Goal: Information Seeking & Learning: Learn about a topic

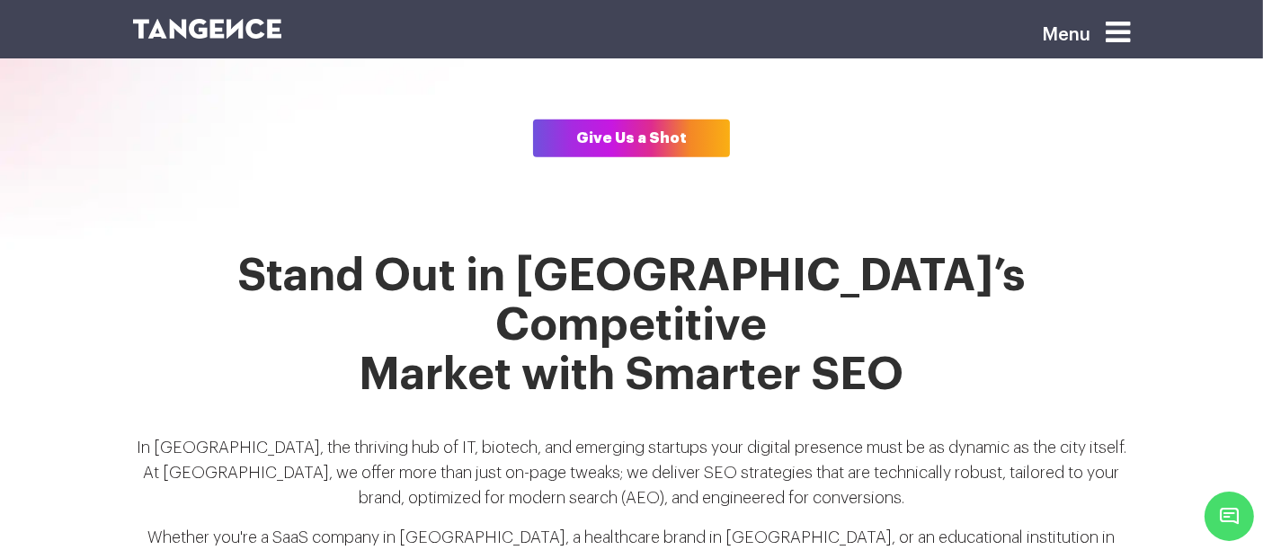
scroll to position [1266, 0]
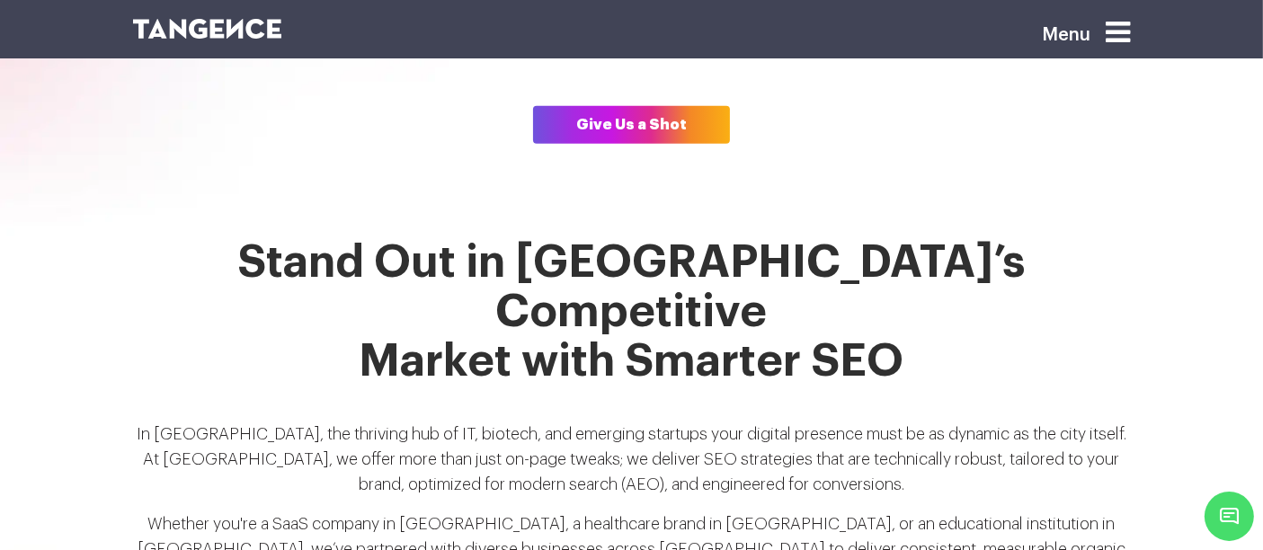
click at [1082, 422] on p "In Hyderabad, the thriving hub of IT, biotech, and emerging startups your digit…" at bounding box center [632, 467] width 998 height 90
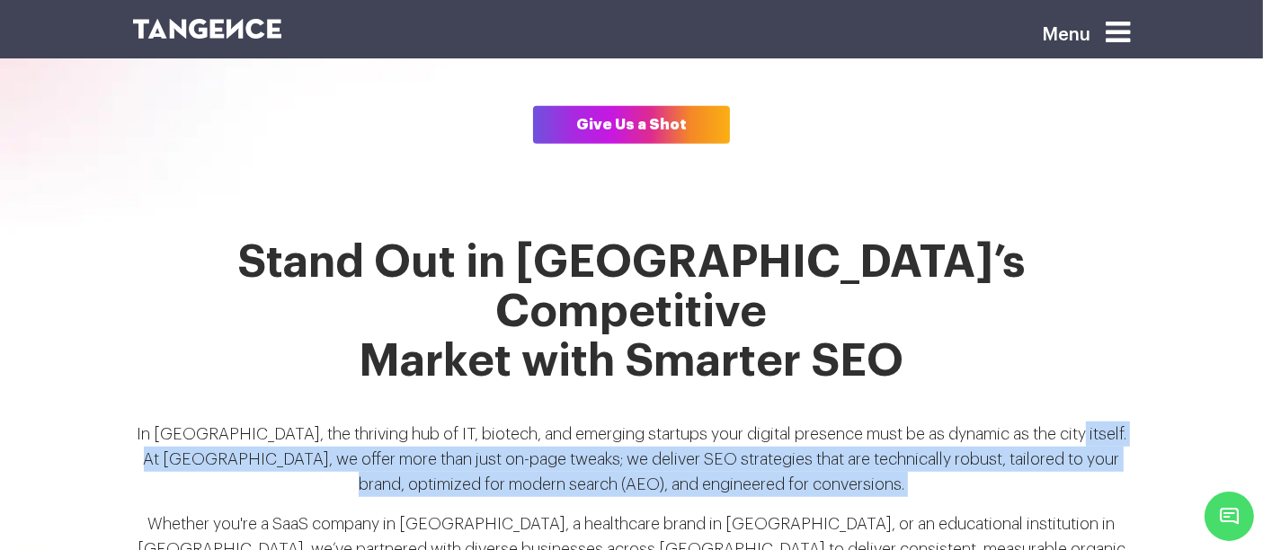
click at [884, 422] on p "In Hyderabad, the thriving hub of IT, biotech, and emerging startups your digit…" at bounding box center [632, 467] width 998 height 90
copy div "At Tangence, we offer more than just on-page tweaks; we deliver SEO strategies …"
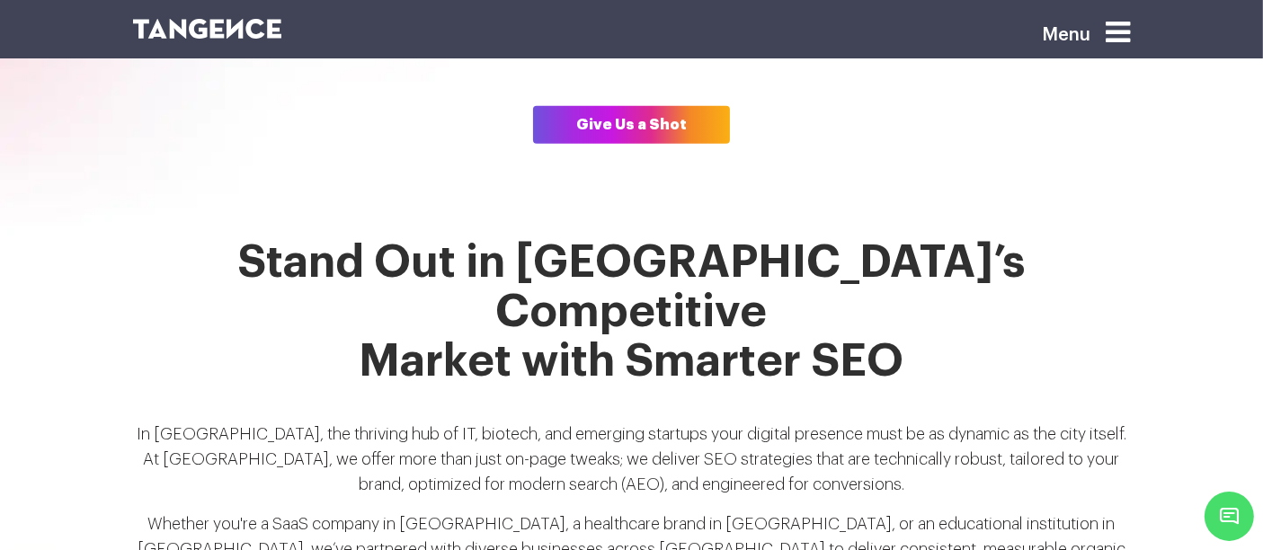
click at [267, 315] on h2 "Stand Out in Hyderabad’s Competitive Market with Smarter SEO" at bounding box center [632, 323] width 998 height 170
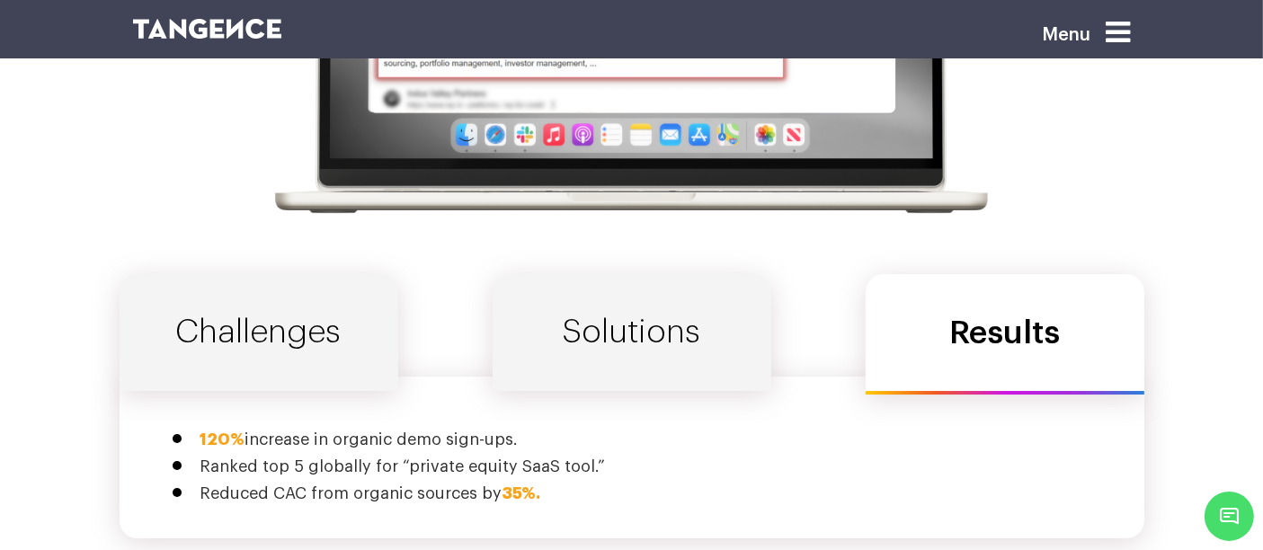
scroll to position [6422, 0]
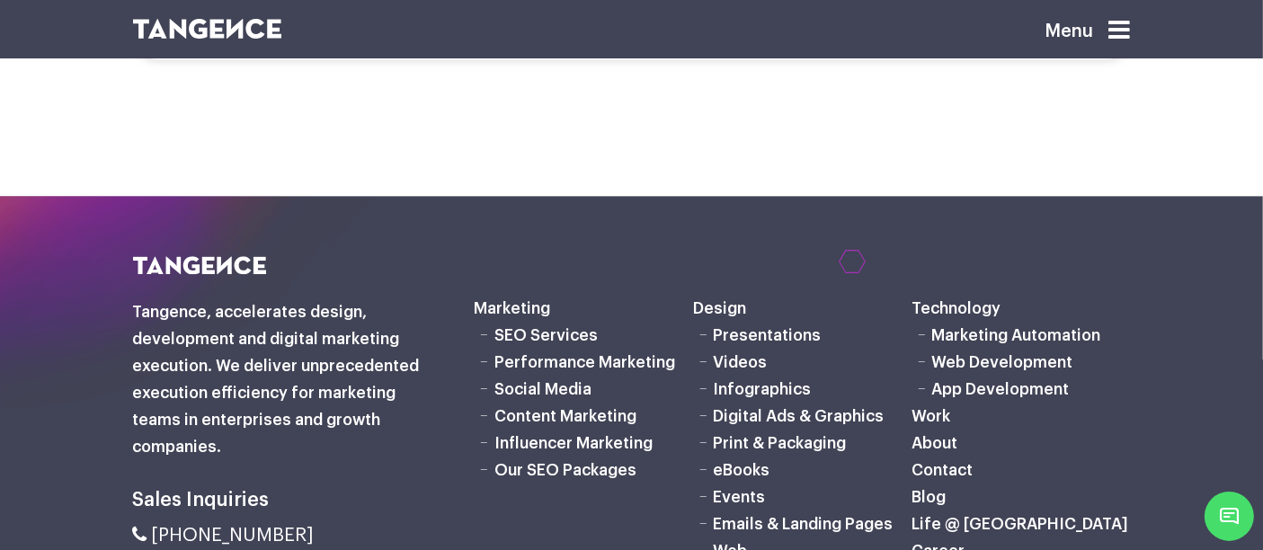
scroll to position [4209, 0]
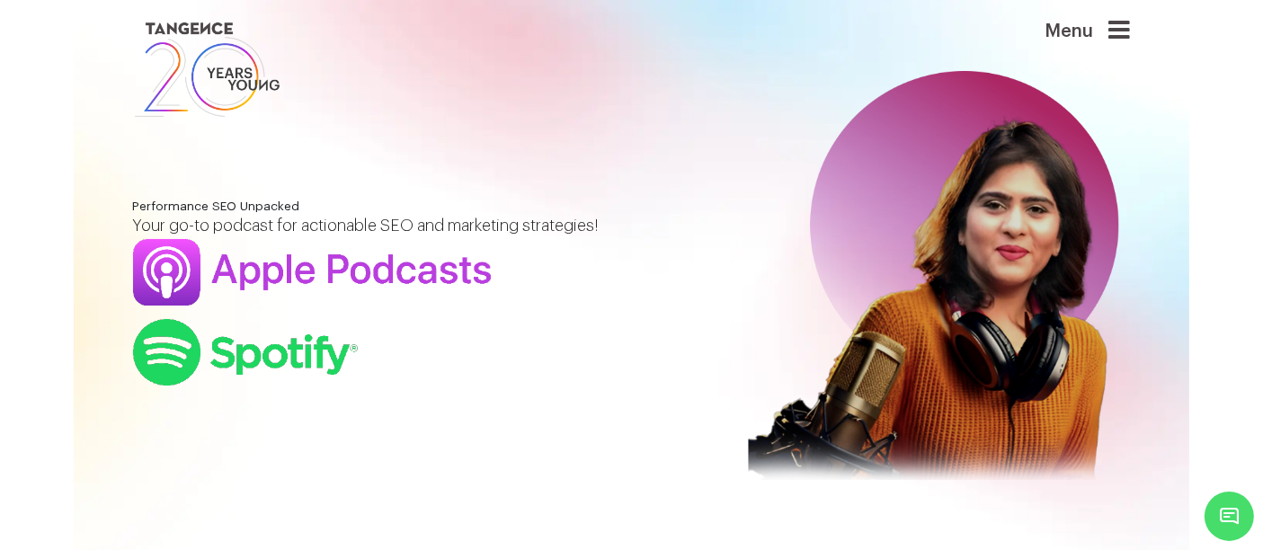
click at [655, 238] on p "Your go-to podcast for actionable SEO and marketing strategies!" at bounding box center [418, 226] width 571 height 24
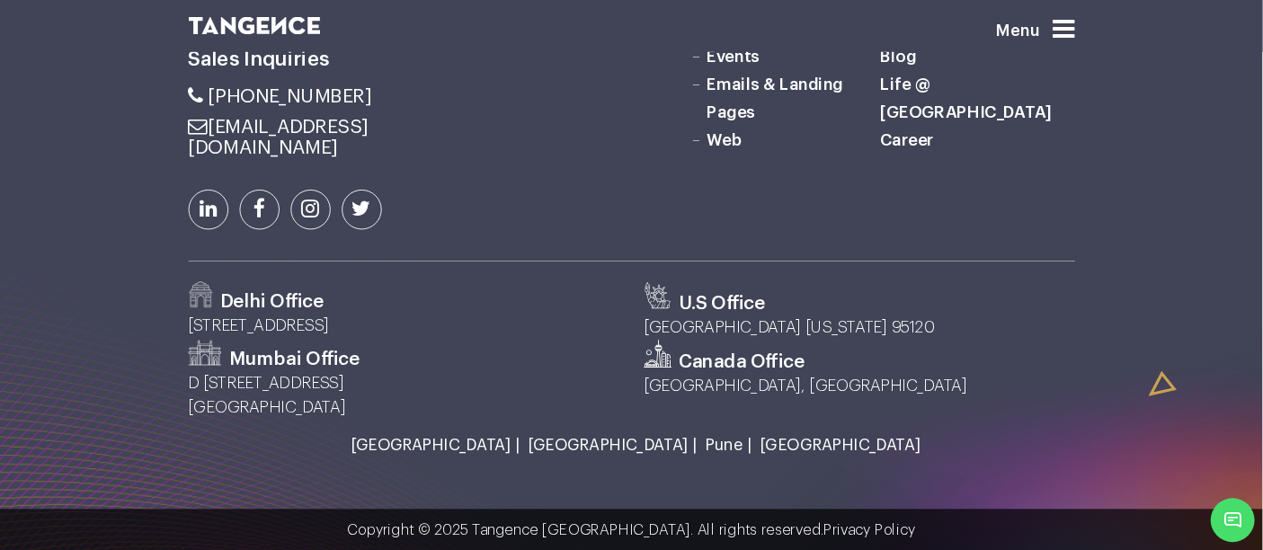
scroll to position [3028, 0]
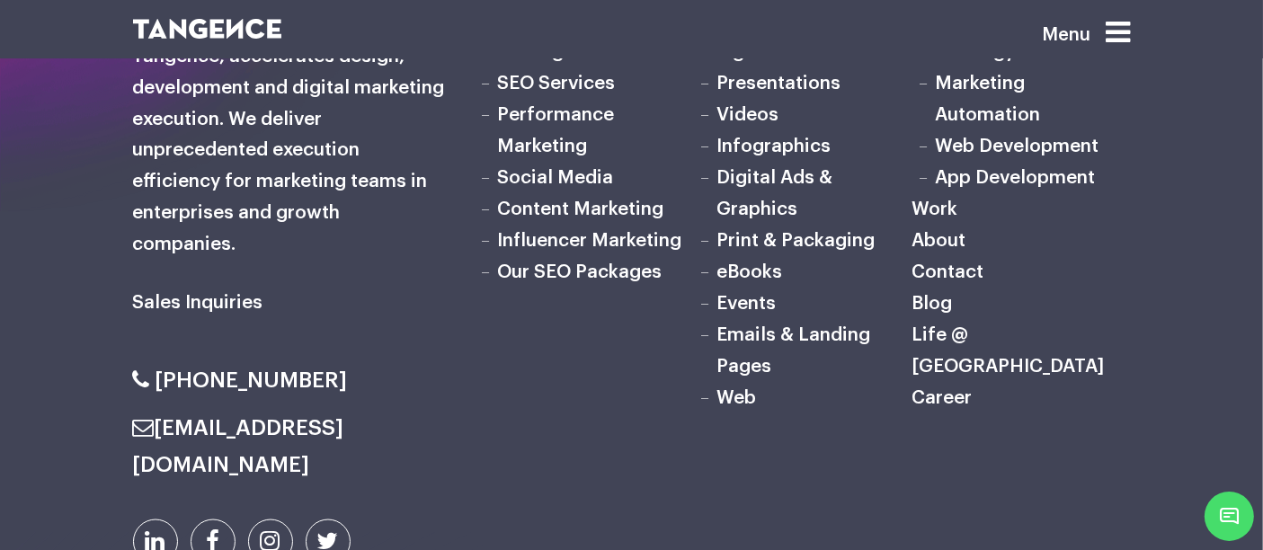
scroll to position [9584, 0]
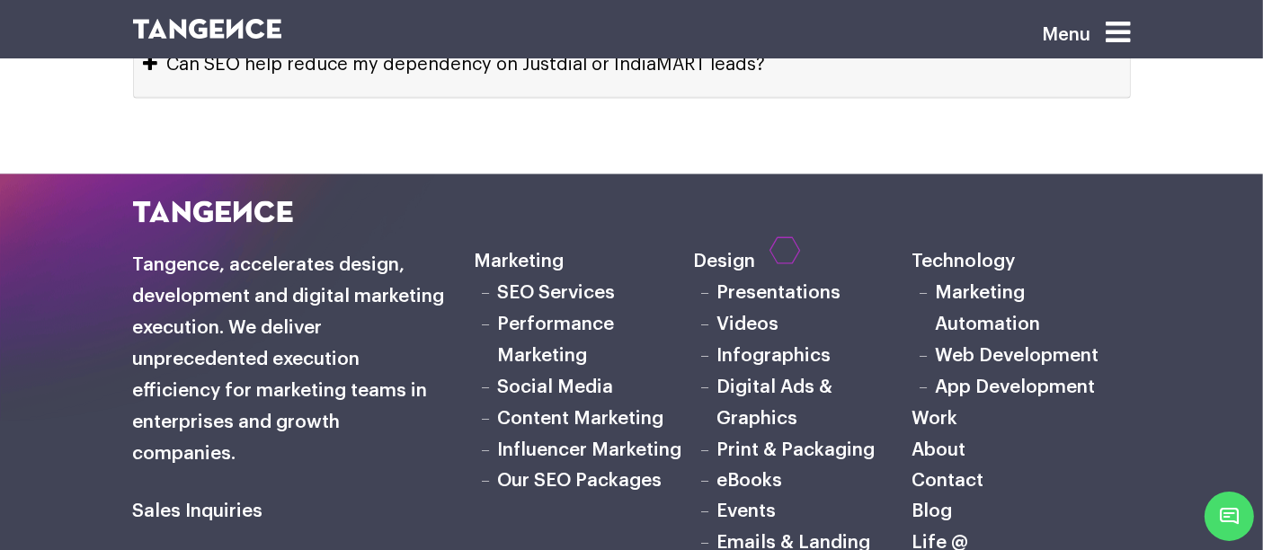
scroll to position [10028, 0]
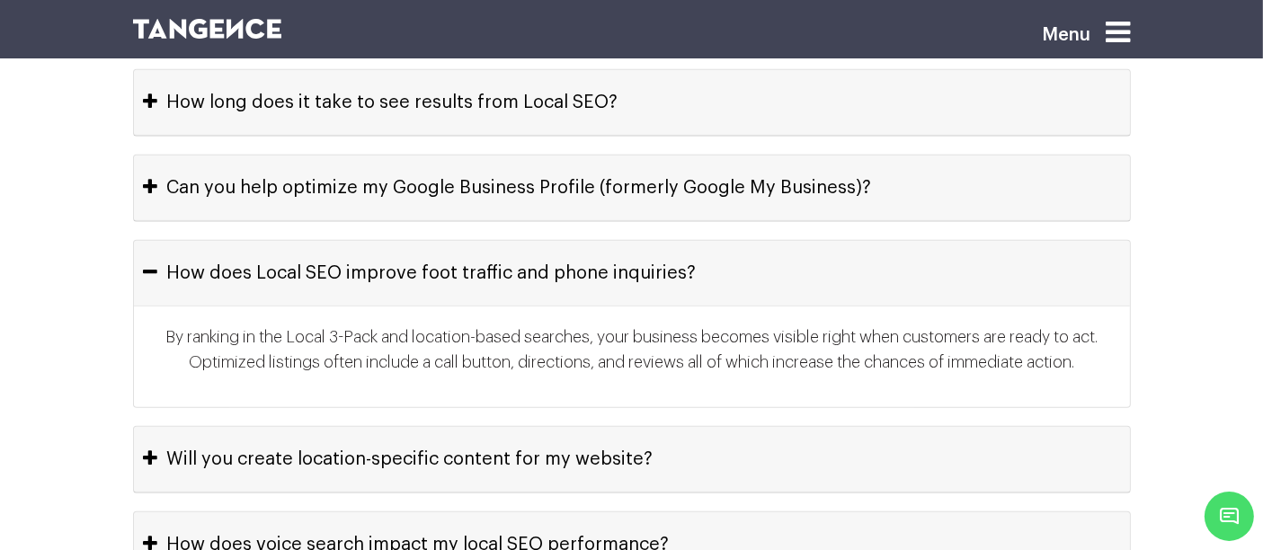
scroll to position [8577, 0]
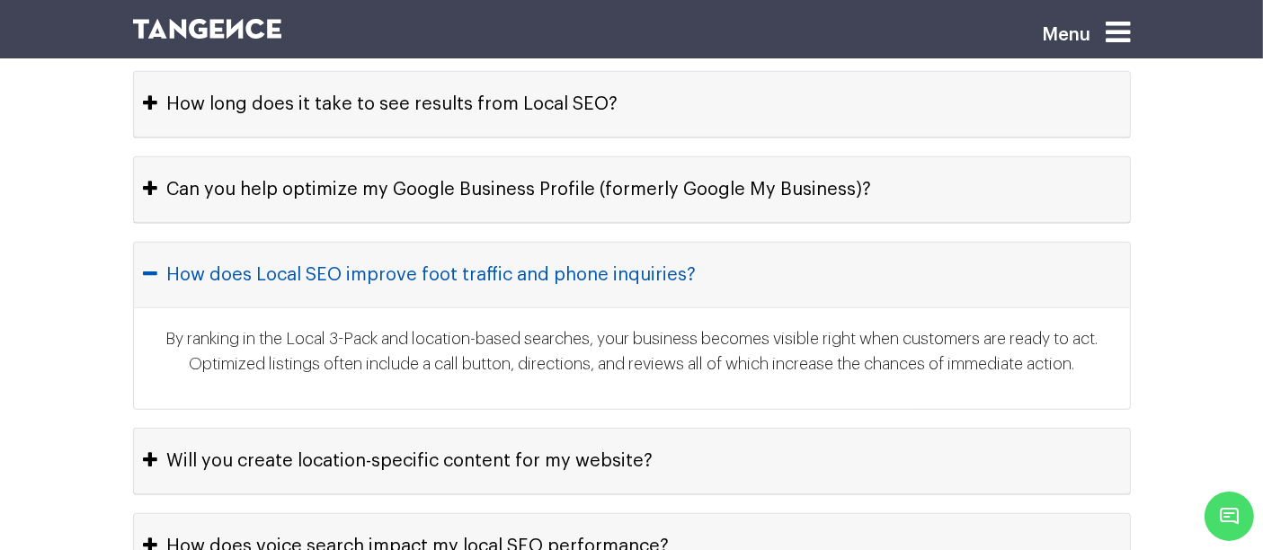
drag, startPoint x: 0, startPoint y: 0, endPoint x: 476, endPoint y: 206, distance: 518.3
click at [476, 243] on button "How does Local SEO improve foot traffic and phone inquiries?" at bounding box center [632, 275] width 996 height 65
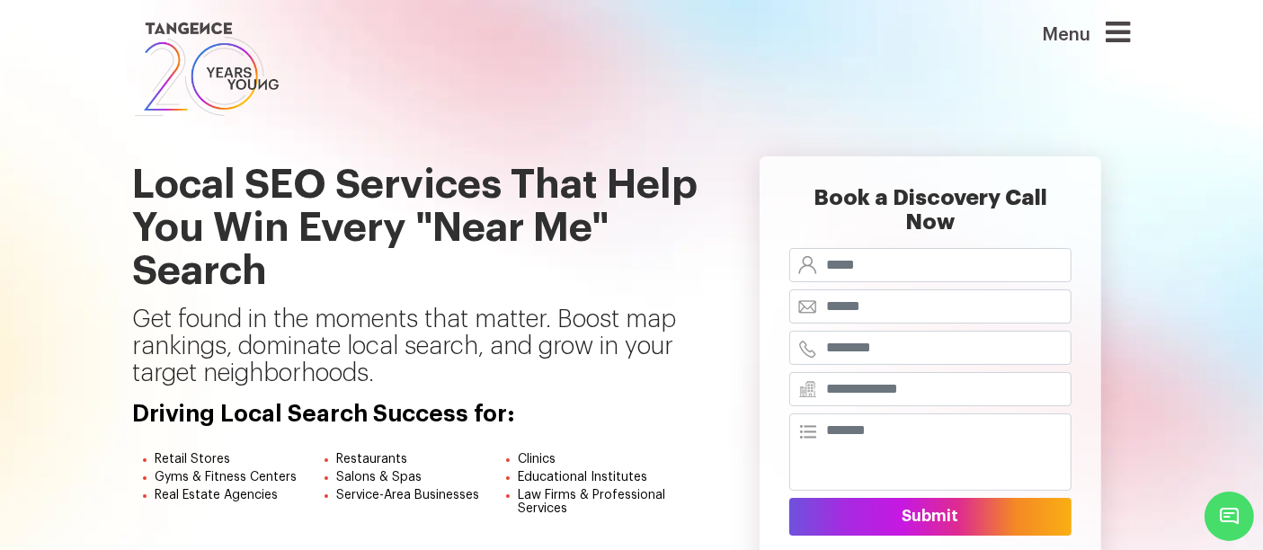
scroll to position [3, 0]
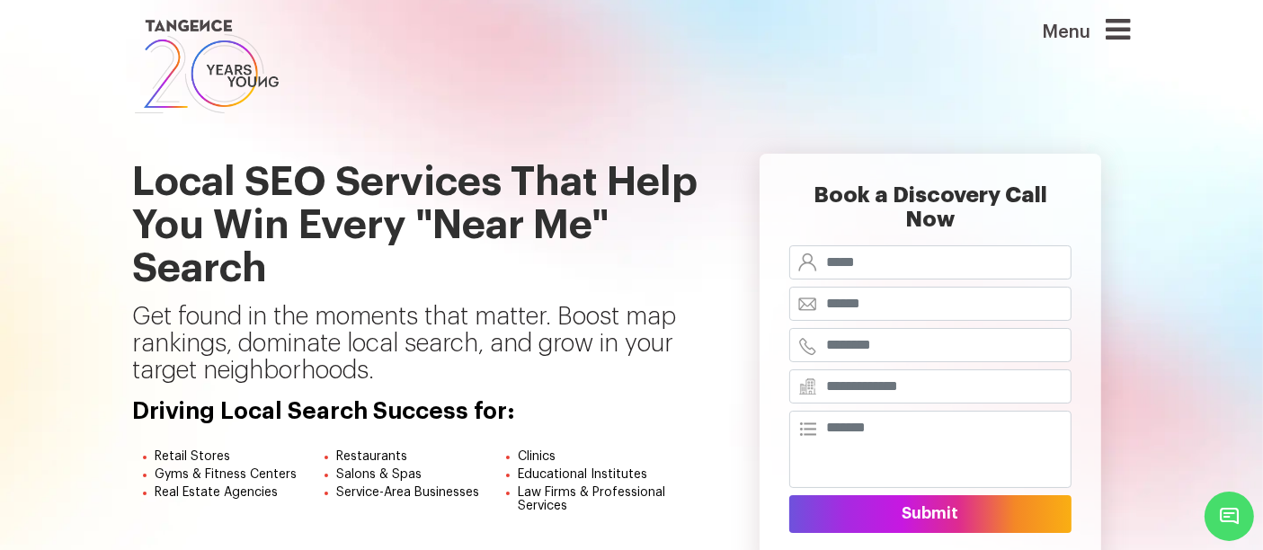
click at [685, 394] on p "Get found in the moments that matter. Boost map rankings, dominate local search…" at bounding box center [418, 351] width 571 height 95
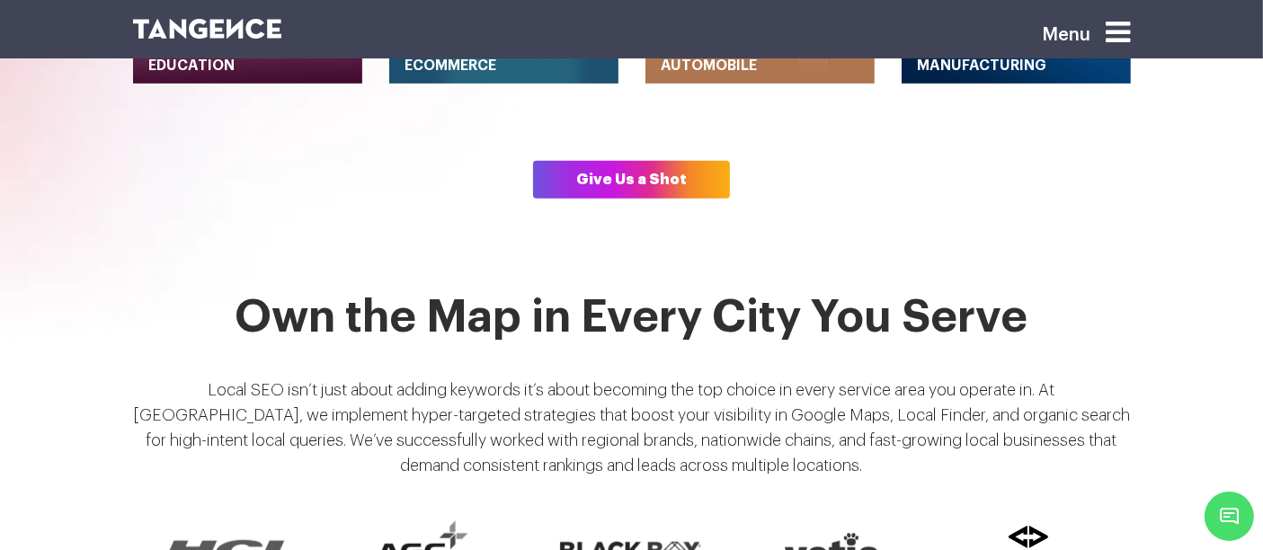
scroll to position [1161, 0]
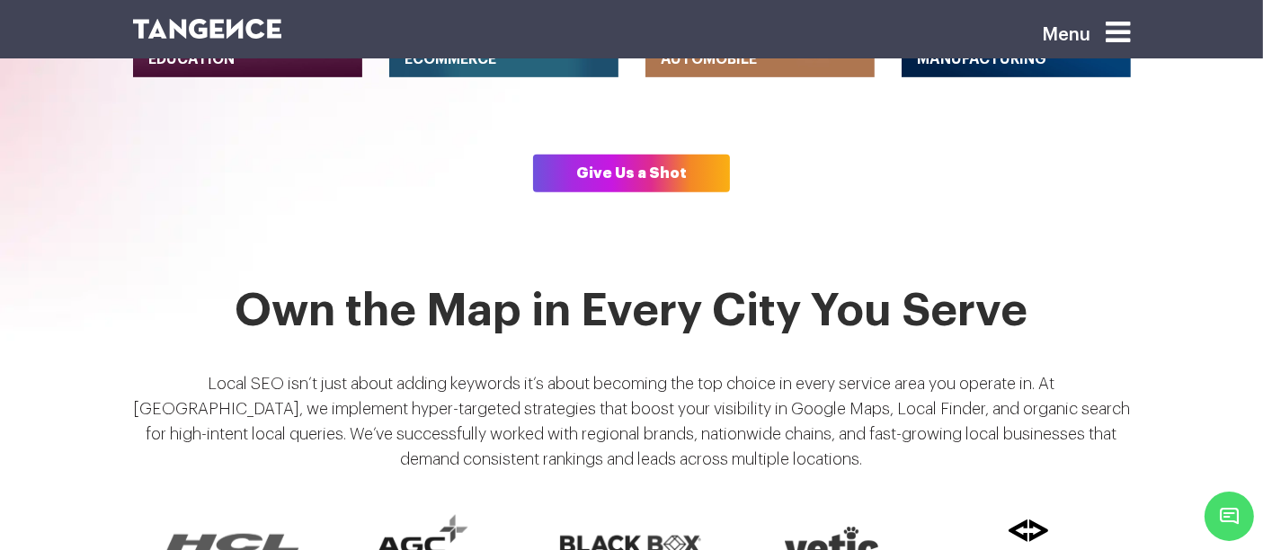
click at [264, 287] on h2 "Own the Map in Every City You Serve" at bounding box center [632, 322] width 998 height 71
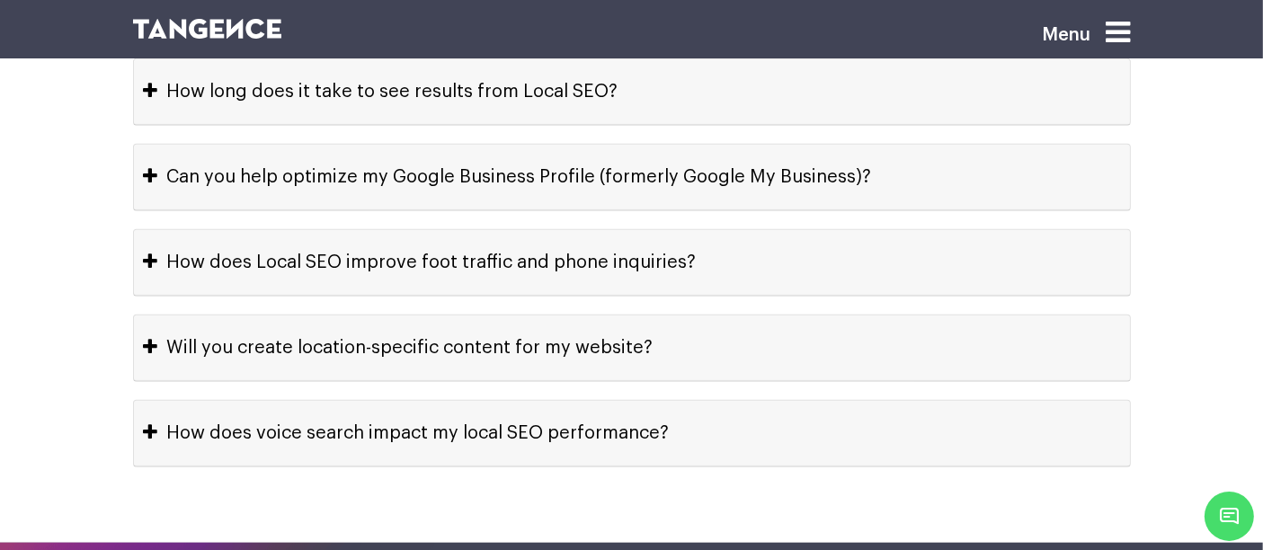
scroll to position [8599, 0]
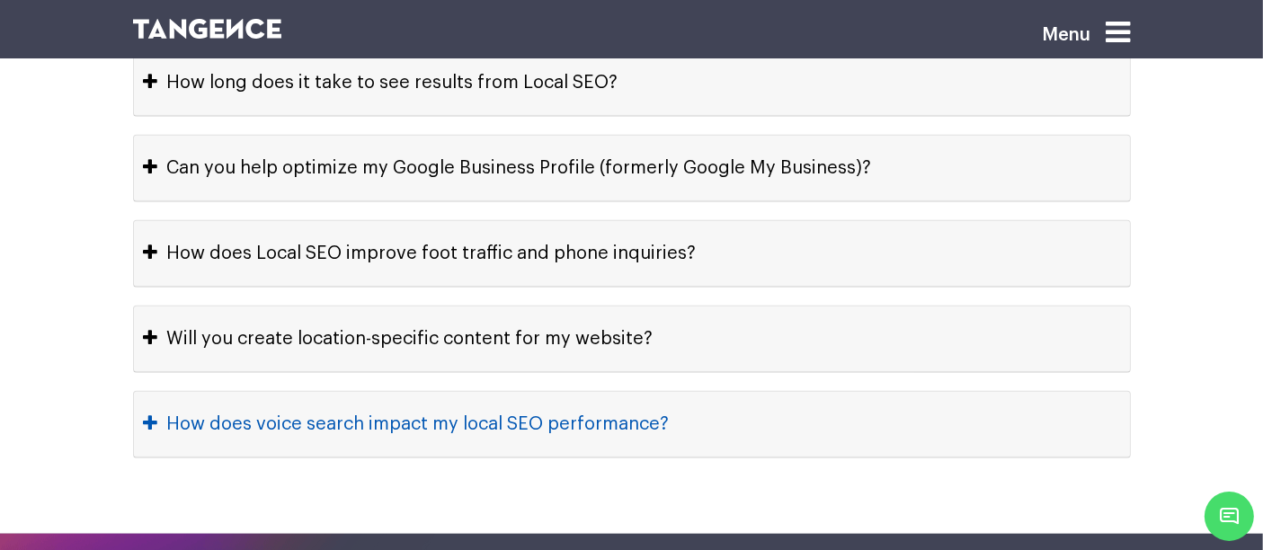
click at [703, 392] on button "How does voice search impact my local SEO performance?" at bounding box center [632, 424] width 996 height 65
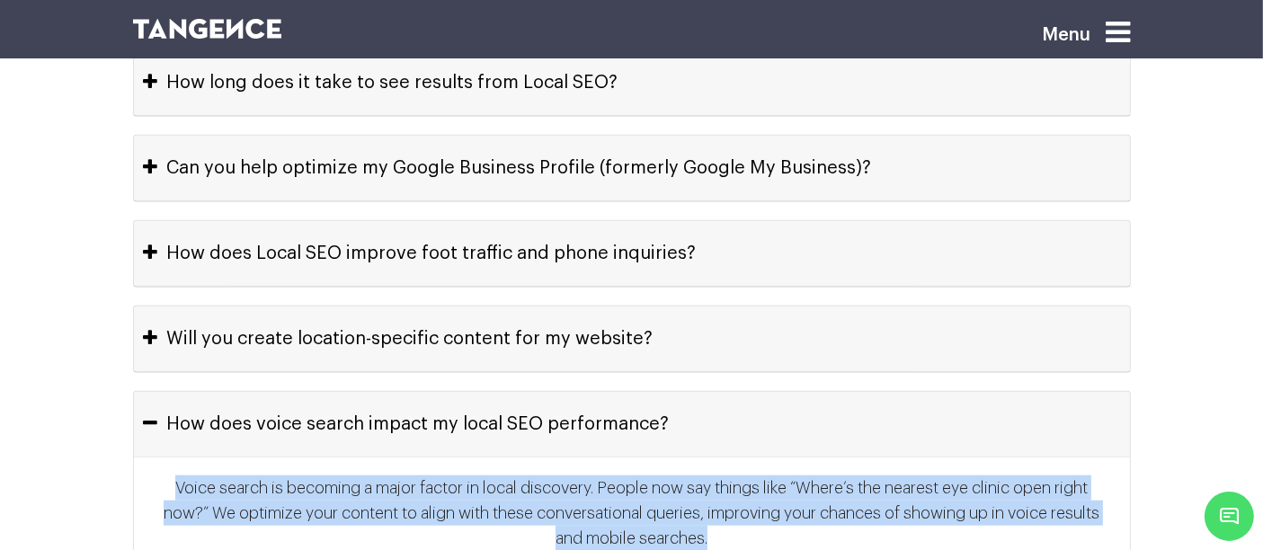
click at [779, 476] on p "Voice search is becoming a major factor in local discovery. People now say thin…" at bounding box center [632, 521] width 960 height 90
copy div "Own the Map in Every City You Serve Local SEO isn’t just about adding keywords …"
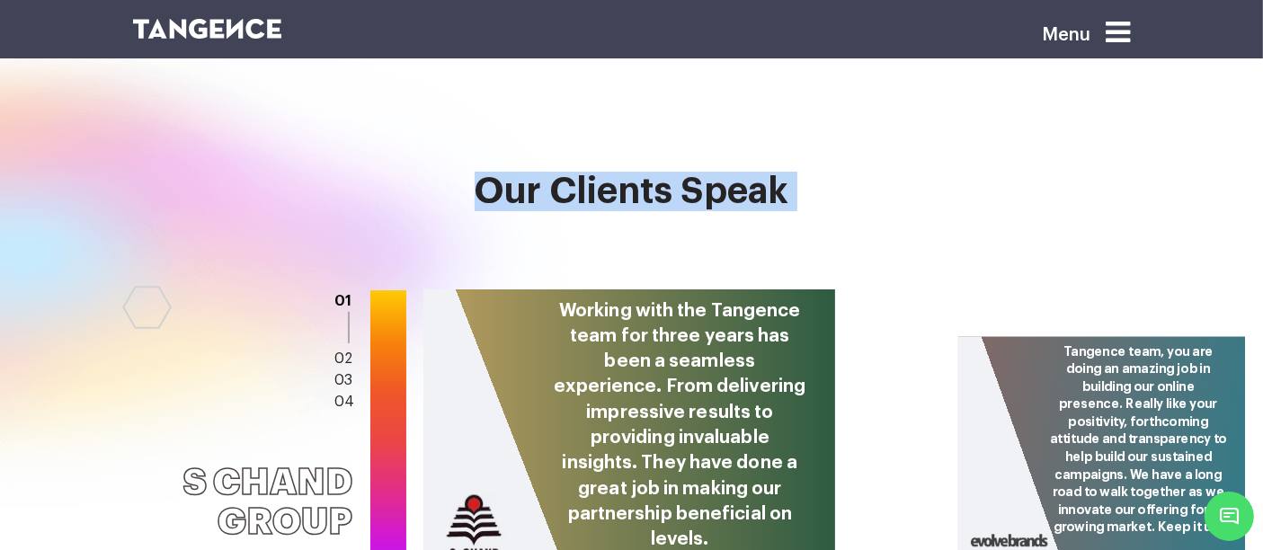
scroll to position [7123, 0]
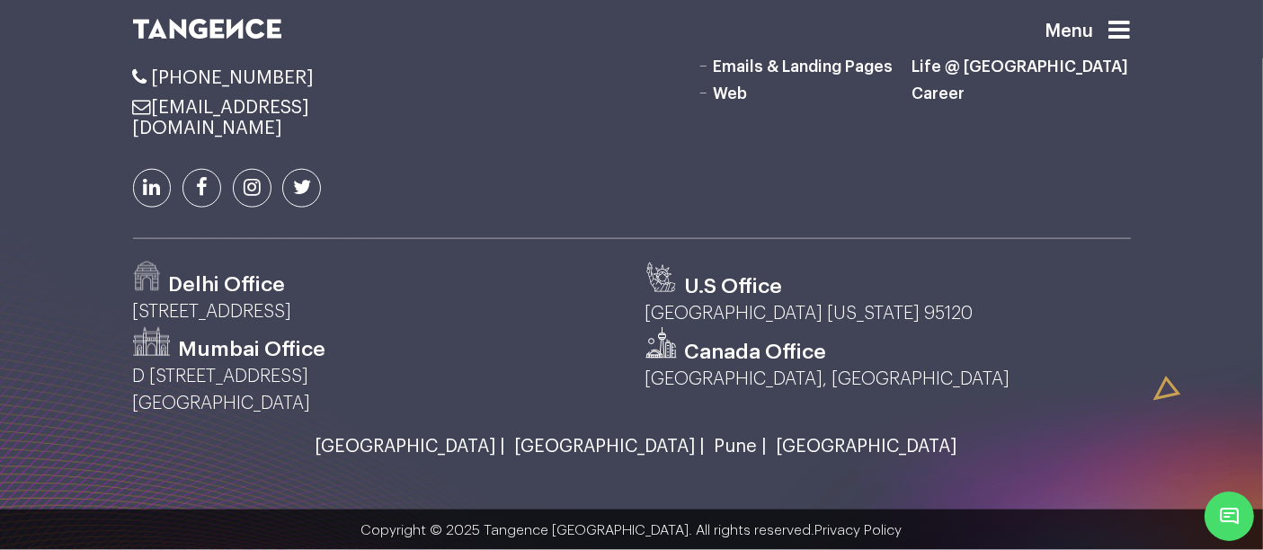
scroll to position [2390, 0]
click at [1127, 29] on icon at bounding box center [1120, 30] width 22 height 25
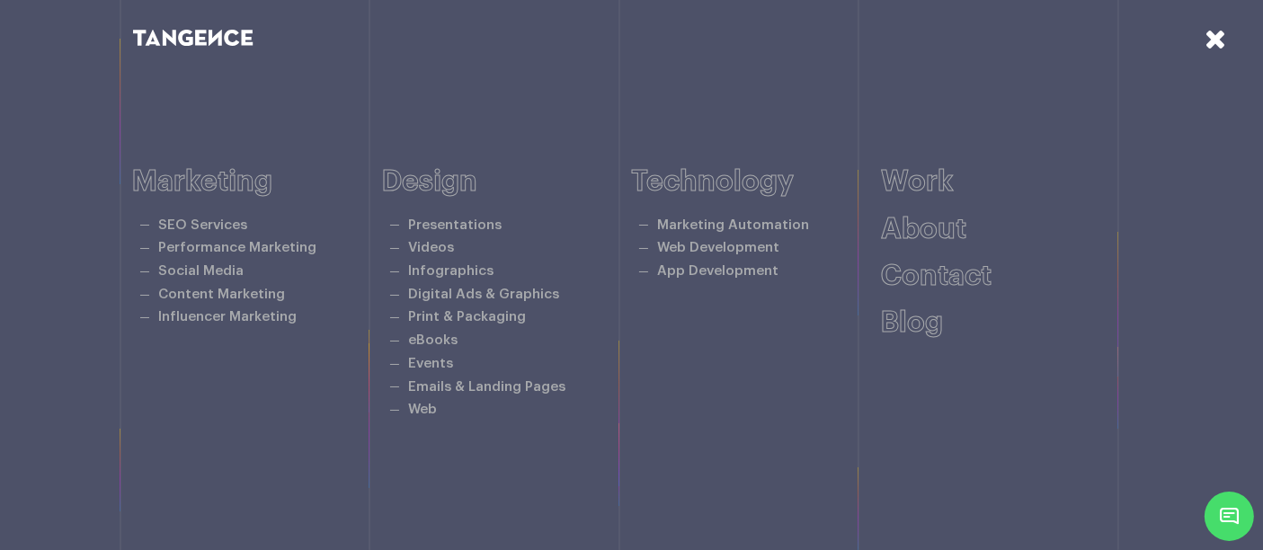
click at [1220, 37] on icon at bounding box center [1216, 38] width 22 height 27
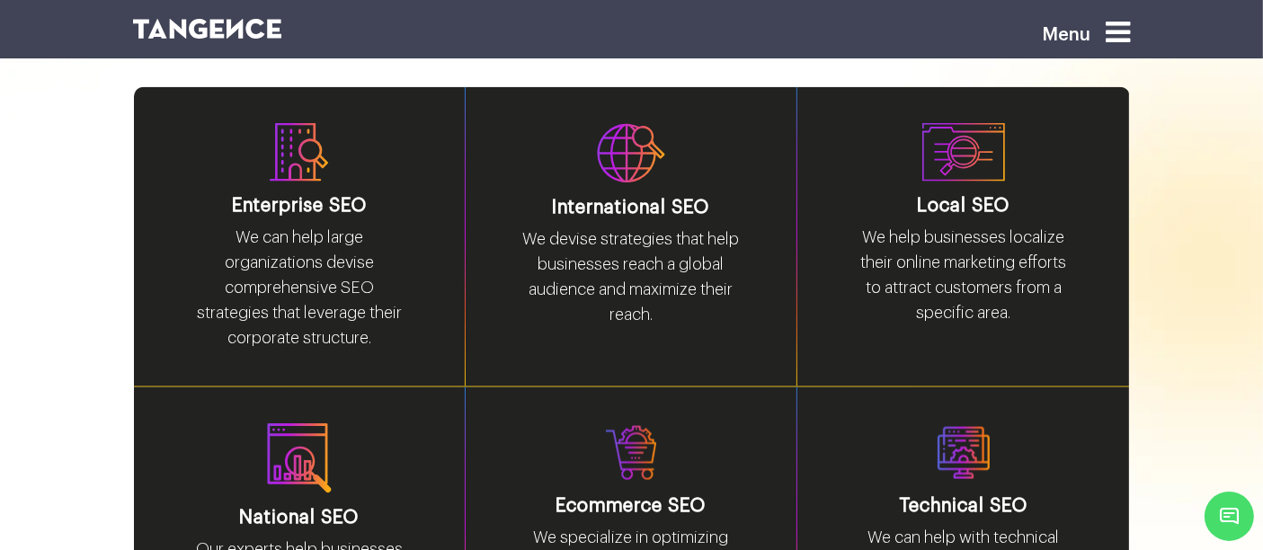
scroll to position [2657, 0]
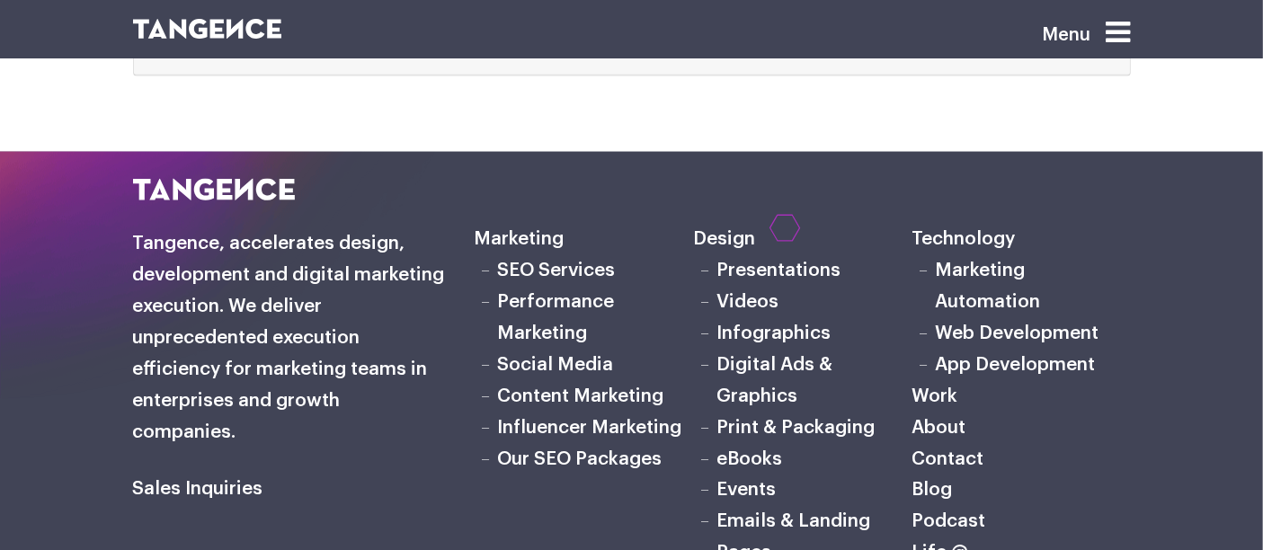
scroll to position [9766, 0]
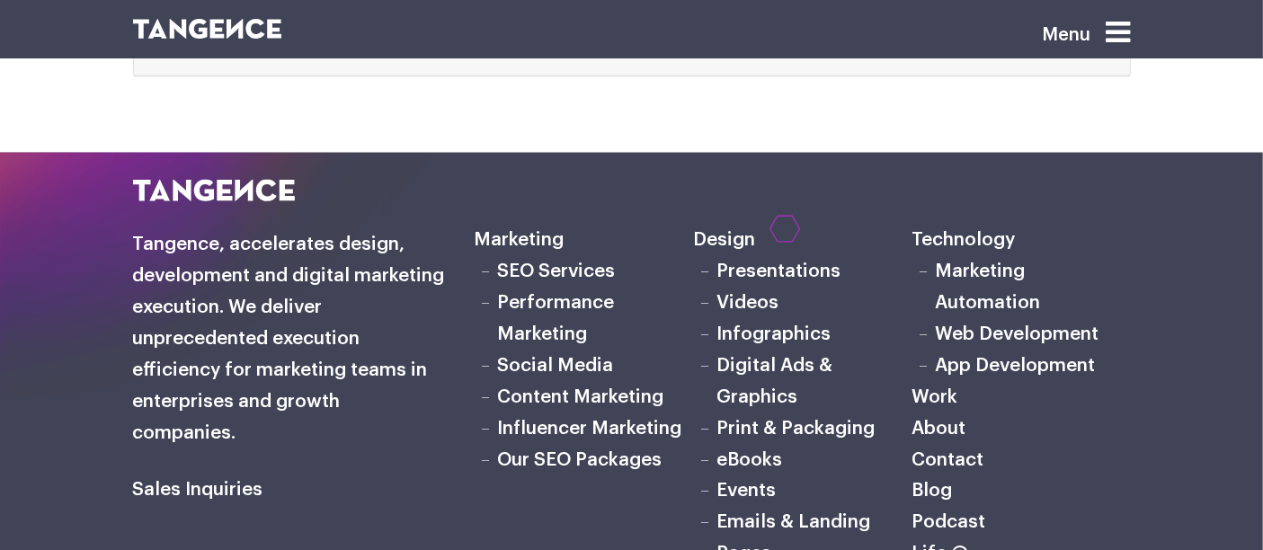
click at [950, 513] on link "Podcast" at bounding box center [949, 522] width 74 height 19
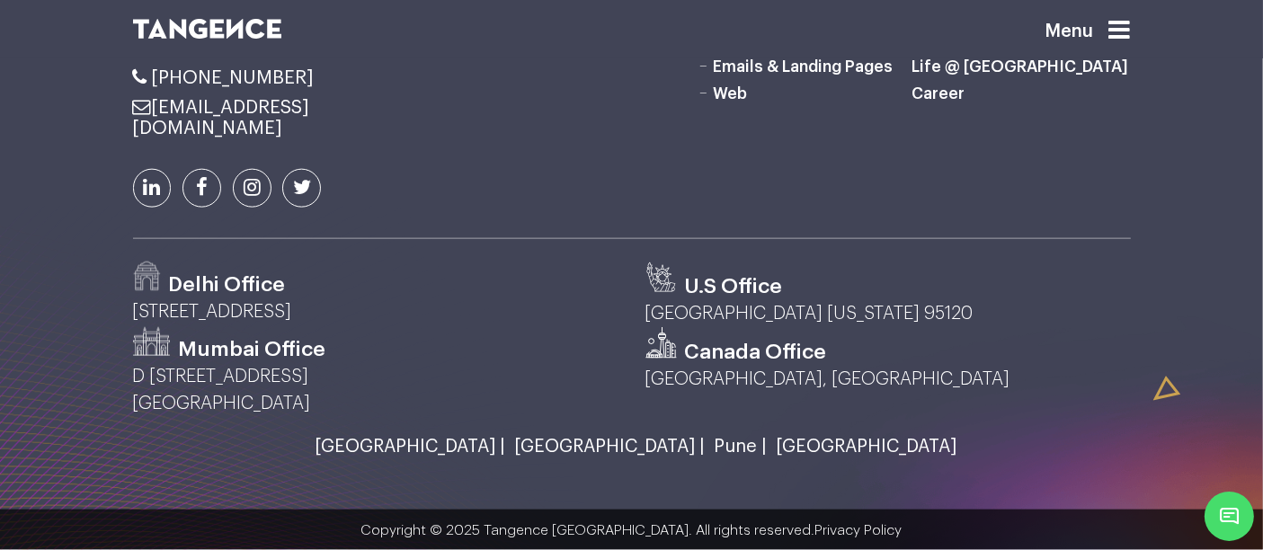
scroll to position [2904, 0]
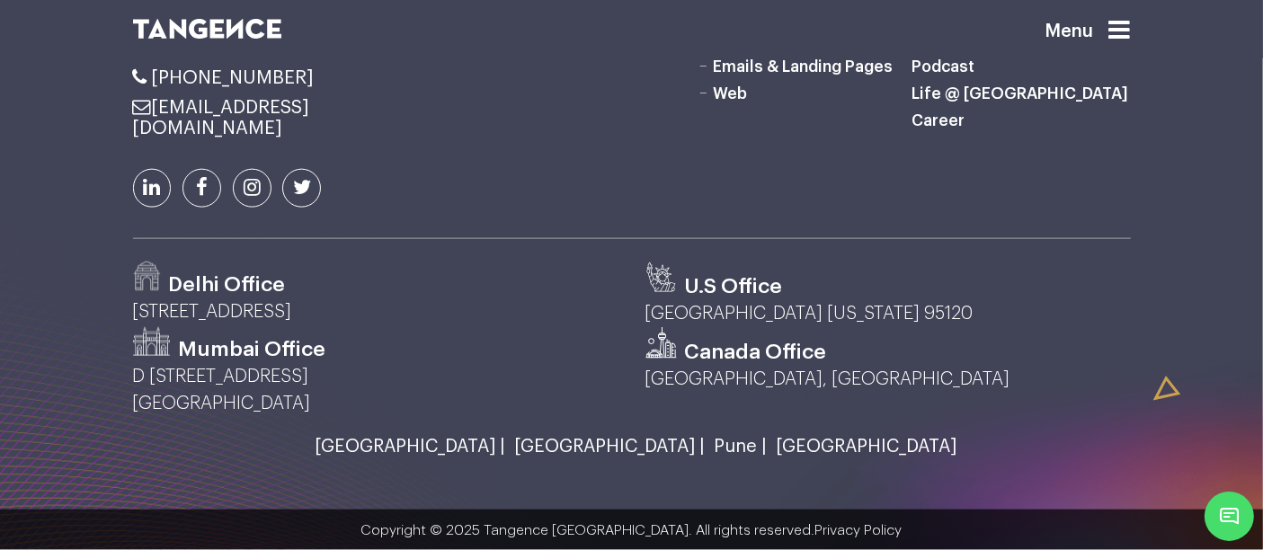
scroll to position [2910, 0]
click at [1118, 40] on icon at bounding box center [1120, 30] width 22 height 25
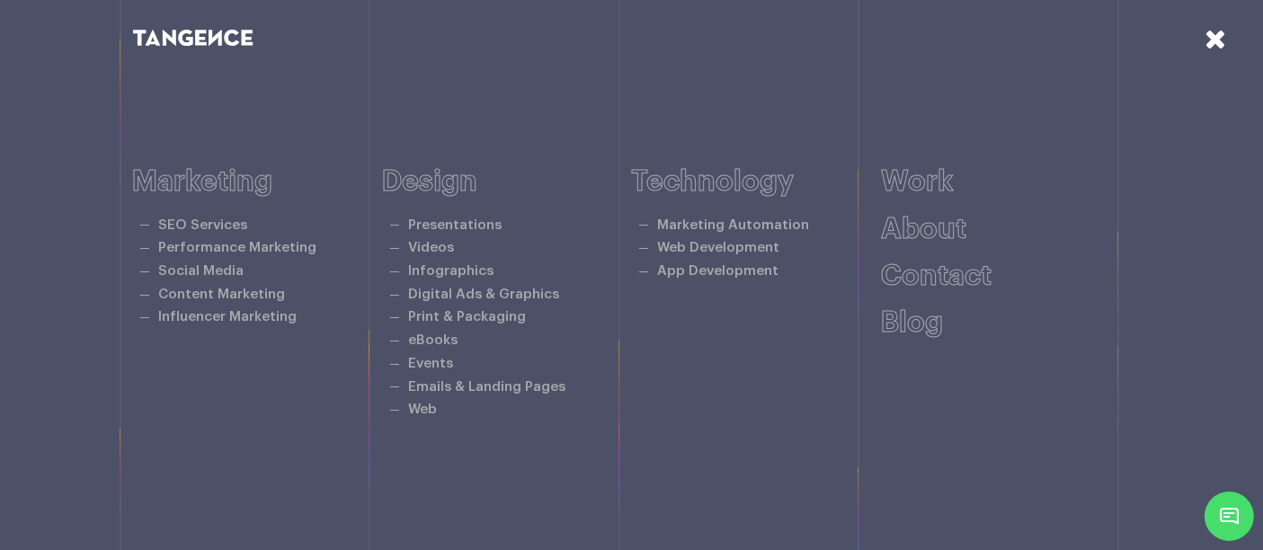
click at [1212, 47] on icon at bounding box center [1216, 38] width 22 height 27
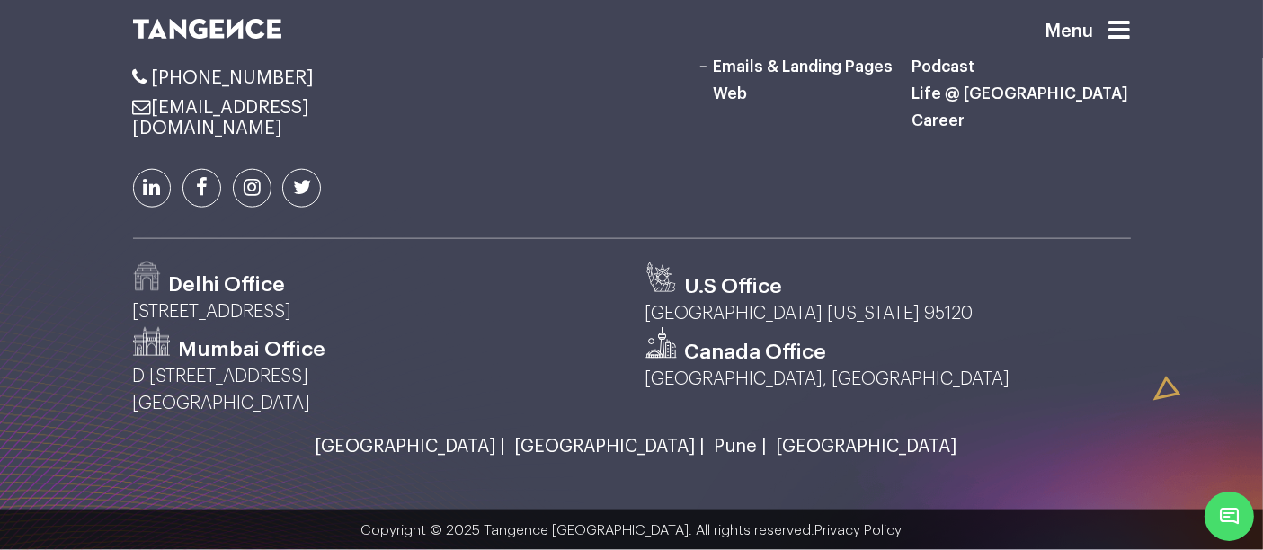
scroll to position [2873, 0]
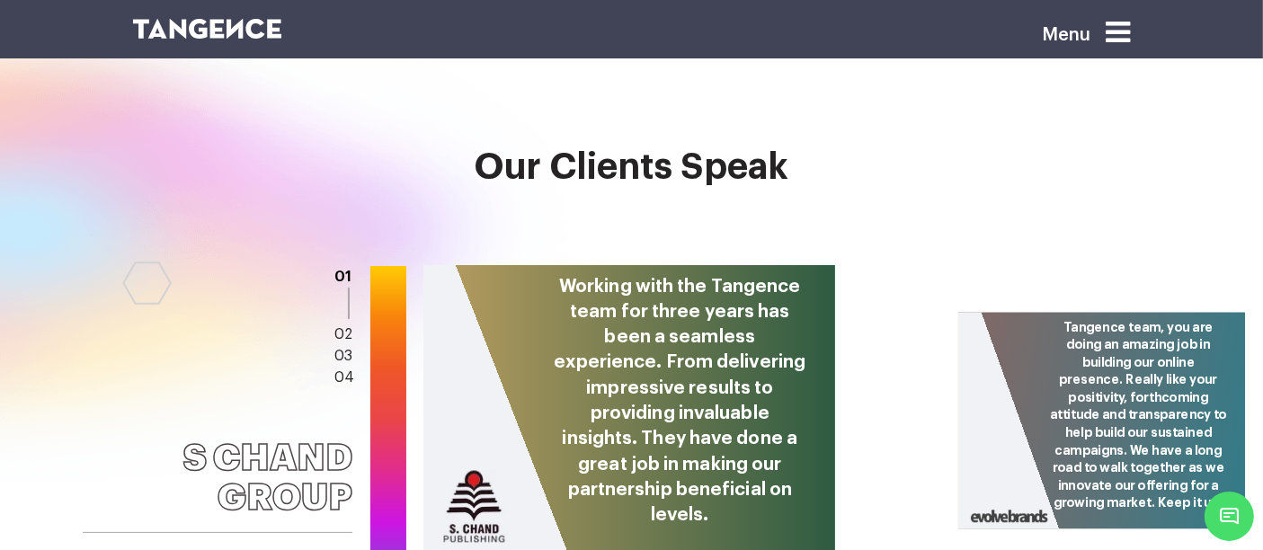
scroll to position [7154, 0]
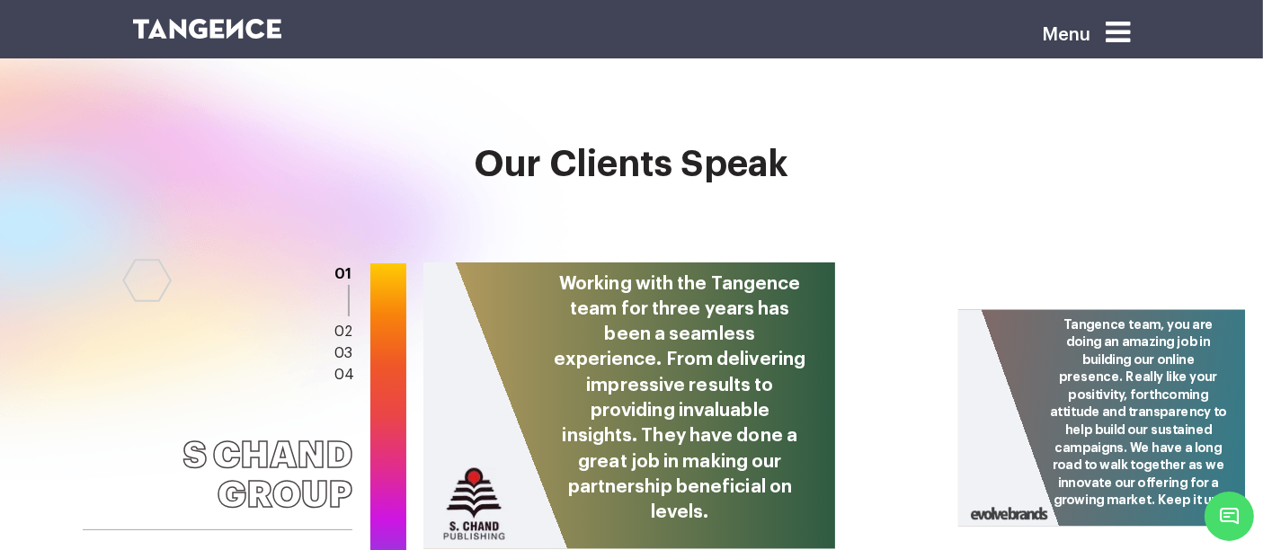
click at [1118, 38] on icon at bounding box center [1119, 32] width 24 height 29
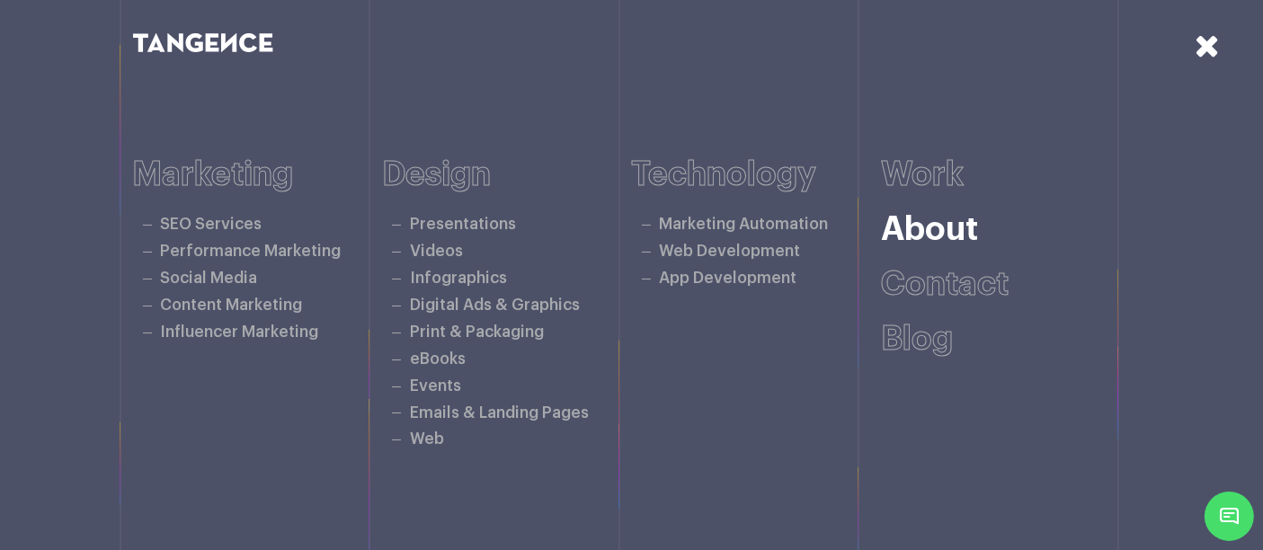
click at [928, 221] on link "About" at bounding box center [929, 229] width 97 height 33
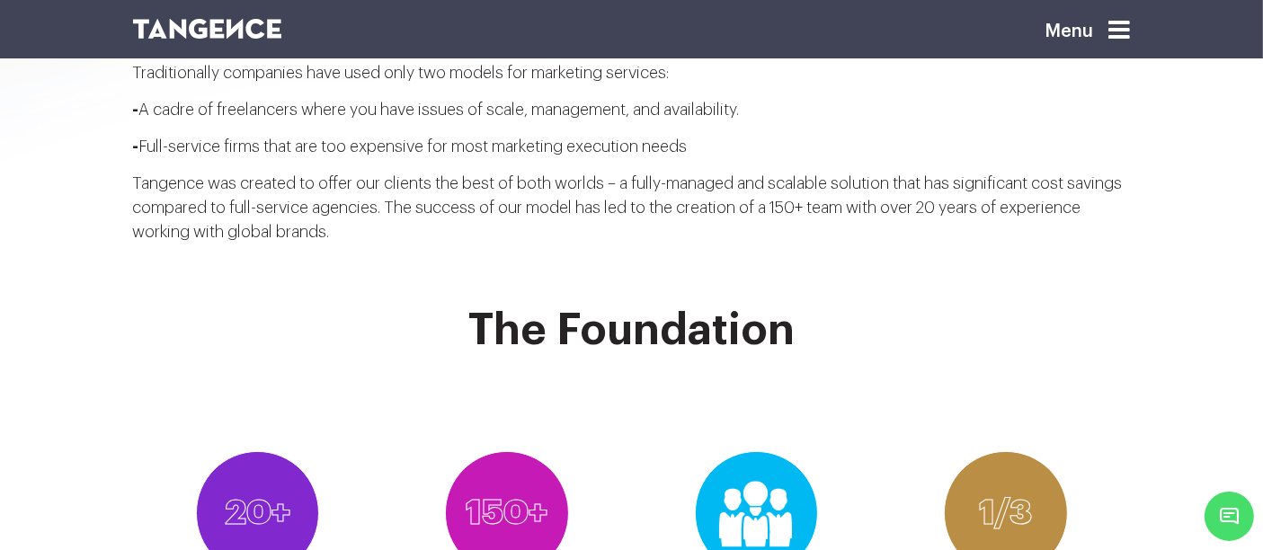
scroll to position [59, 0]
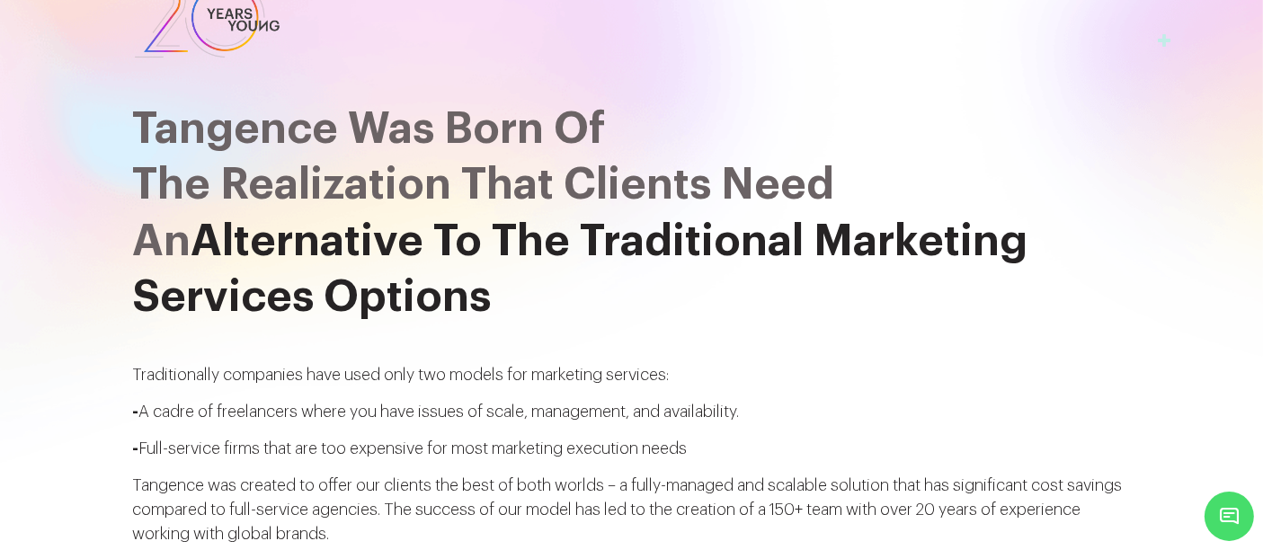
drag, startPoint x: 176, startPoint y: 144, endPoint x: 802, endPoint y: 281, distance: 640.7
click at [802, 281] on h2 "Tangence Was Born Of the realization that clients need an Alternative To The Tr…" at bounding box center [632, 214] width 998 height 225
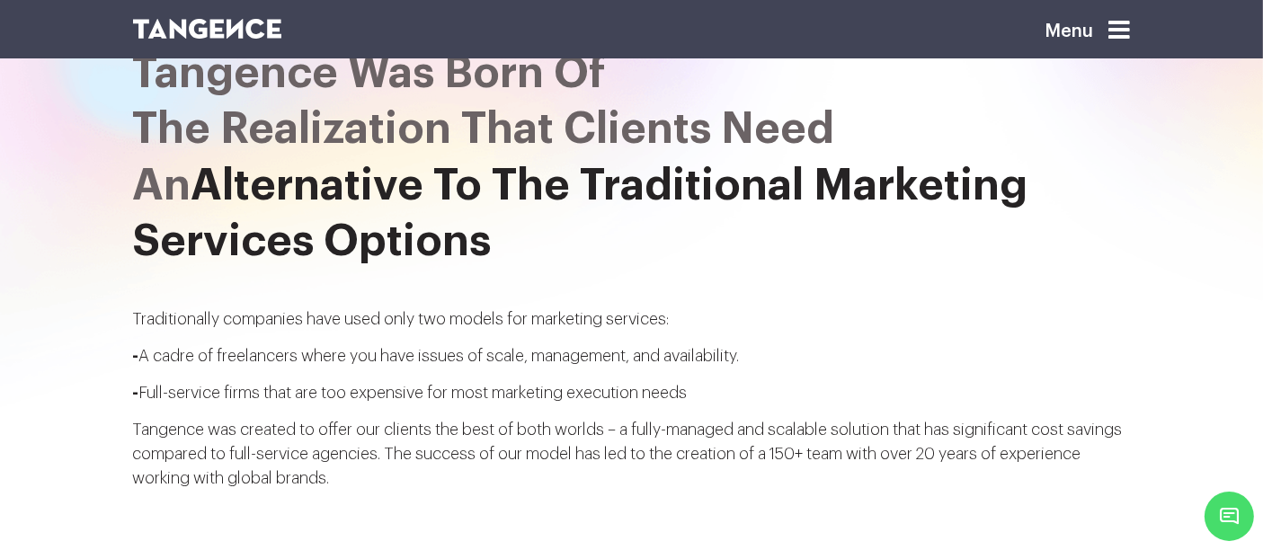
scroll to position [102, 0]
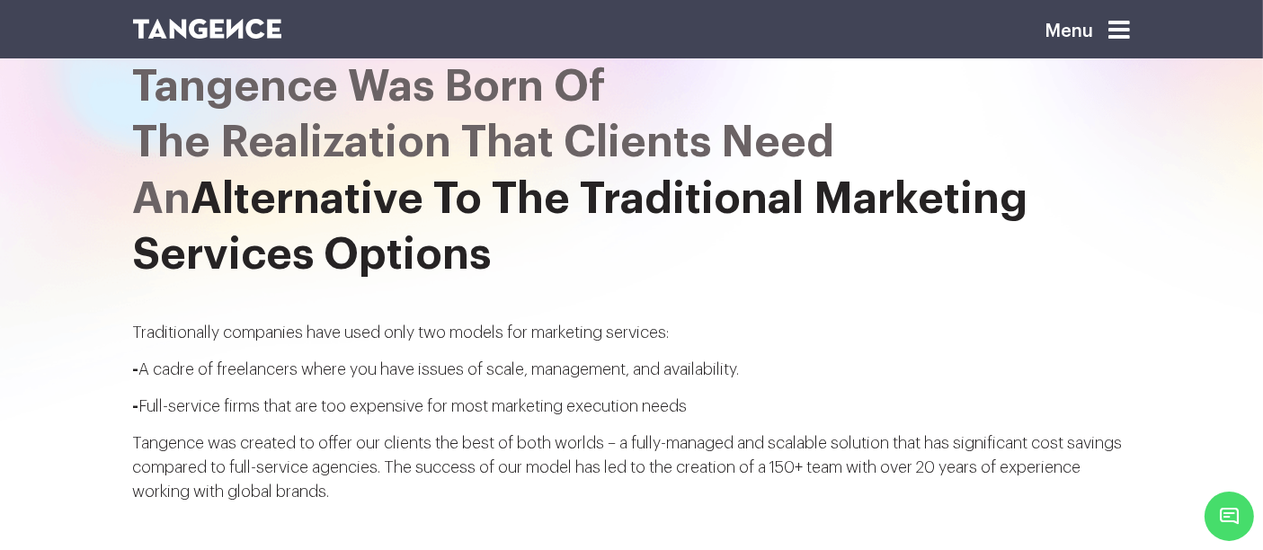
click at [409, 222] on h2 "Tangence Was Born Of the realization that clients need an Alternative To The Tr…" at bounding box center [632, 171] width 998 height 225
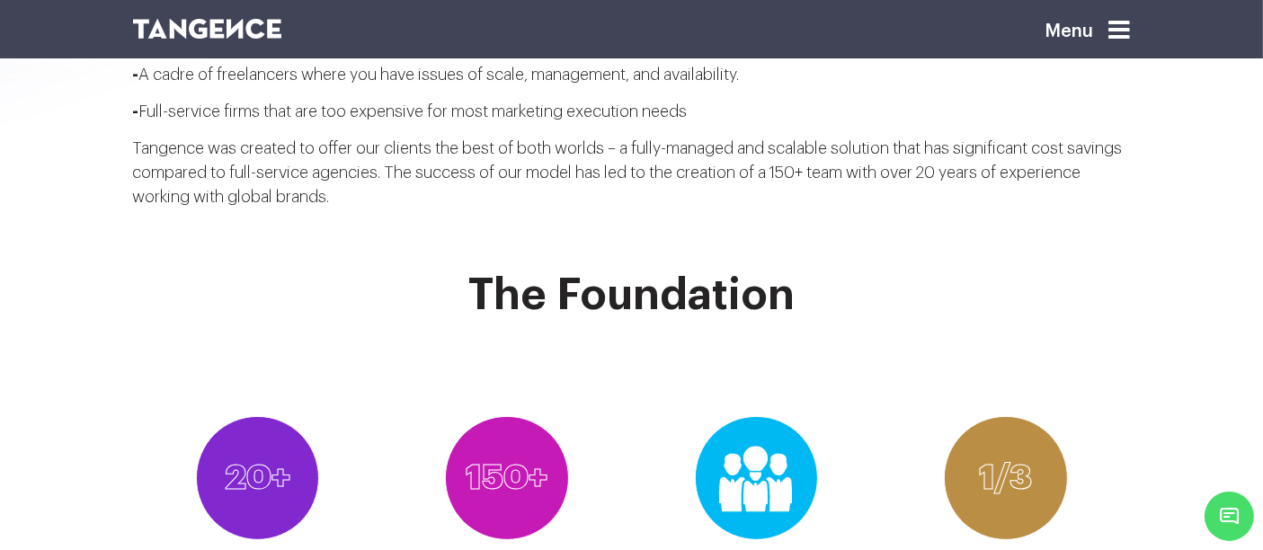
scroll to position [400, 0]
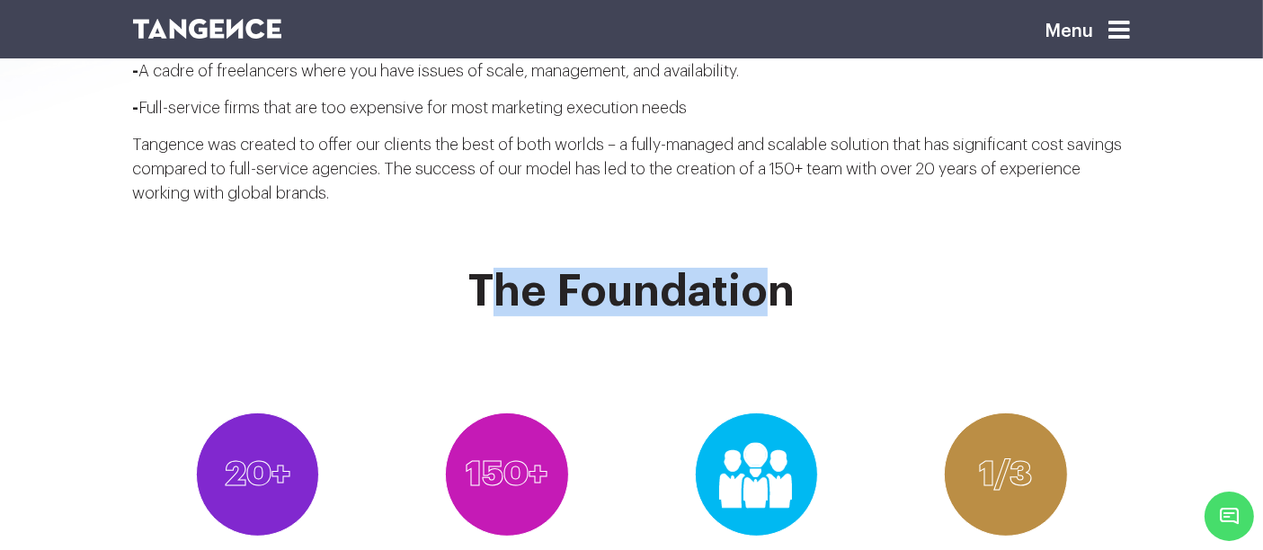
drag, startPoint x: 488, startPoint y: 298, endPoint x: 775, endPoint y: 299, distance: 286.8
click at [775, 299] on h2 "The Foundation" at bounding box center [632, 292] width 998 height 49
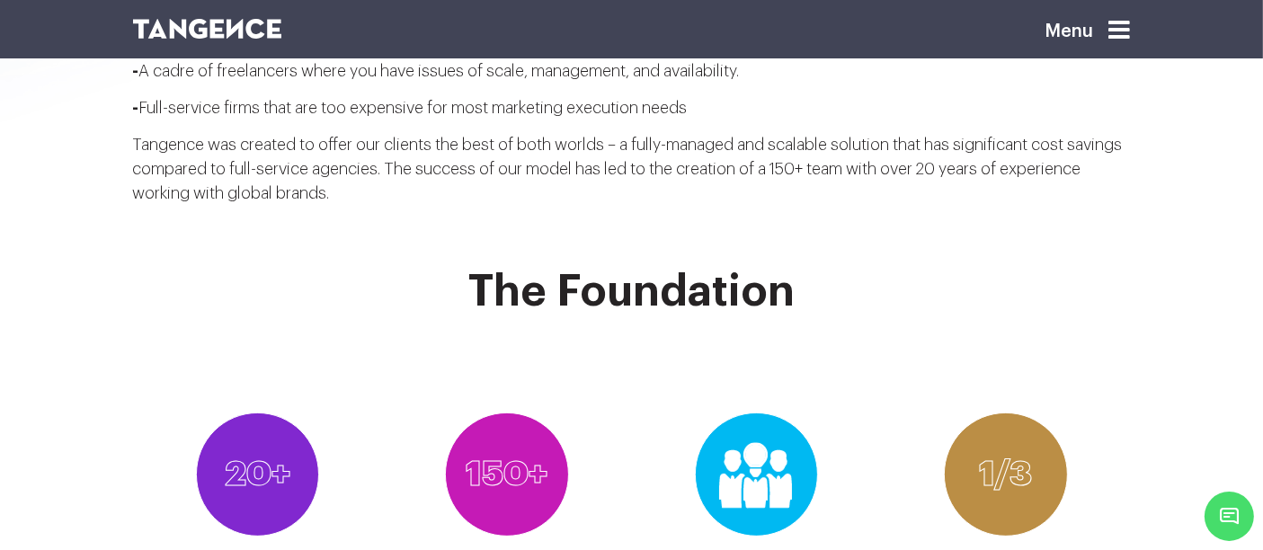
drag, startPoint x: 796, startPoint y: 305, endPoint x: 516, endPoint y: 265, distance: 282.4
drag, startPoint x: 516, startPoint y: 265, endPoint x: 468, endPoint y: 280, distance: 50.6
click at [468, 280] on h2 "The Foundation" at bounding box center [632, 292] width 998 height 49
drag, startPoint x: 468, startPoint y: 280, endPoint x: 698, endPoint y: 253, distance: 231.7
drag, startPoint x: 698, startPoint y: 253, endPoint x: 281, endPoint y: 20, distance: 477.0
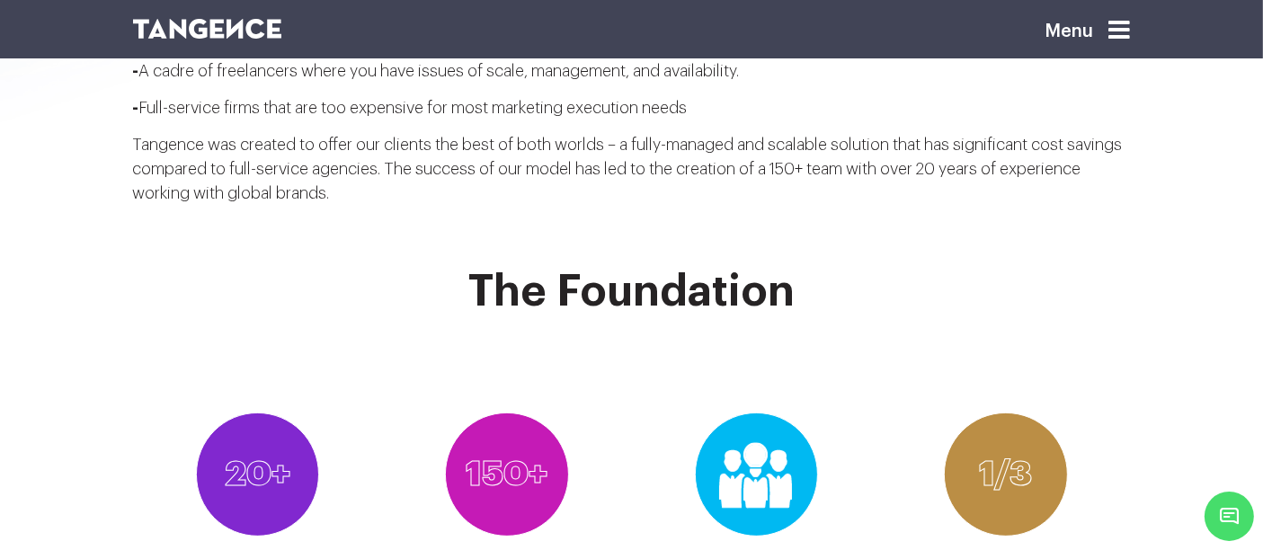
click at [281, 20] on img at bounding box center [207, 29] width 149 height 20
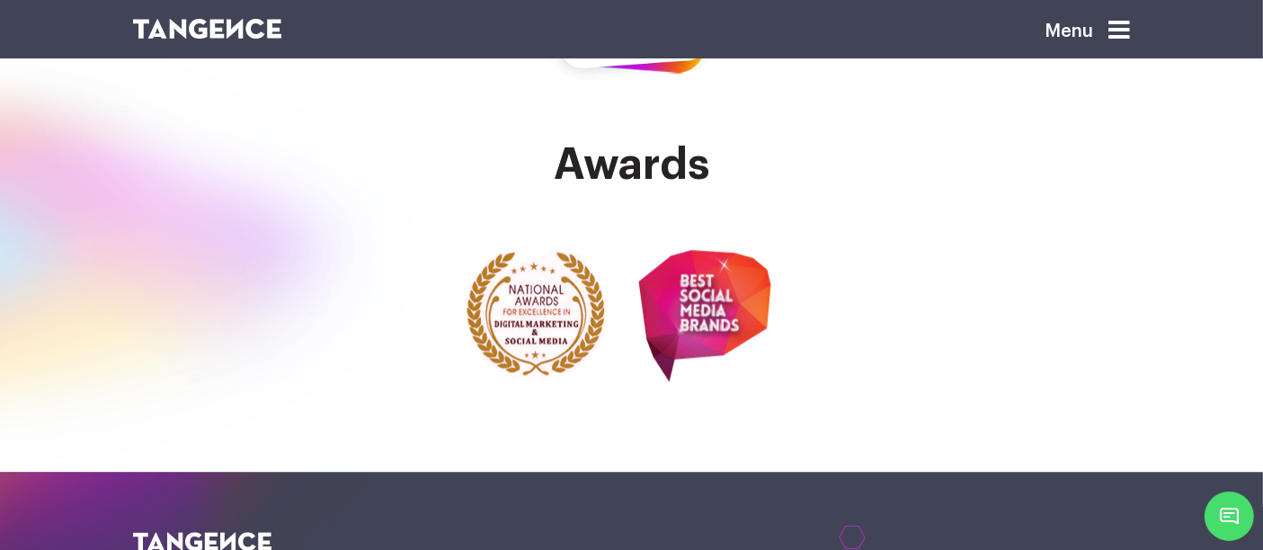
scroll to position [4518, 0]
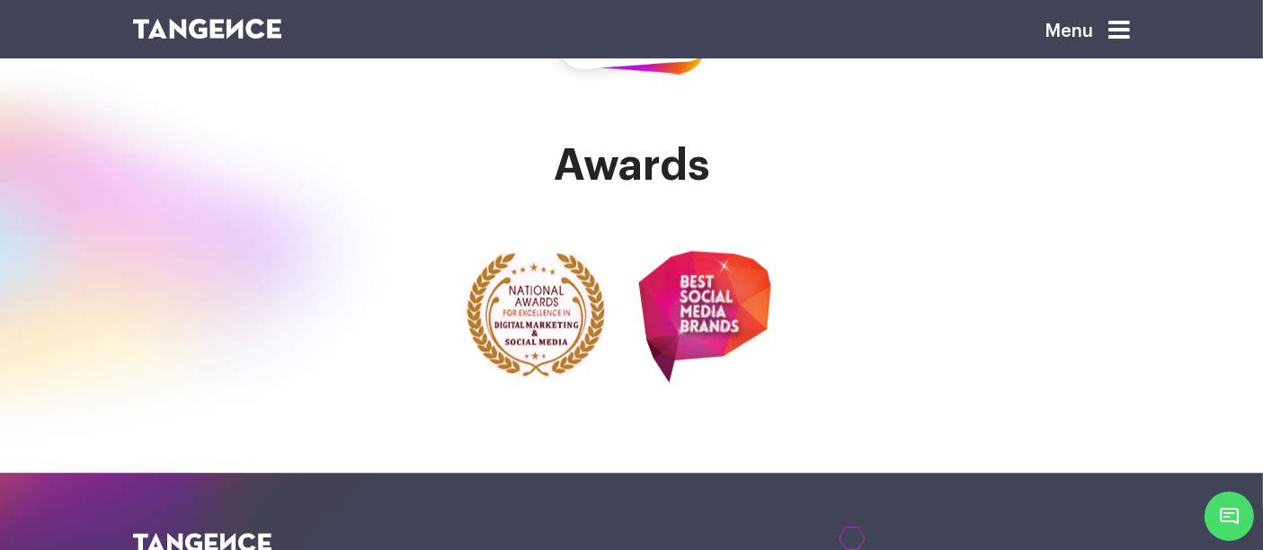
click at [696, 353] on div "Awards" at bounding box center [631, 282] width 1263 height 381
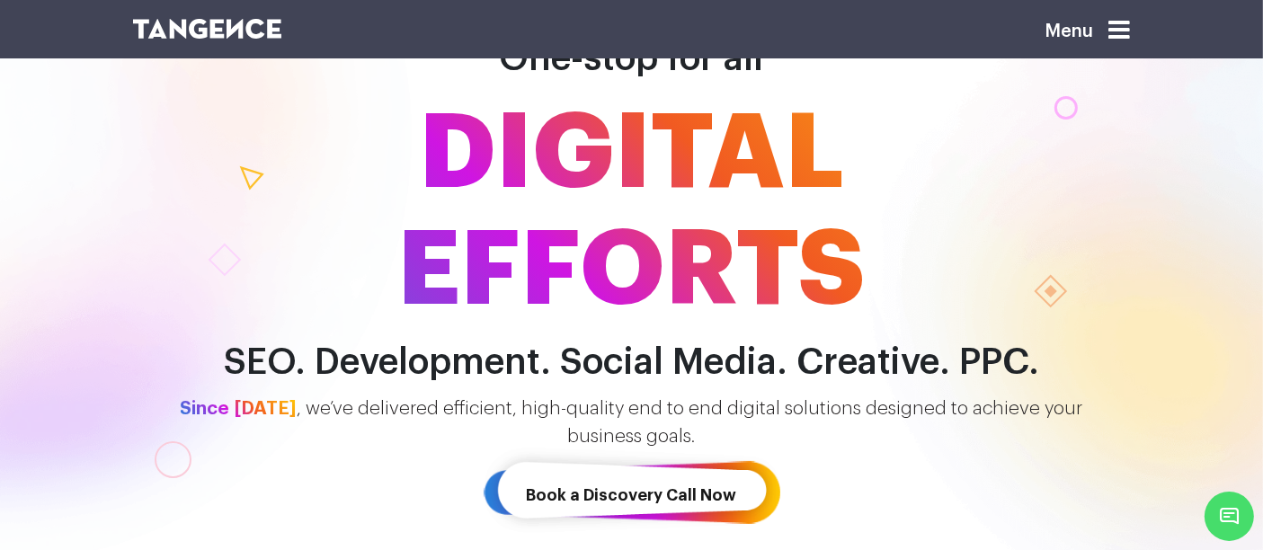
scroll to position [108, 0]
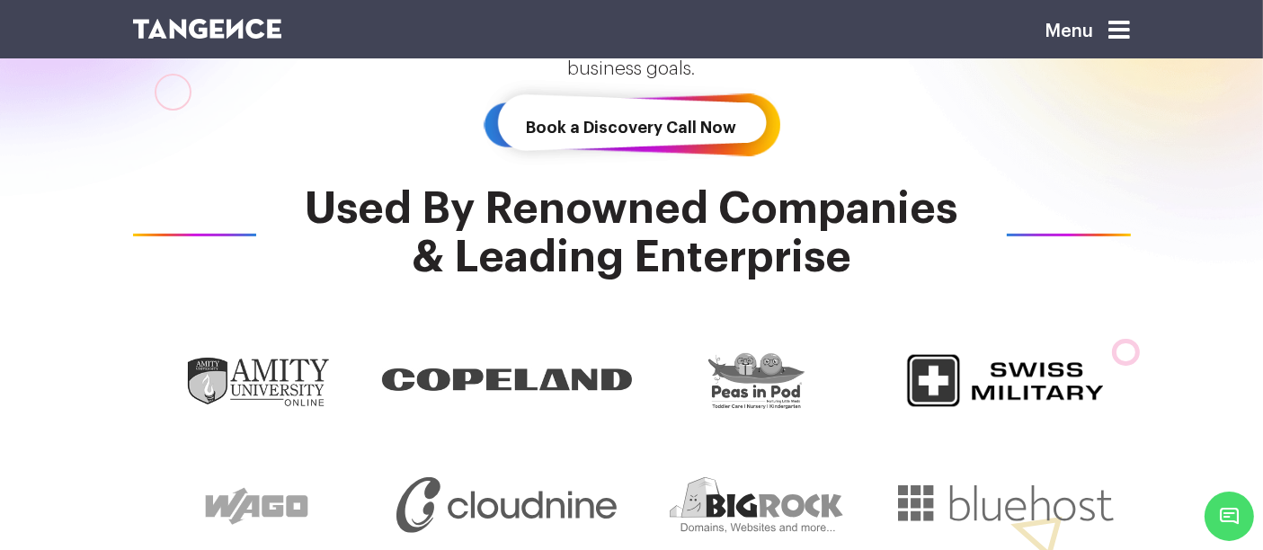
scroll to position [477, 0]
drag, startPoint x: 0, startPoint y: 0, endPoint x: 537, endPoint y: 289, distance: 609.4
click at [537, 289] on div at bounding box center [632, 546] width 1025 height 531
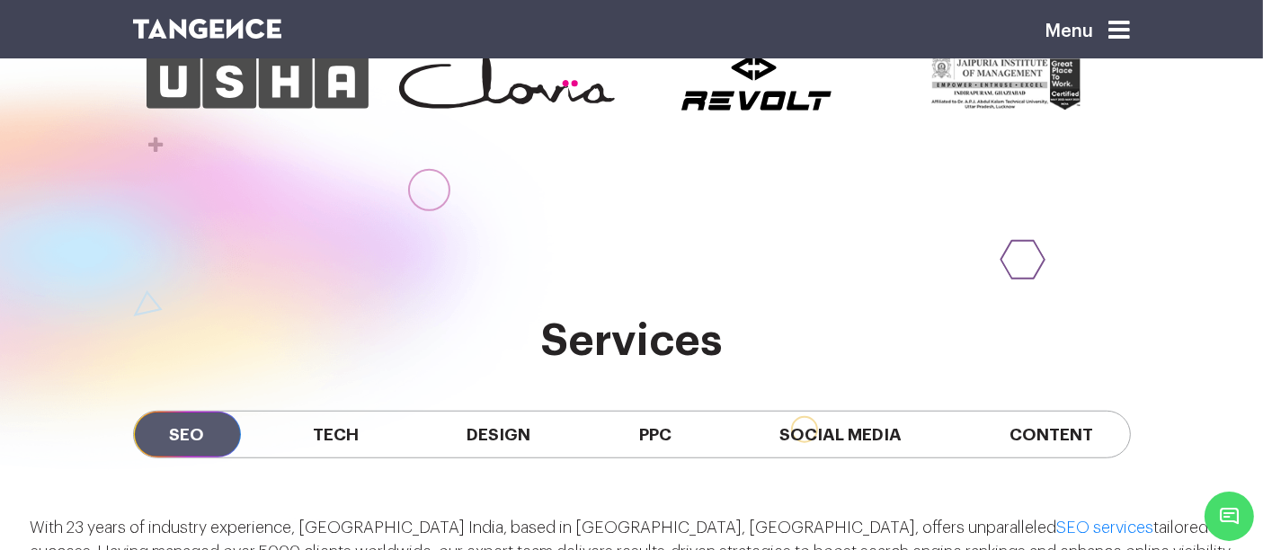
scroll to position [1148, 0]
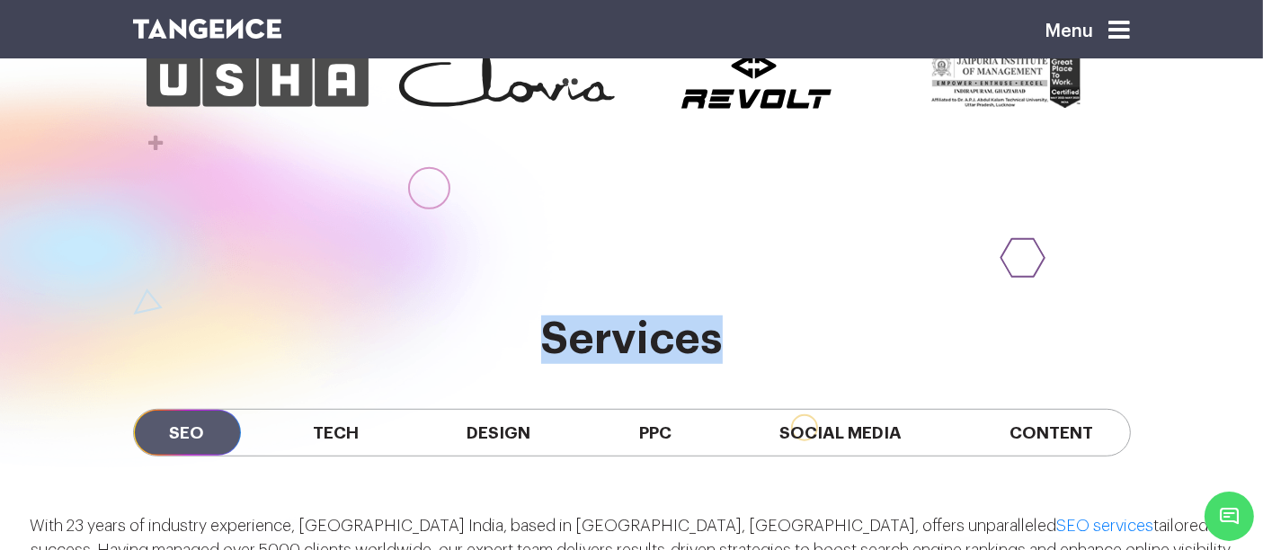
drag, startPoint x: 522, startPoint y: 315, endPoint x: 776, endPoint y: 310, distance: 253.6
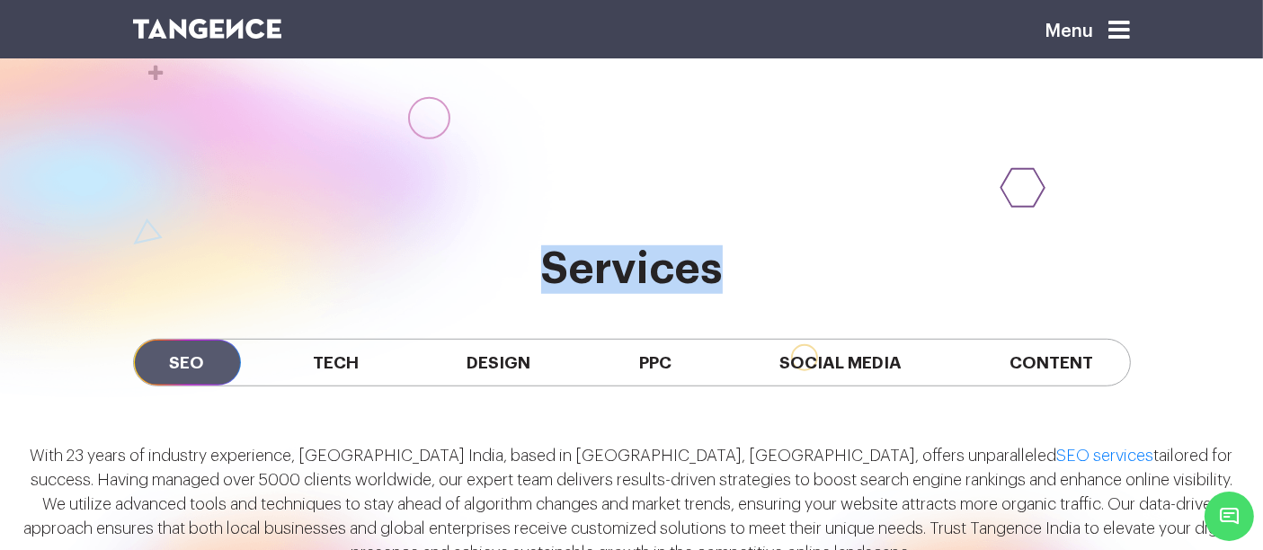
scroll to position [1220, 0]
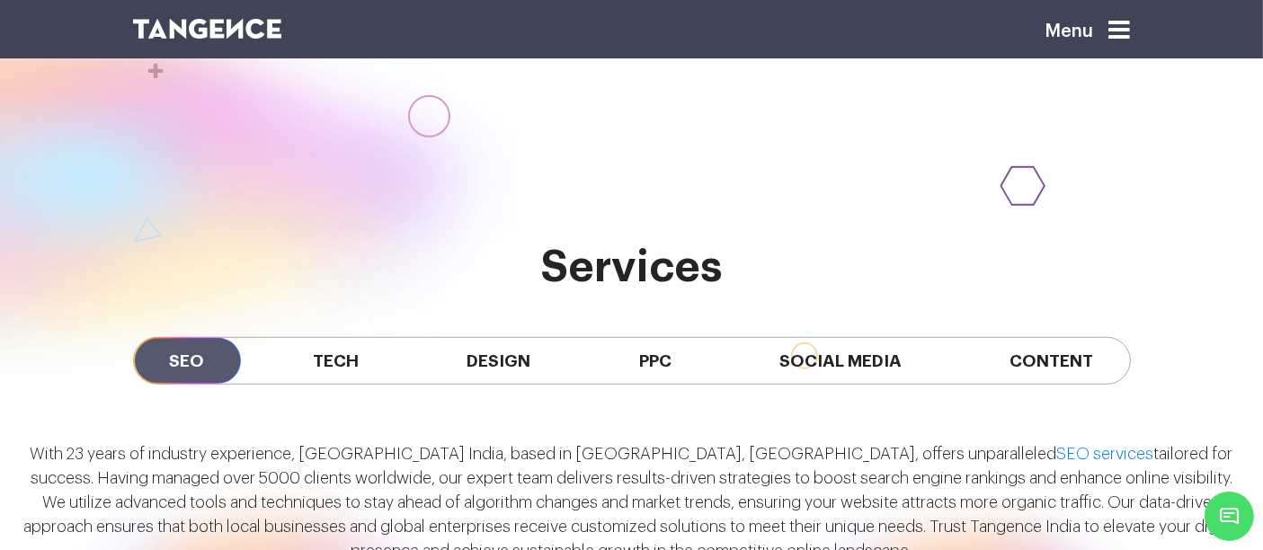
click at [252, 430] on div "With 23 years of industry experience, Tangence India, based in Noida, Delhi NCR…" at bounding box center [631, 509] width 1263 height 159
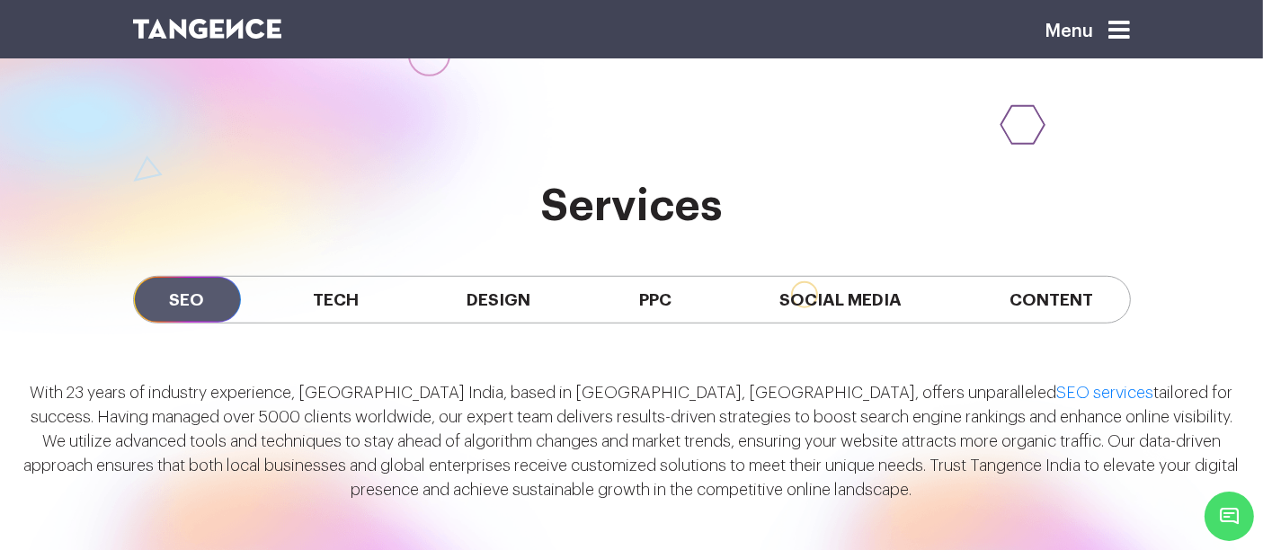
scroll to position [1288, 0]
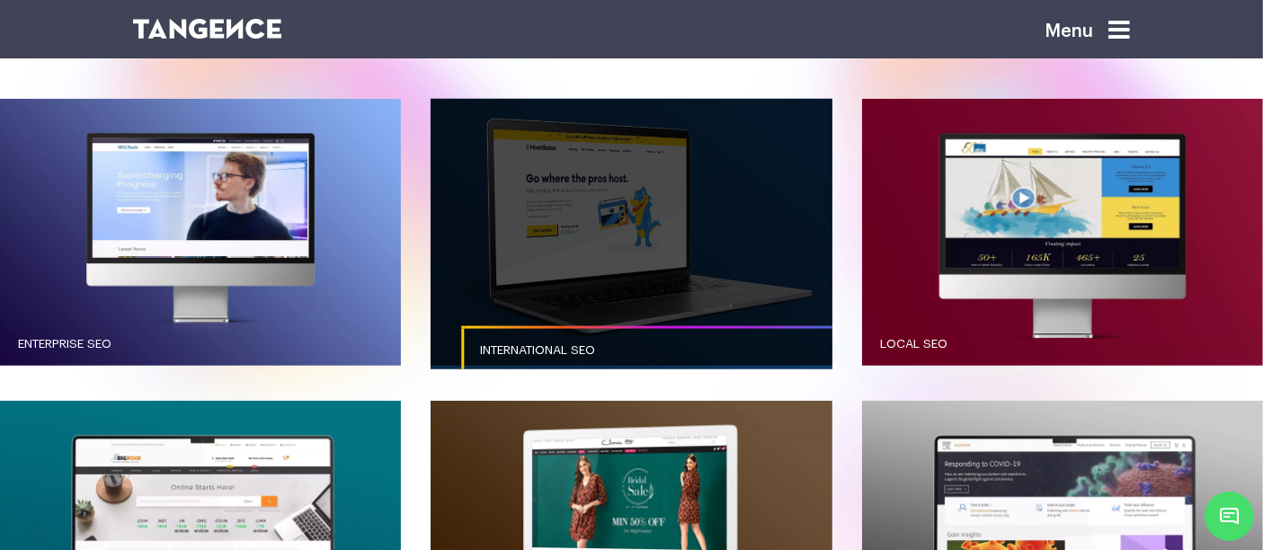
click at [618, 355] on link "International SEO" at bounding box center [662, 350] width 401 height 49
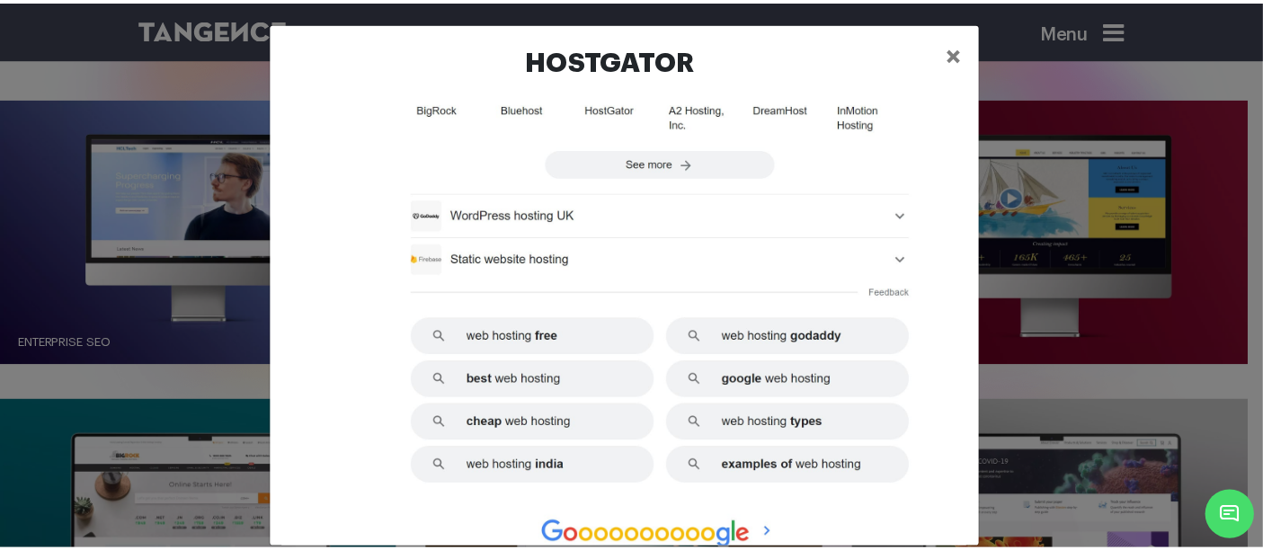
scroll to position [2668, 0]
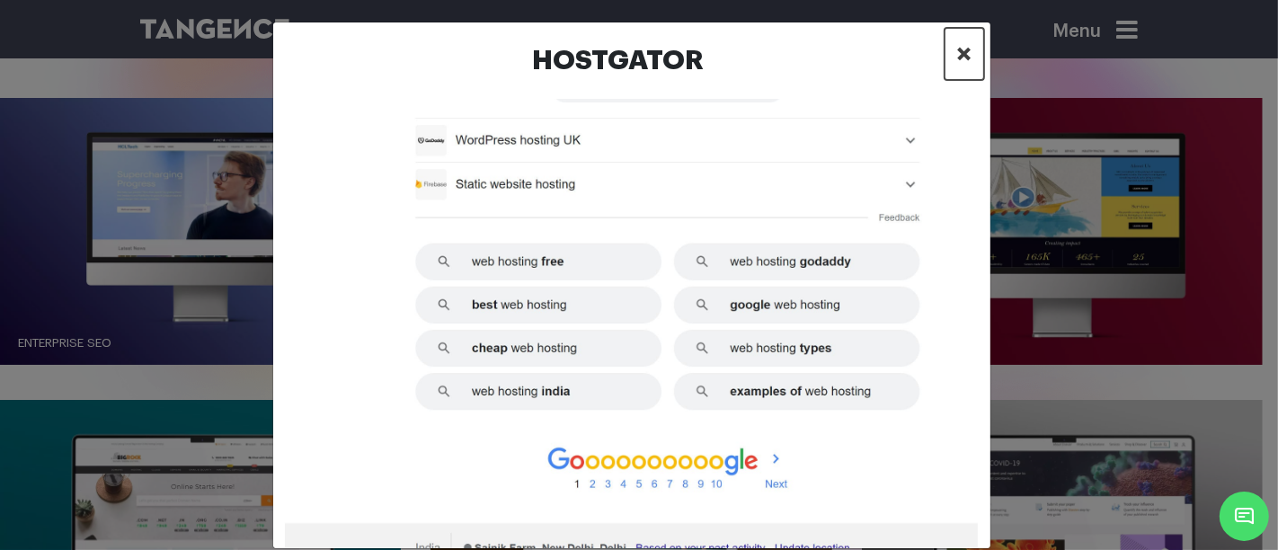
click at [958, 65] on span "×" at bounding box center [965, 53] width 15 height 27
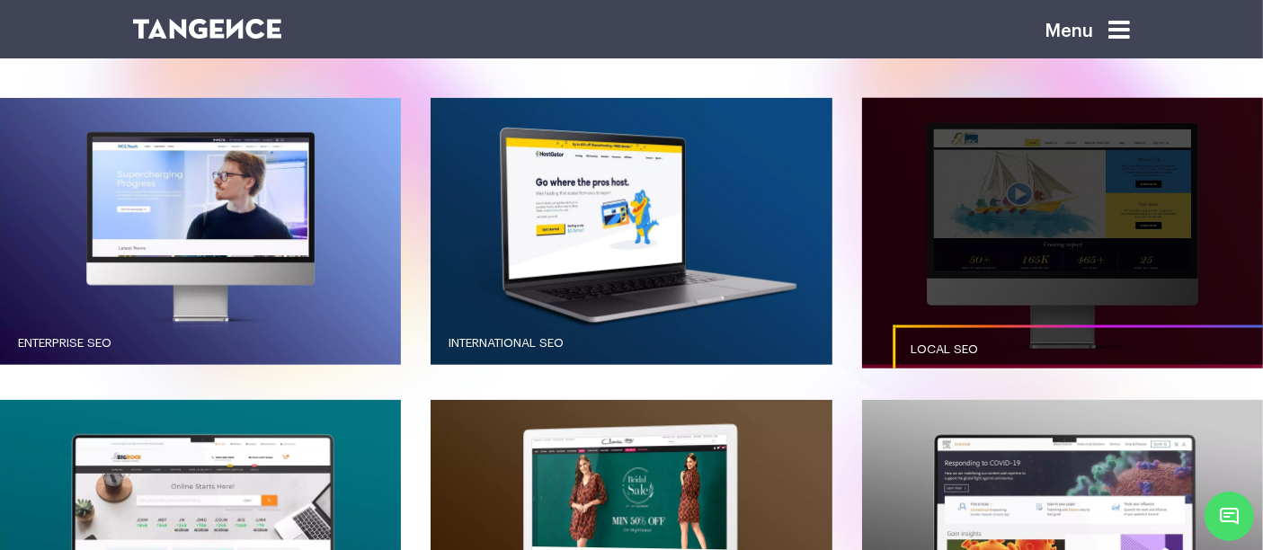
click at [968, 222] on link "button" at bounding box center [1062, 232] width 401 height 268
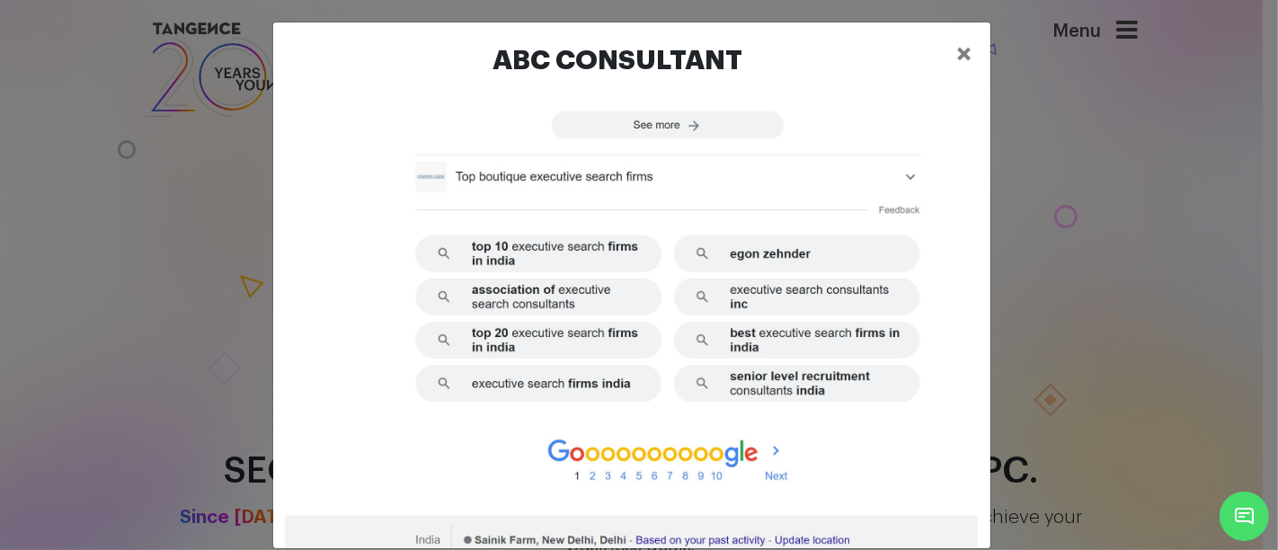
scroll to position [1877, 0]
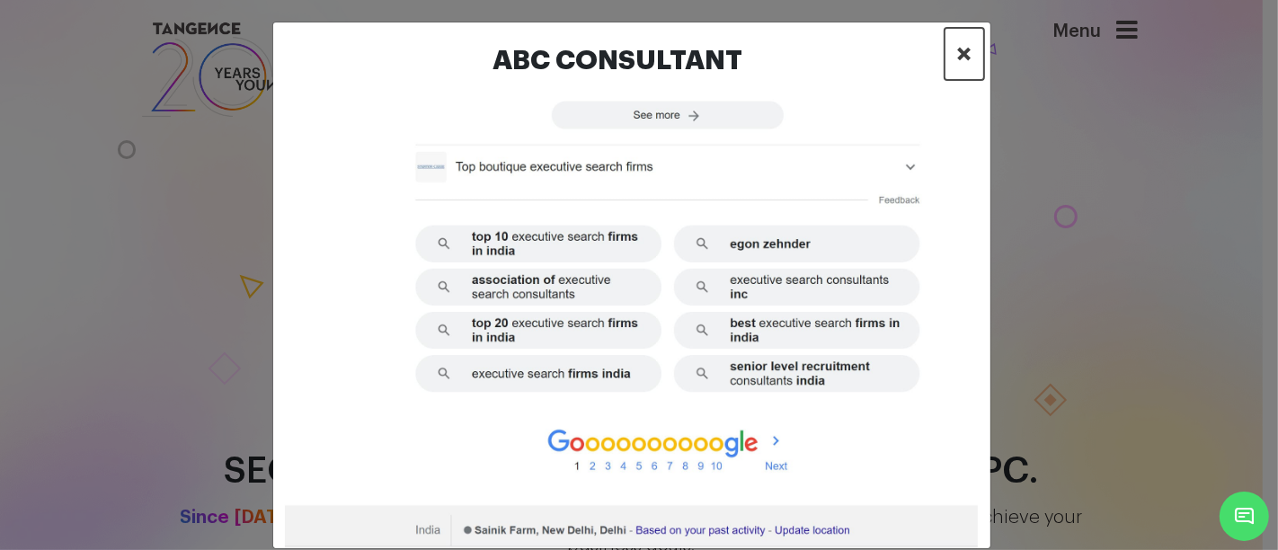
click at [958, 58] on span "×" at bounding box center [965, 53] width 15 height 27
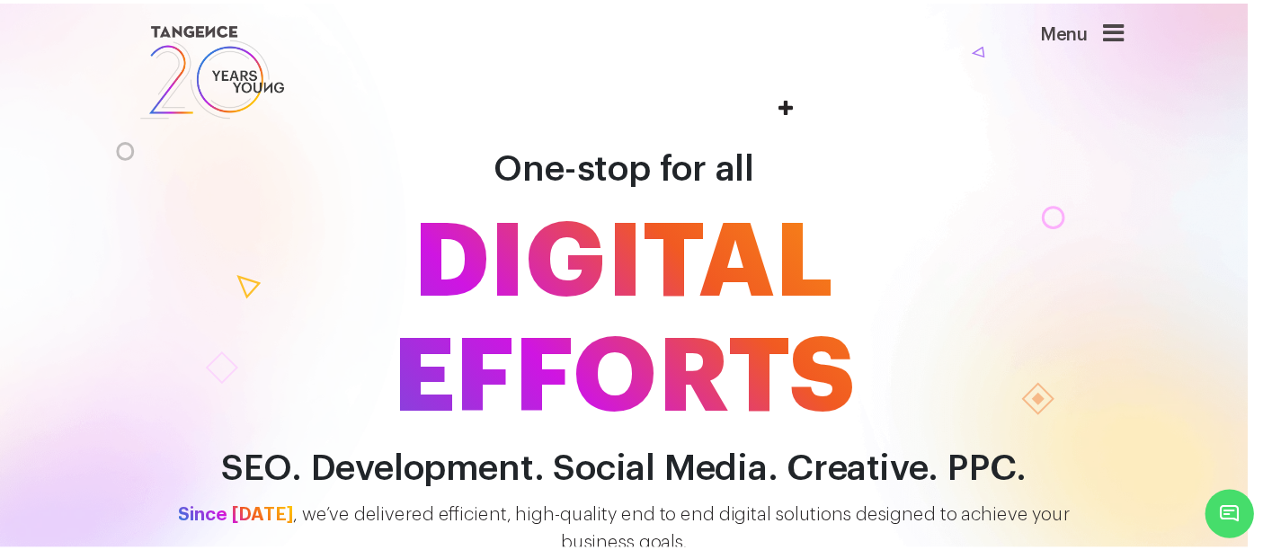
scroll to position [1721, 0]
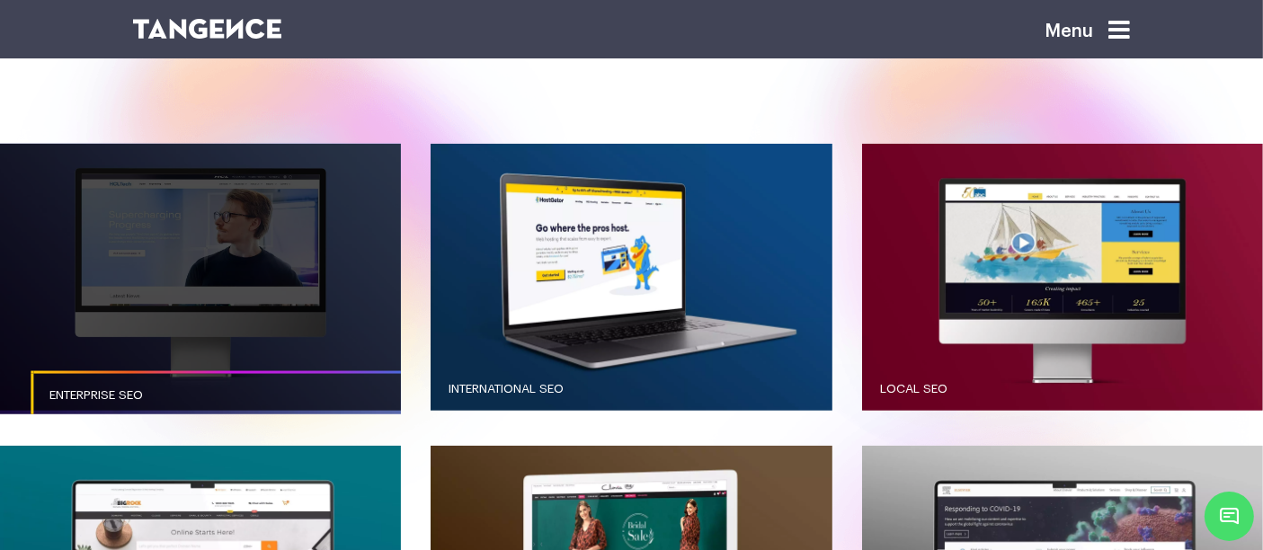
click at [252, 334] on link "button" at bounding box center [200, 278] width 401 height 268
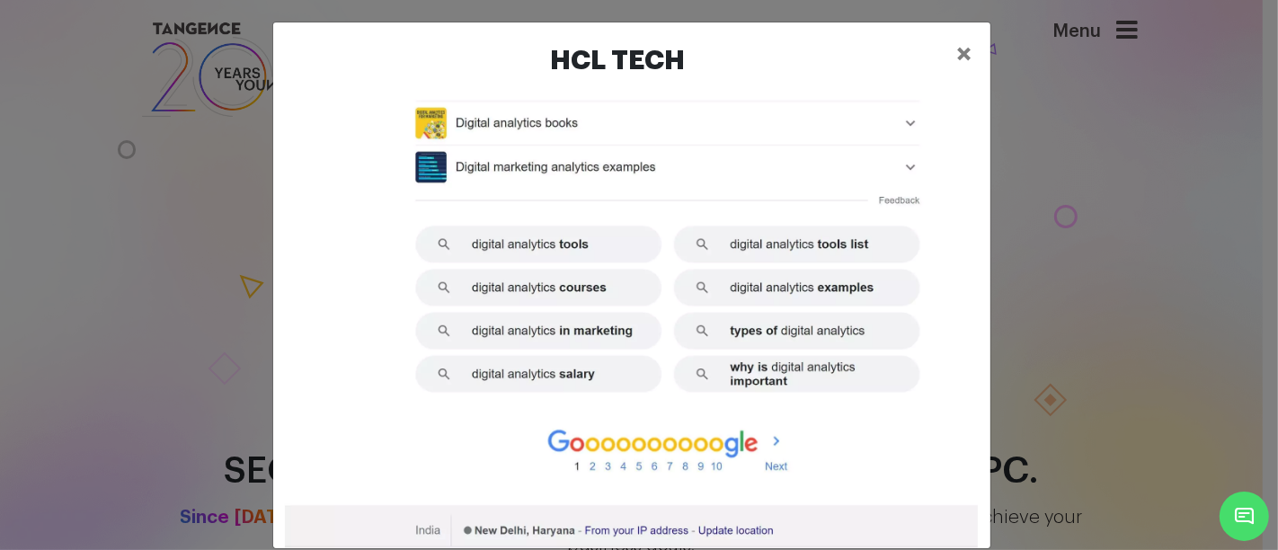
scroll to position [1716, 0]
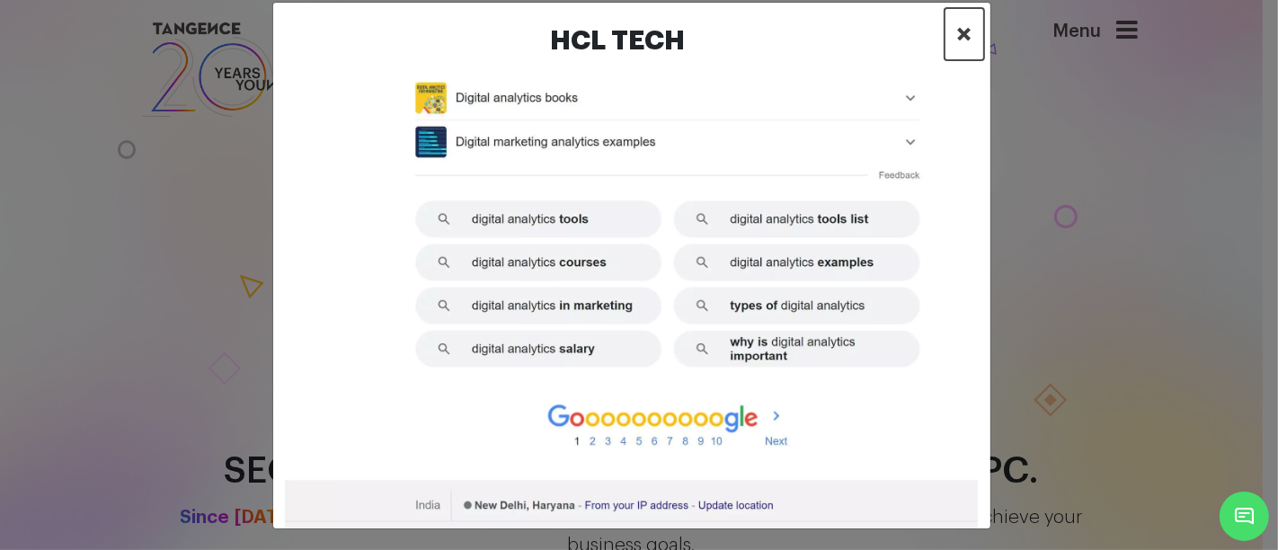
click at [958, 40] on span "×" at bounding box center [965, 34] width 15 height 27
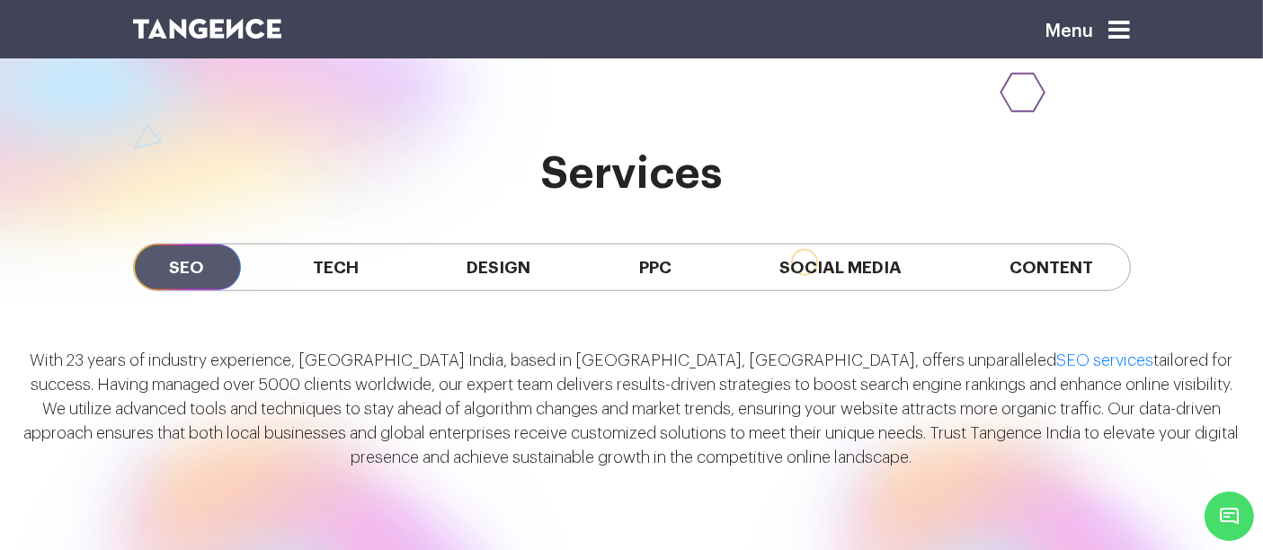
scroll to position [1313, 0]
click at [344, 265] on span "Tech" at bounding box center [336, 268] width 118 height 46
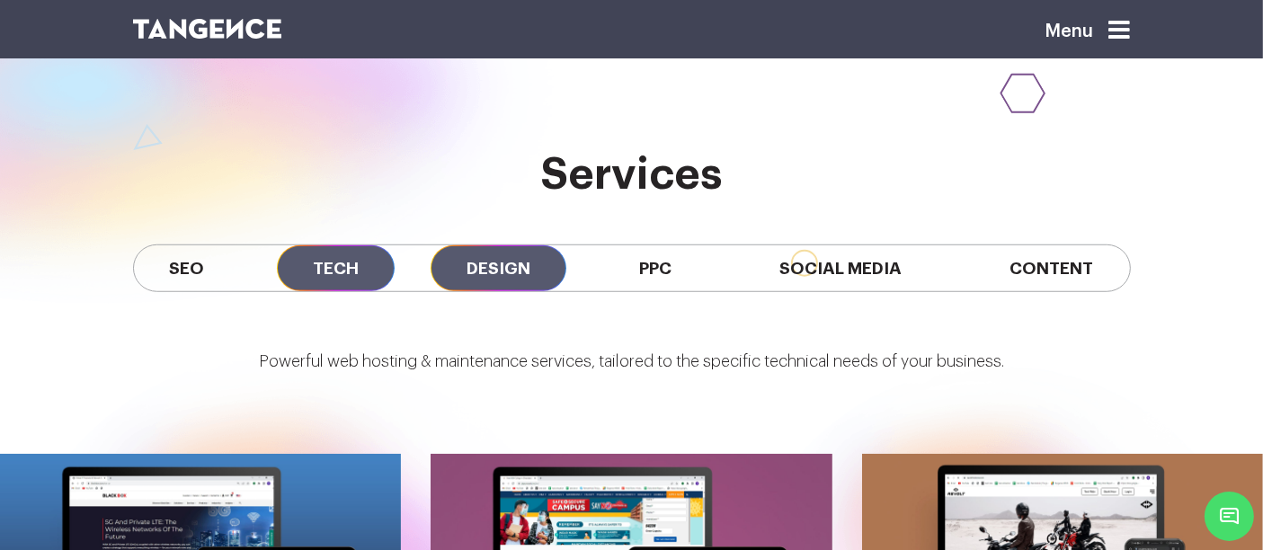
click at [504, 281] on span "Design" at bounding box center [499, 268] width 136 height 46
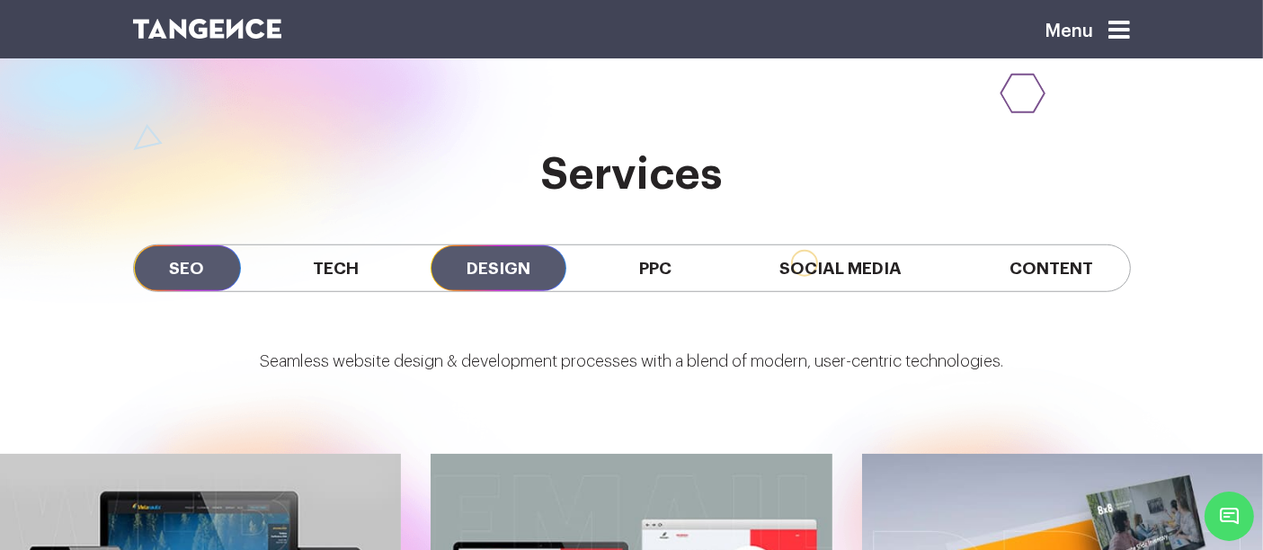
click at [225, 279] on span "SEO" at bounding box center [187, 268] width 107 height 46
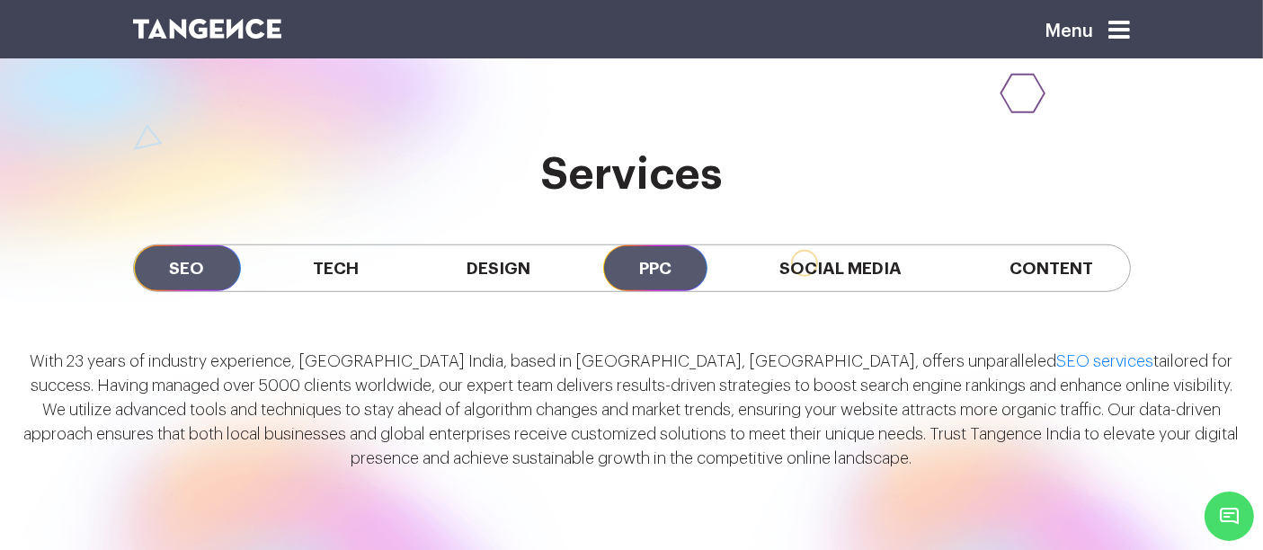
click at [657, 279] on span "PPC" at bounding box center [655, 268] width 104 height 46
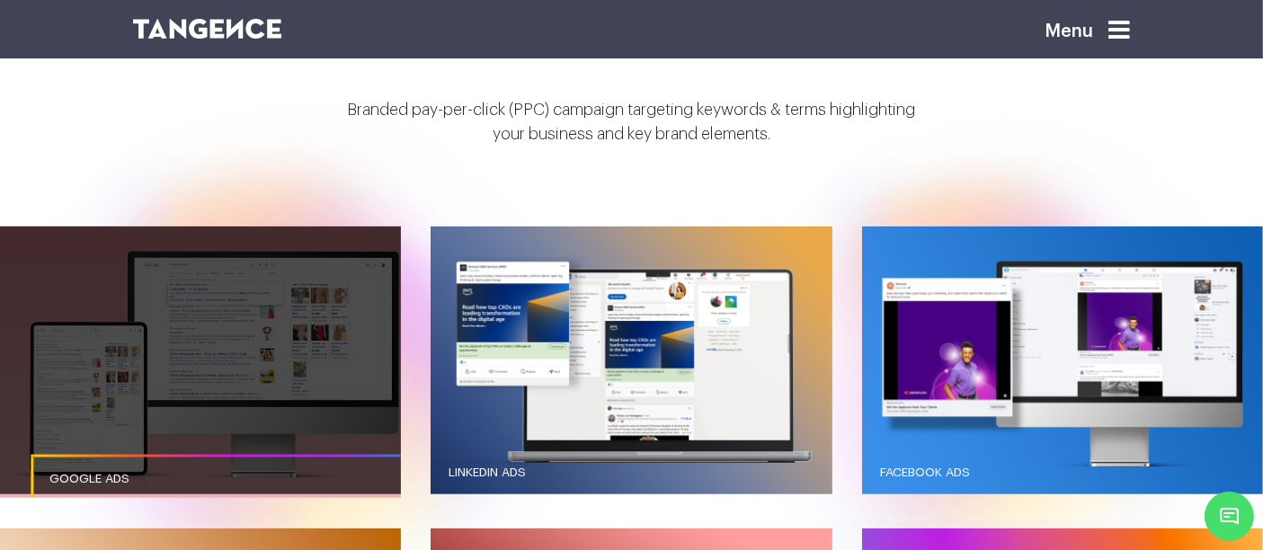
click at [373, 460] on link "Google Ads" at bounding box center [231, 479] width 401 height 49
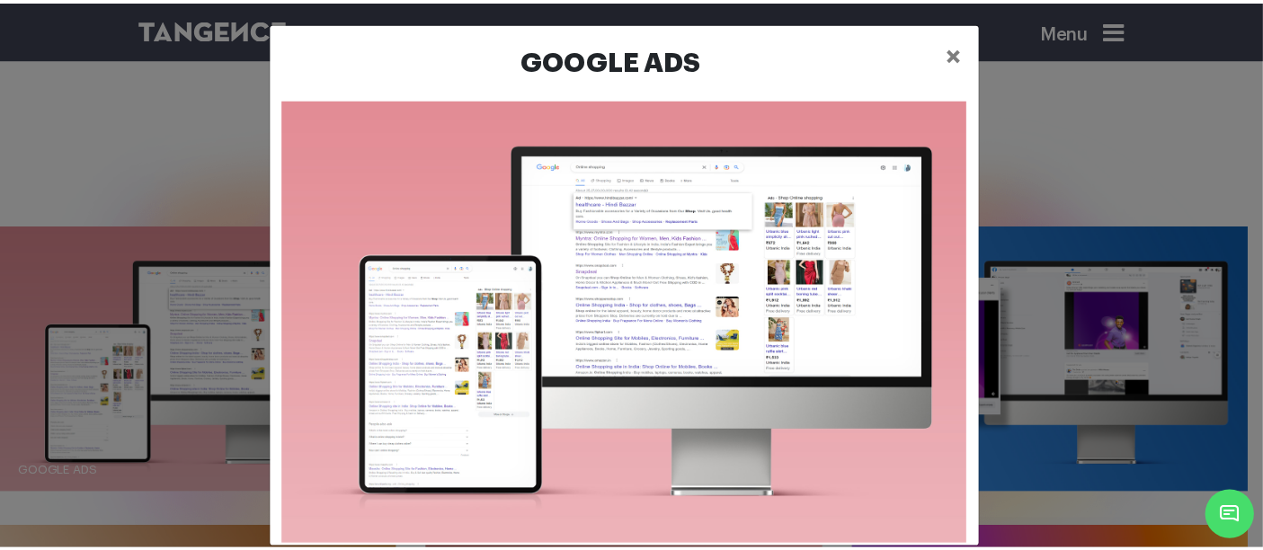
scroll to position [0, 0]
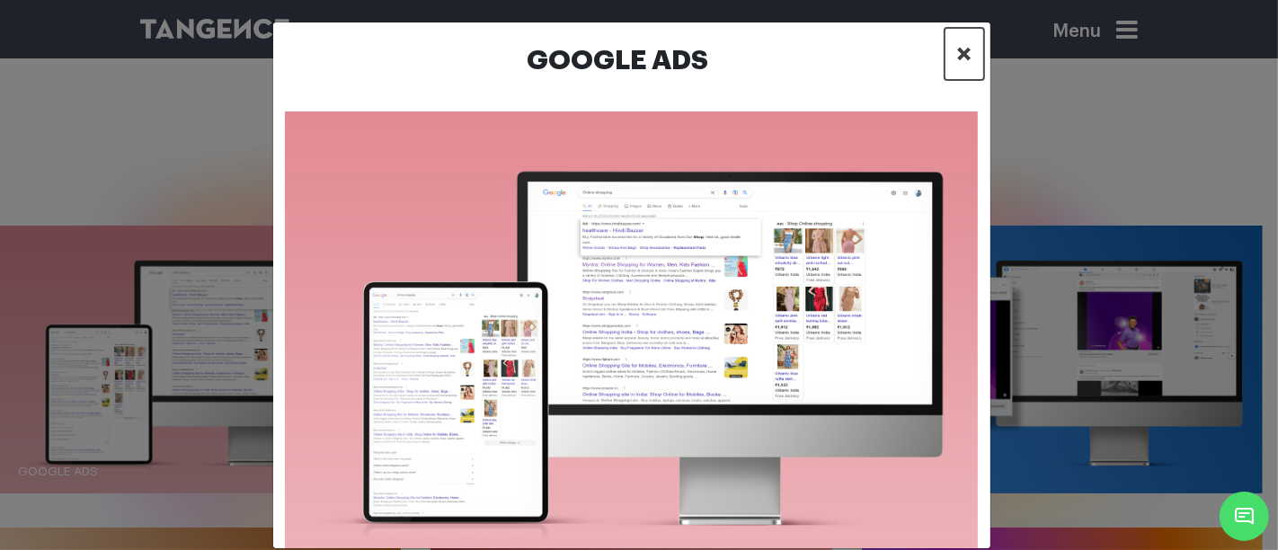
click at [958, 53] on span "×" at bounding box center [965, 53] width 15 height 27
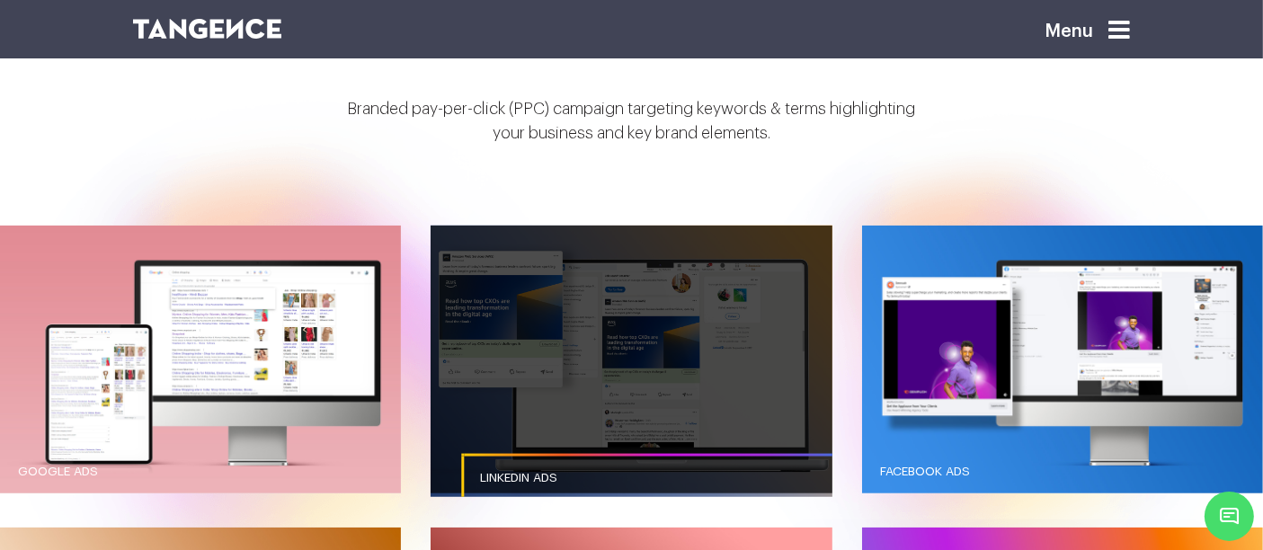
click at [688, 380] on link "button" at bounding box center [631, 360] width 401 height 268
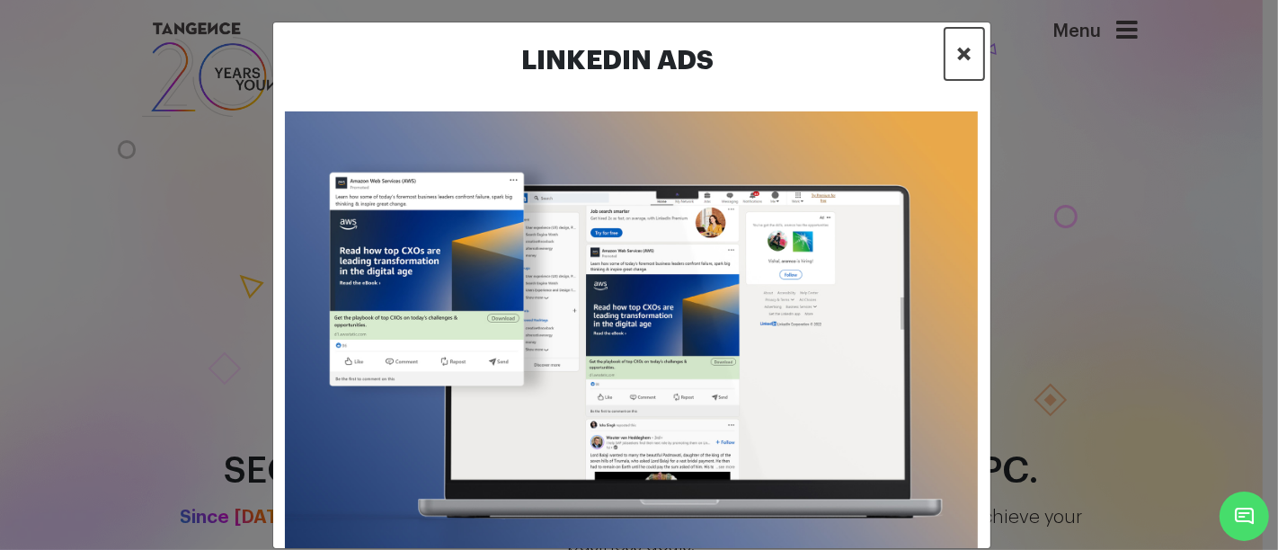
click at [958, 63] on span "×" at bounding box center [965, 53] width 15 height 27
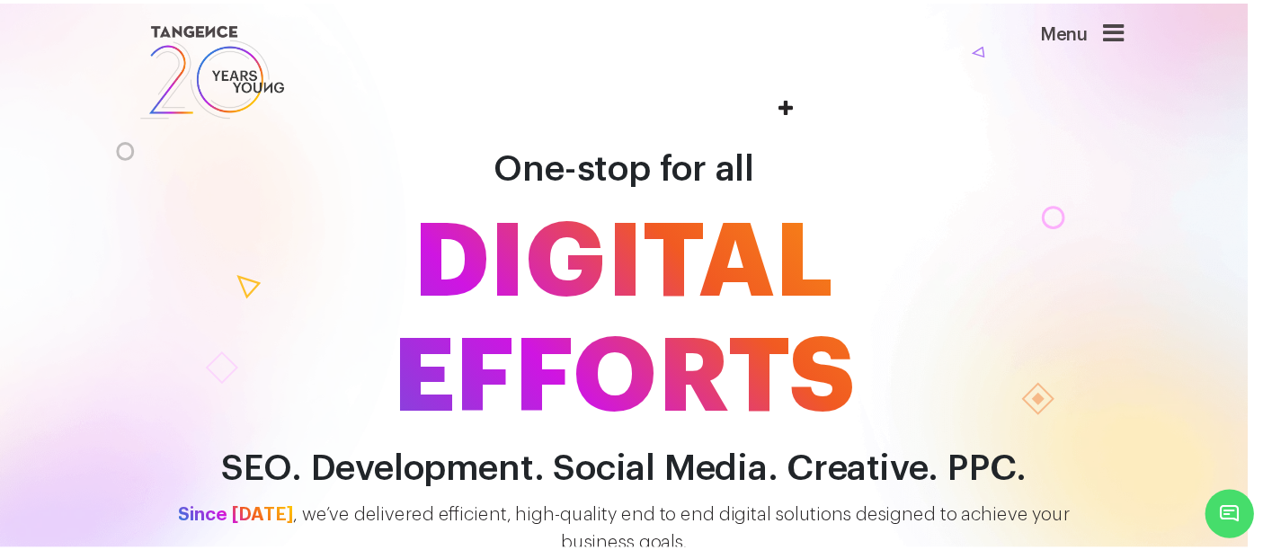
scroll to position [1648, 0]
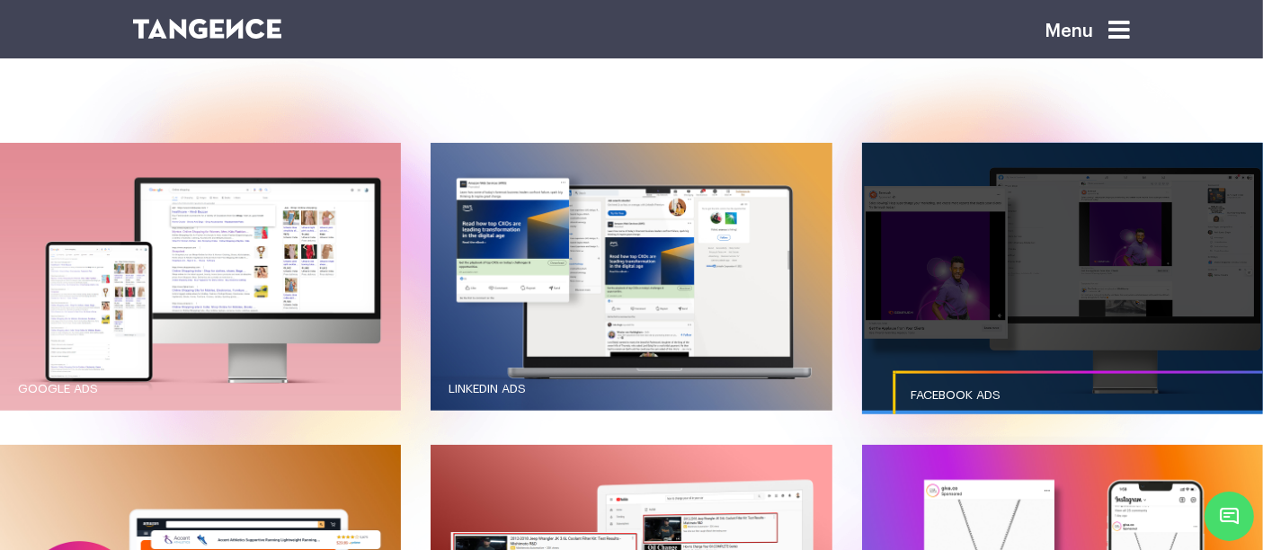
click at [919, 355] on link "button" at bounding box center [1062, 277] width 401 height 268
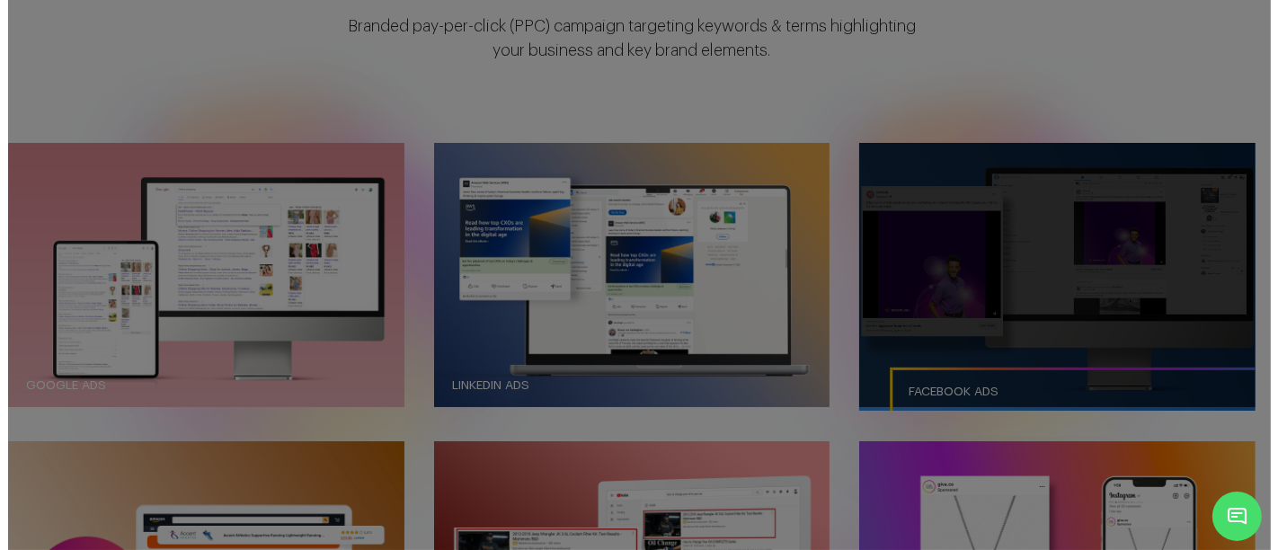
scroll to position [0, 0]
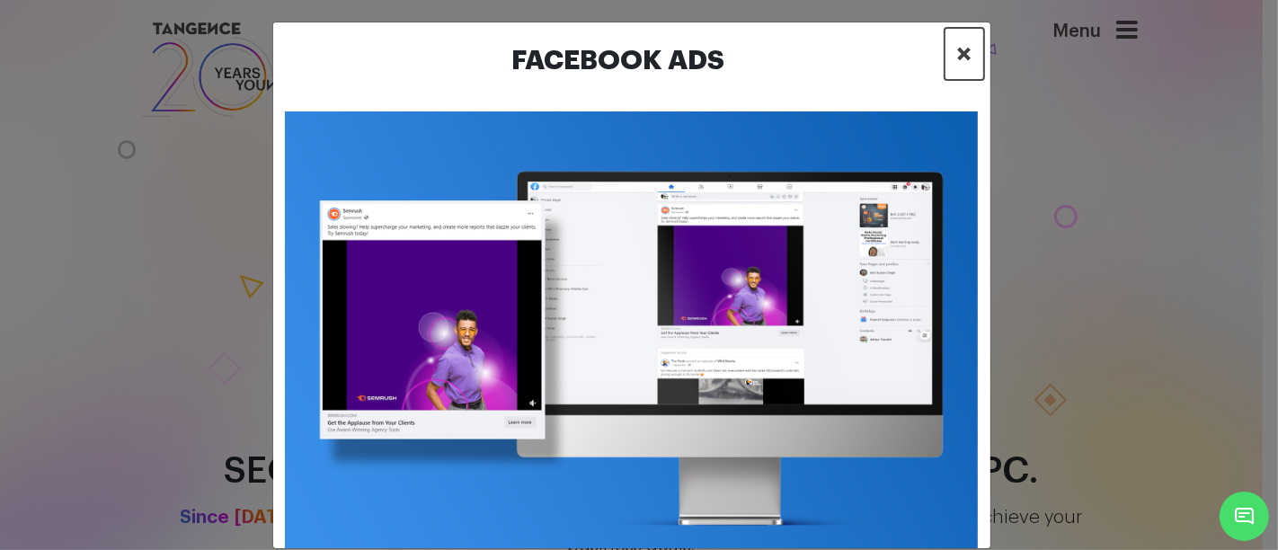
click at [958, 56] on span "×" at bounding box center [965, 53] width 15 height 27
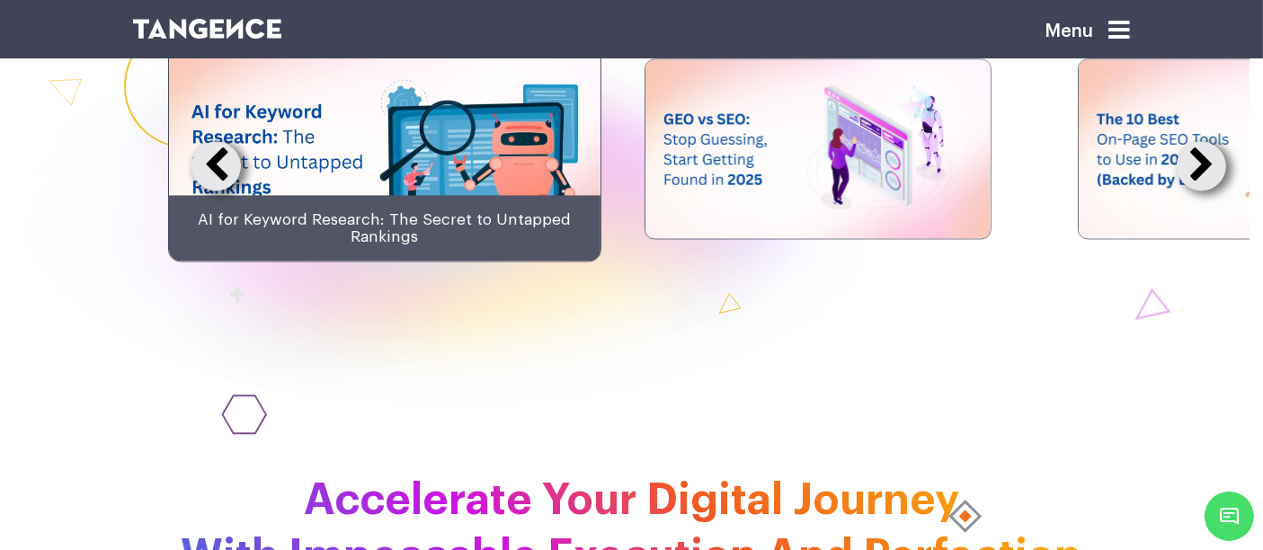
scroll to position [3767, 0]
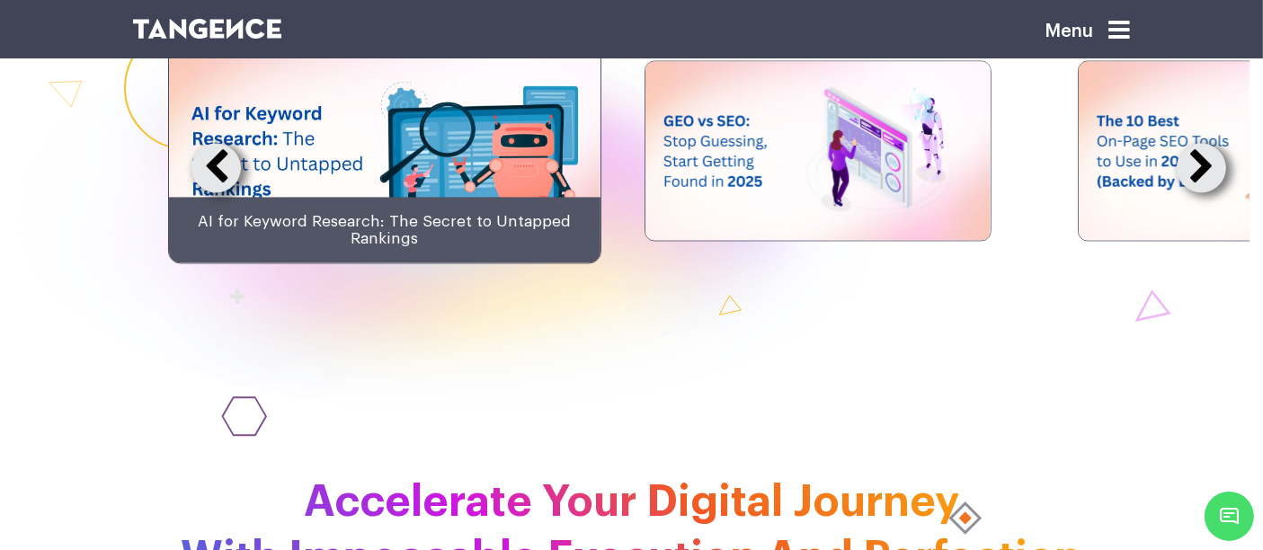
click at [1199, 192] on button at bounding box center [1201, 167] width 49 height 49
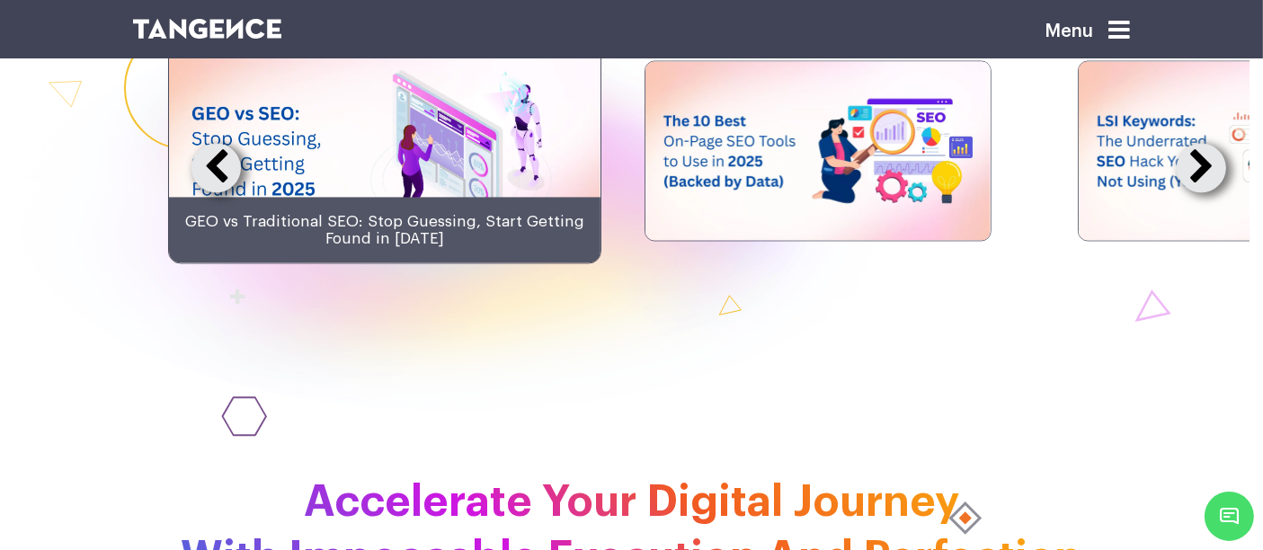
click at [1199, 192] on button at bounding box center [1201, 167] width 49 height 49
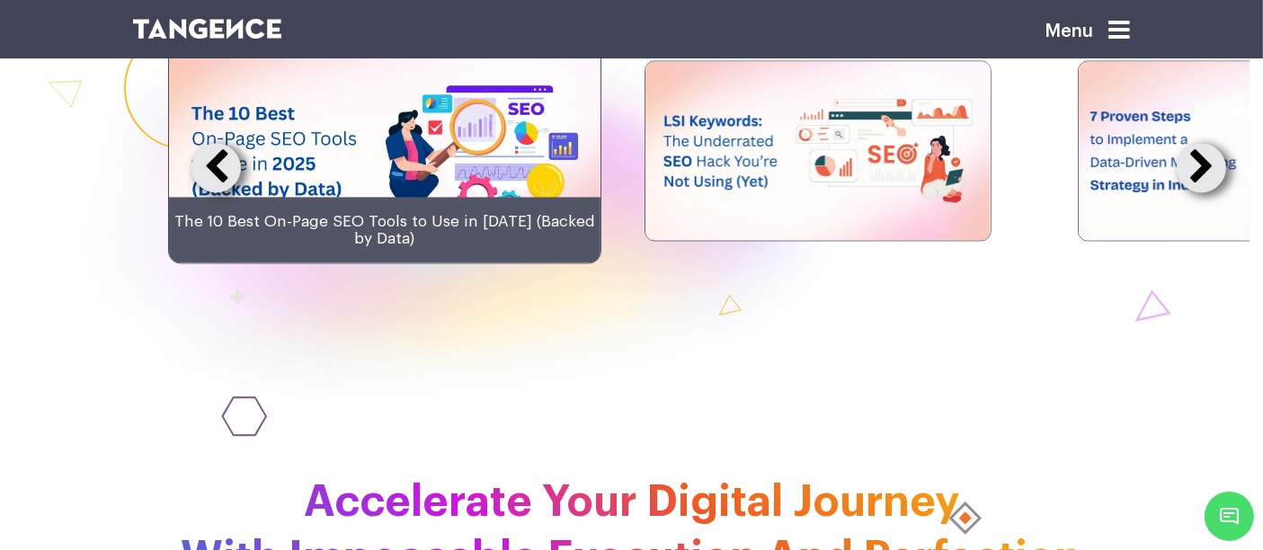
click at [1199, 192] on button at bounding box center [1201, 167] width 49 height 49
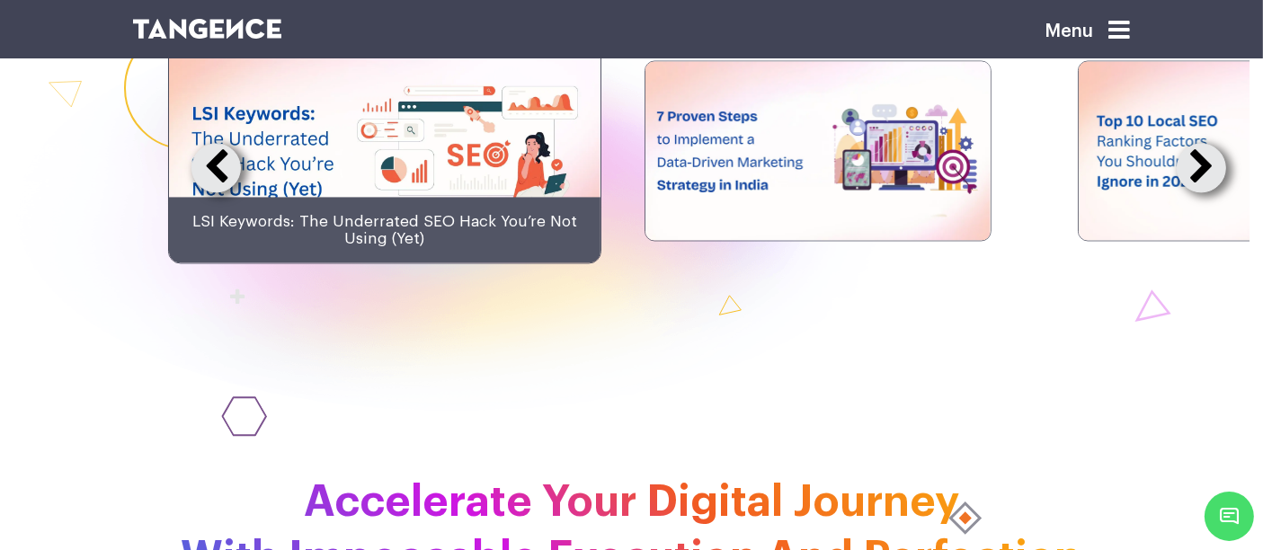
click at [1199, 192] on button at bounding box center [1201, 167] width 49 height 49
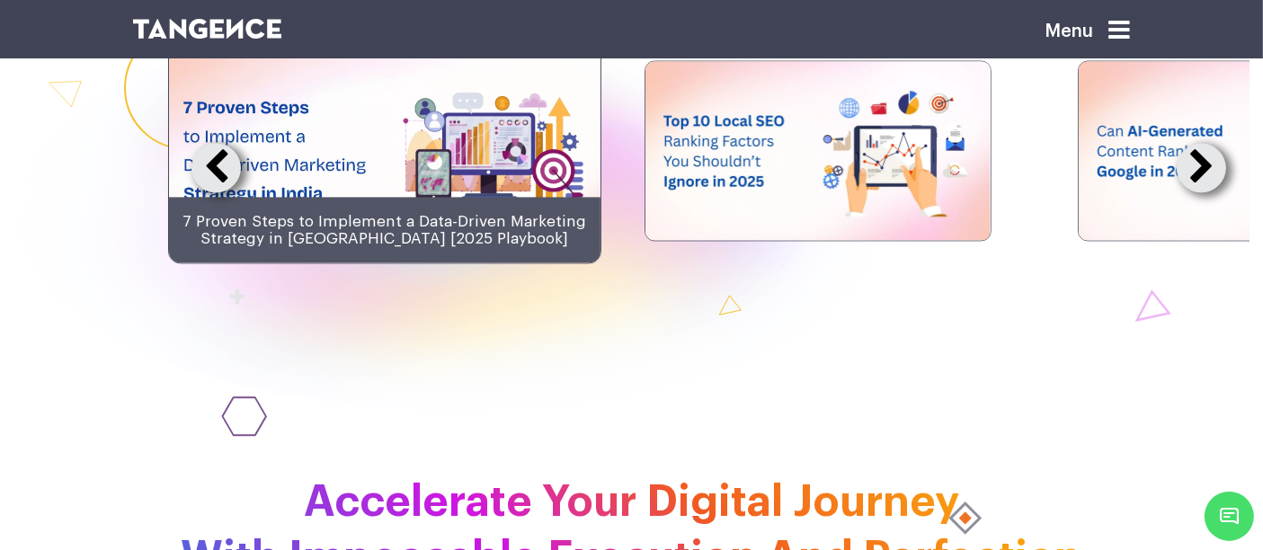
click at [1199, 192] on button at bounding box center [1201, 167] width 49 height 49
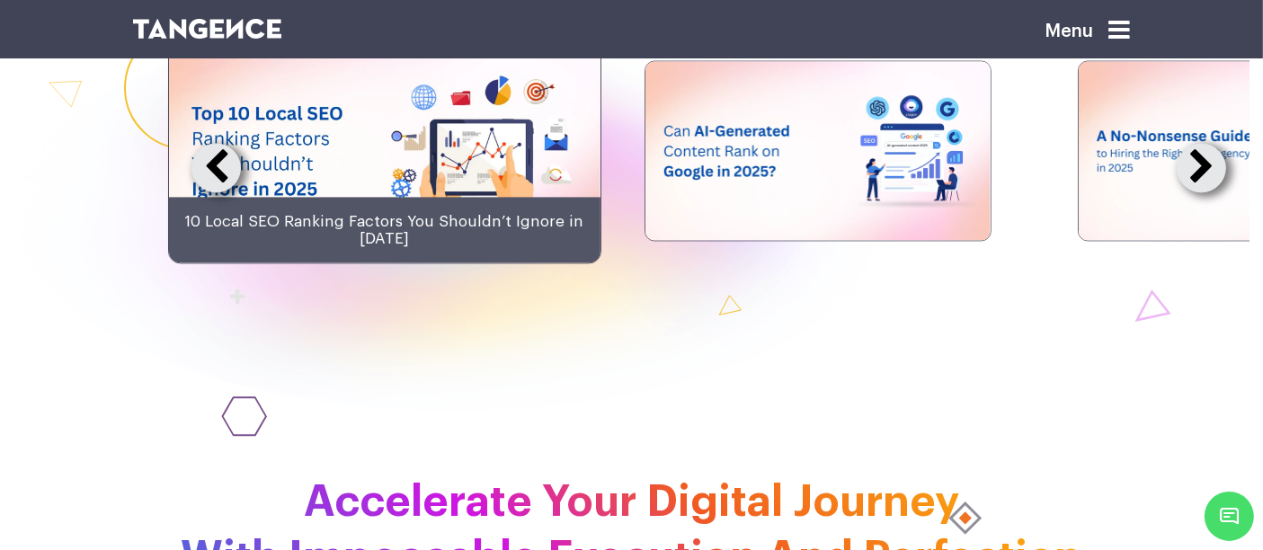
click at [1199, 192] on button at bounding box center [1201, 167] width 49 height 49
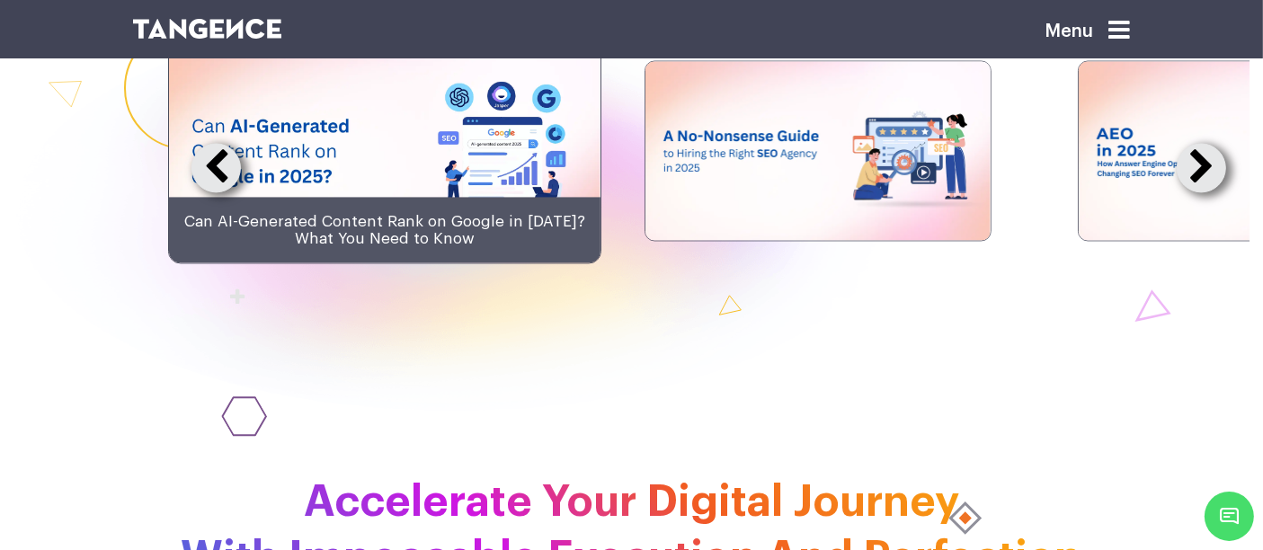
click at [1199, 192] on button at bounding box center [1201, 167] width 49 height 49
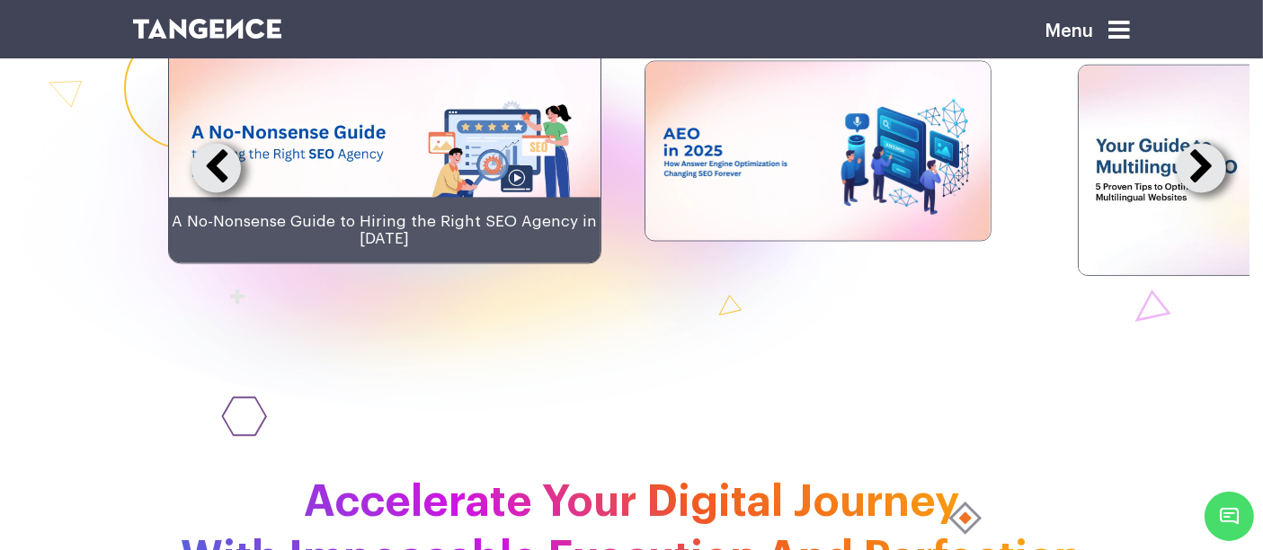
click at [1199, 192] on button at bounding box center [1201, 167] width 49 height 49
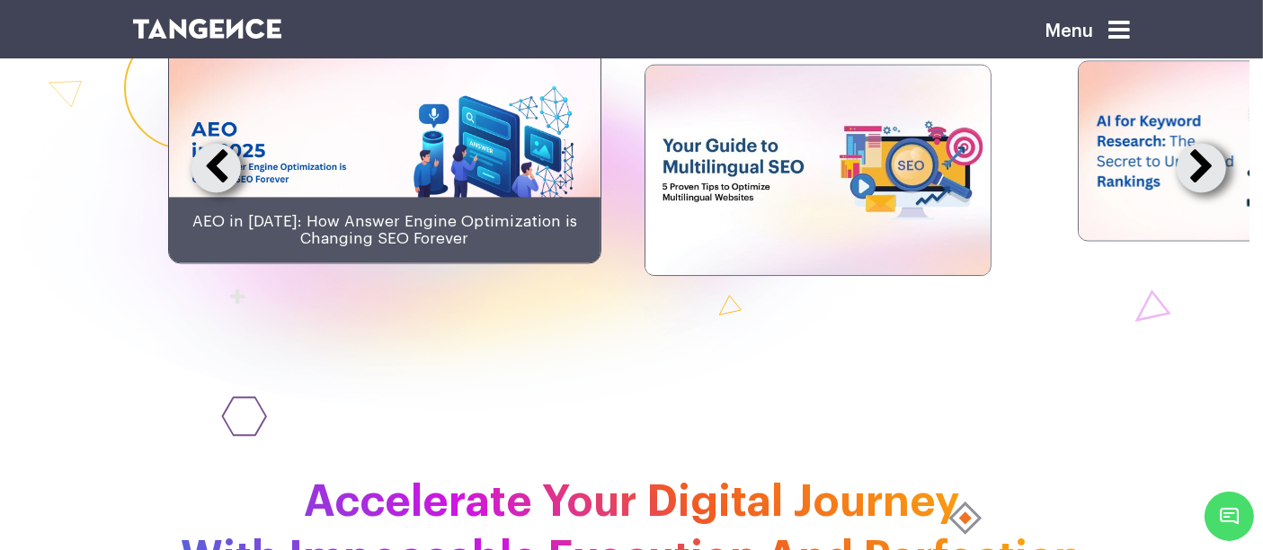
click at [1199, 192] on button at bounding box center [1201, 167] width 49 height 49
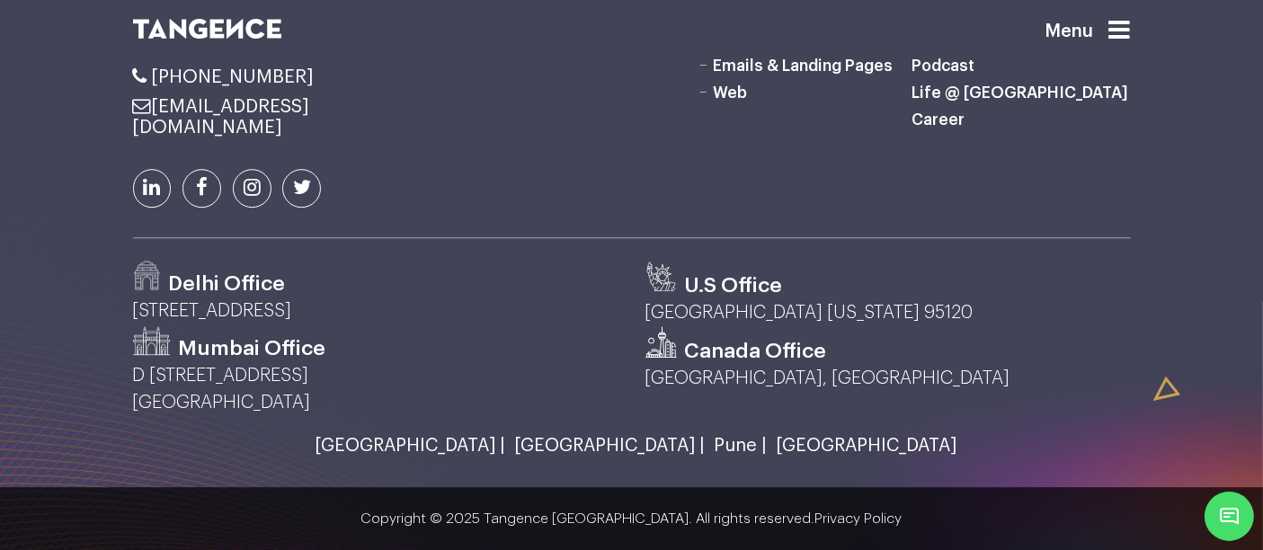
scroll to position [5153, 0]
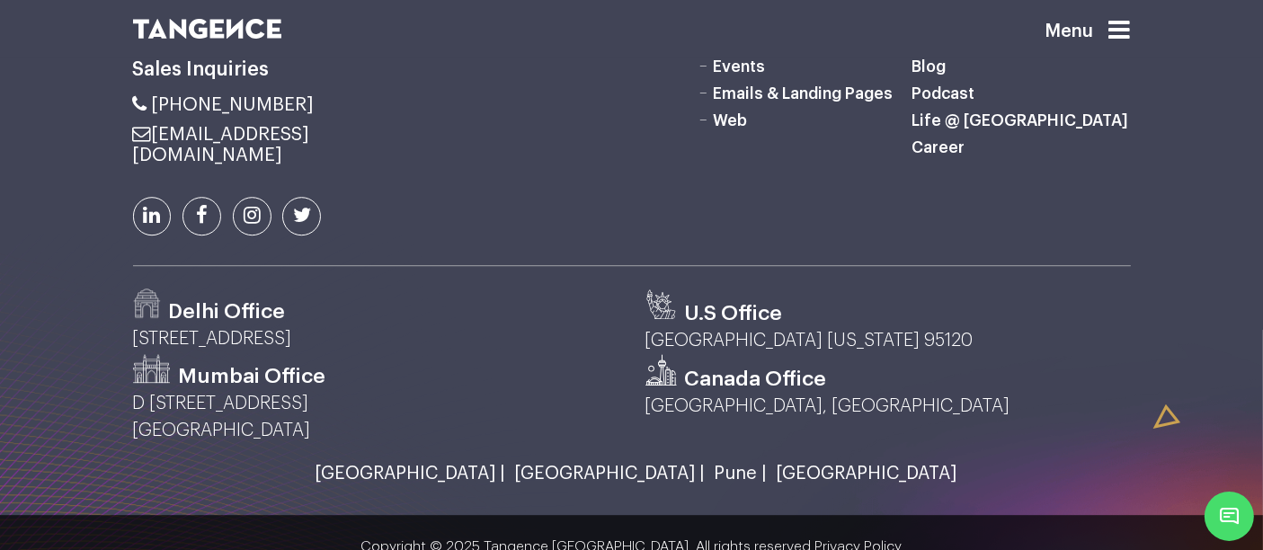
click at [1127, 35] on icon at bounding box center [1120, 30] width 22 height 25
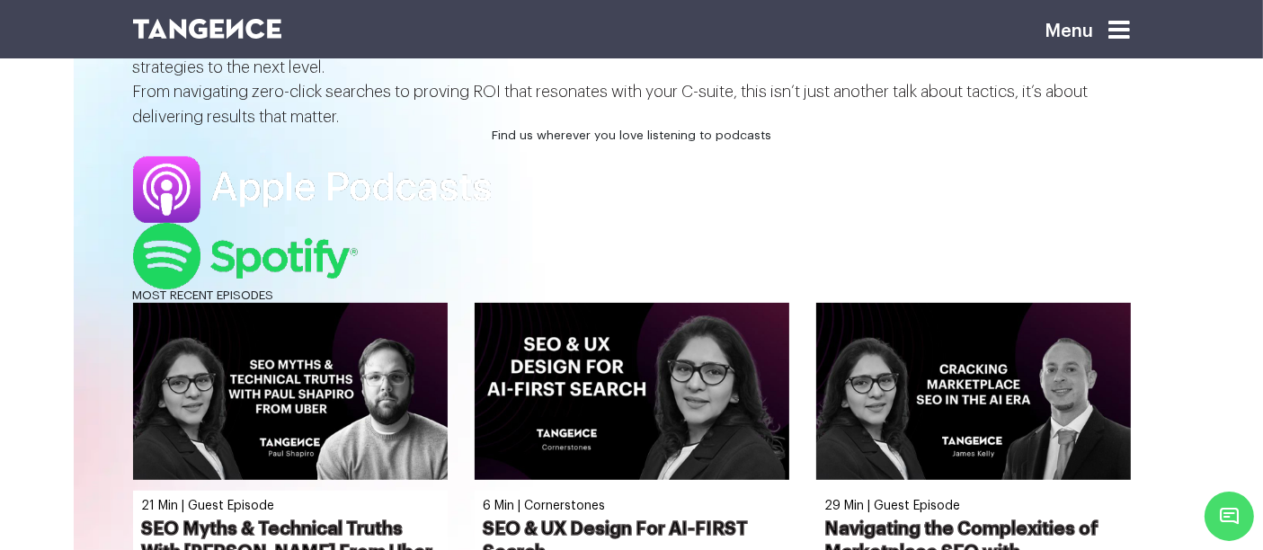
scroll to position [634, 0]
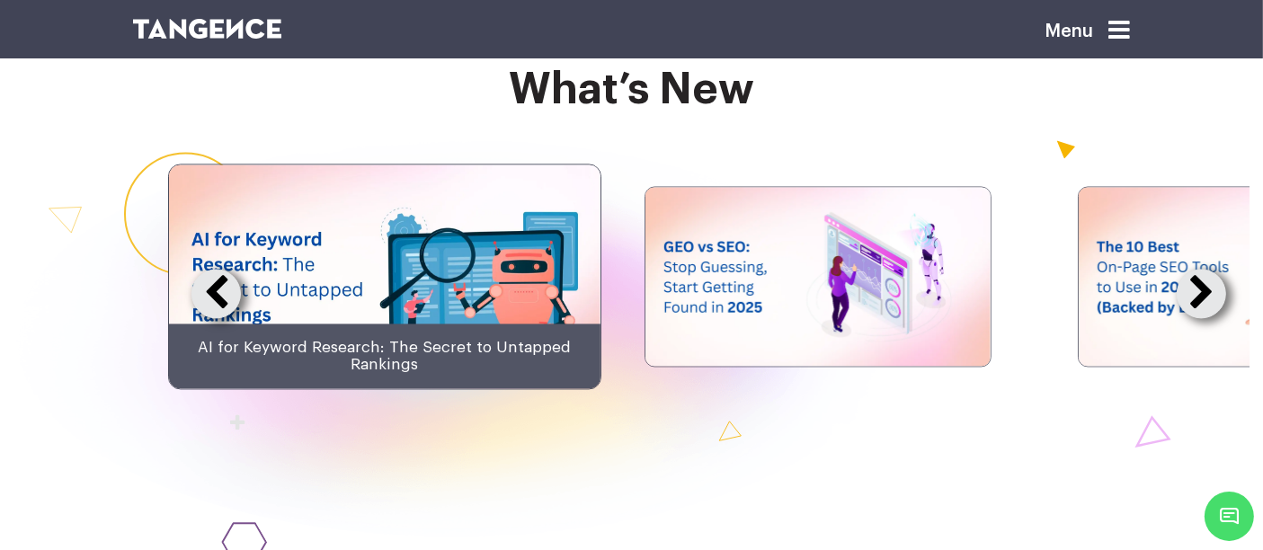
scroll to position [4290, 0]
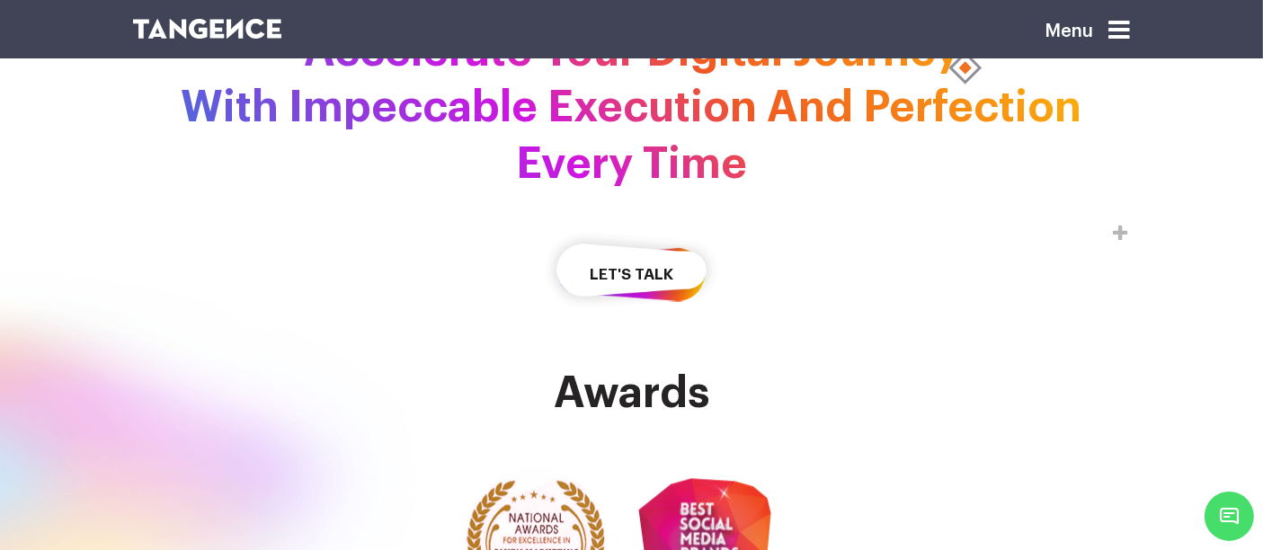
click at [1130, 36] on icon at bounding box center [1120, 30] width 22 height 25
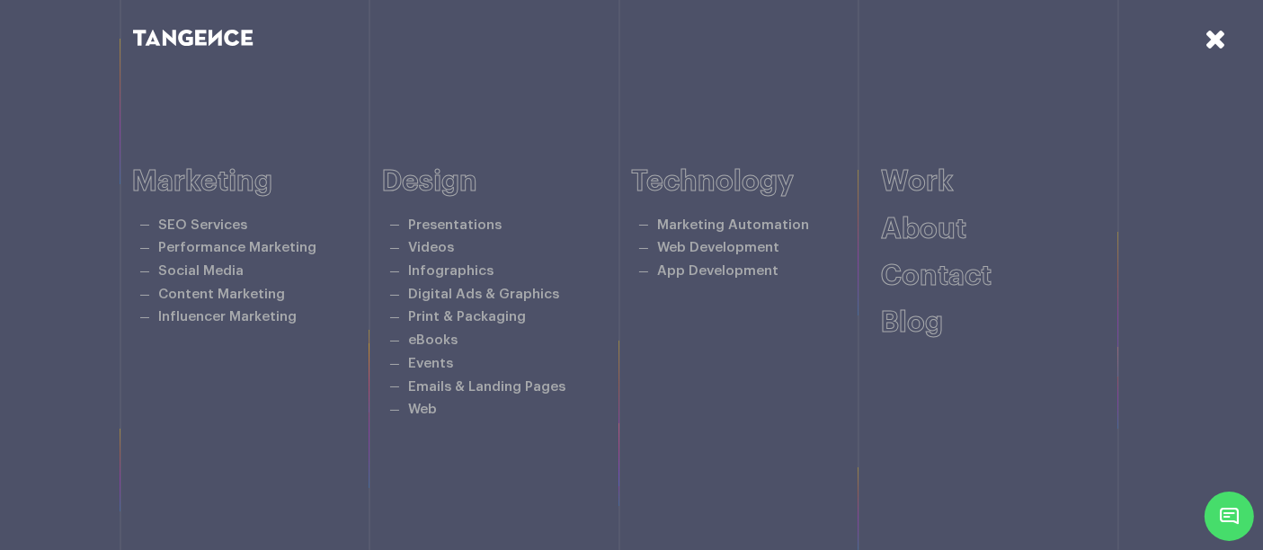
click at [1222, 34] on icon at bounding box center [1216, 38] width 22 height 27
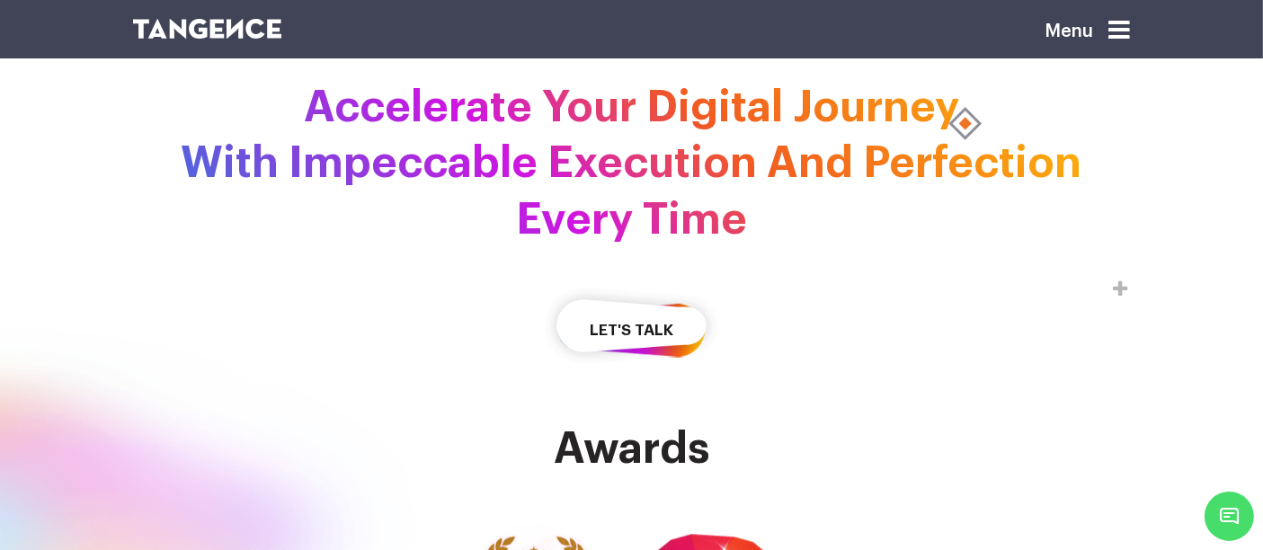
scroll to position [4459, 0]
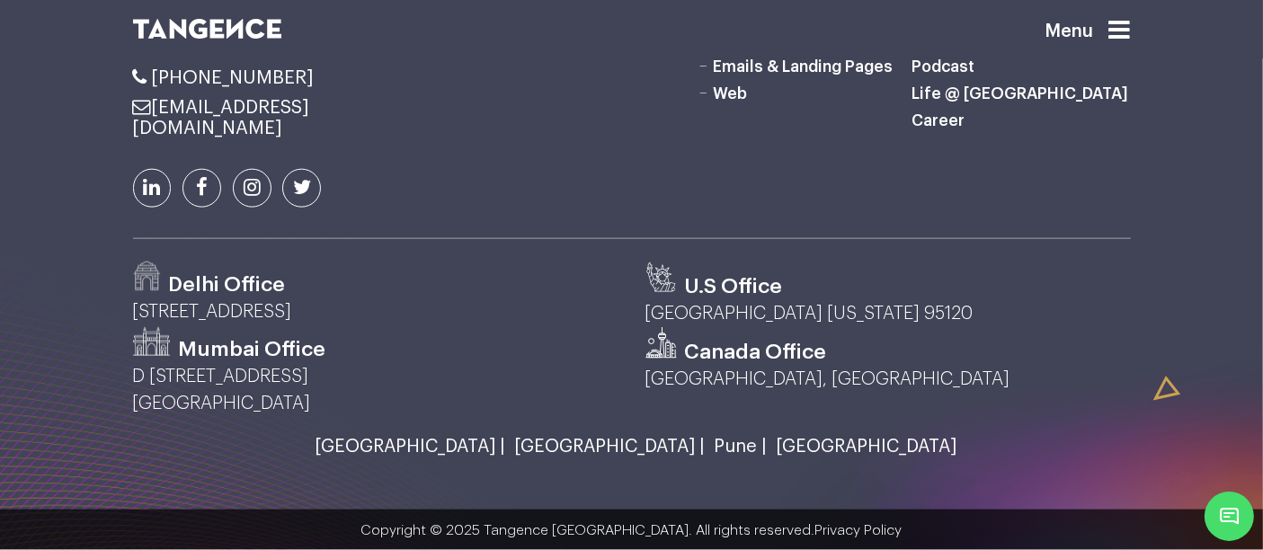
scroll to position [2380, 0]
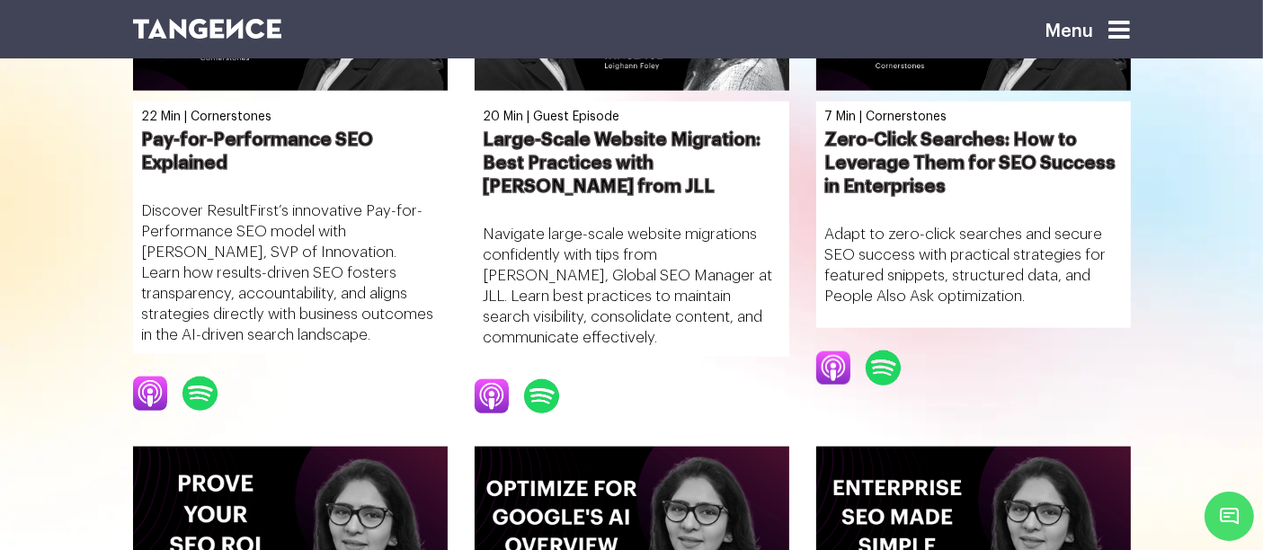
scroll to position [1955, 0]
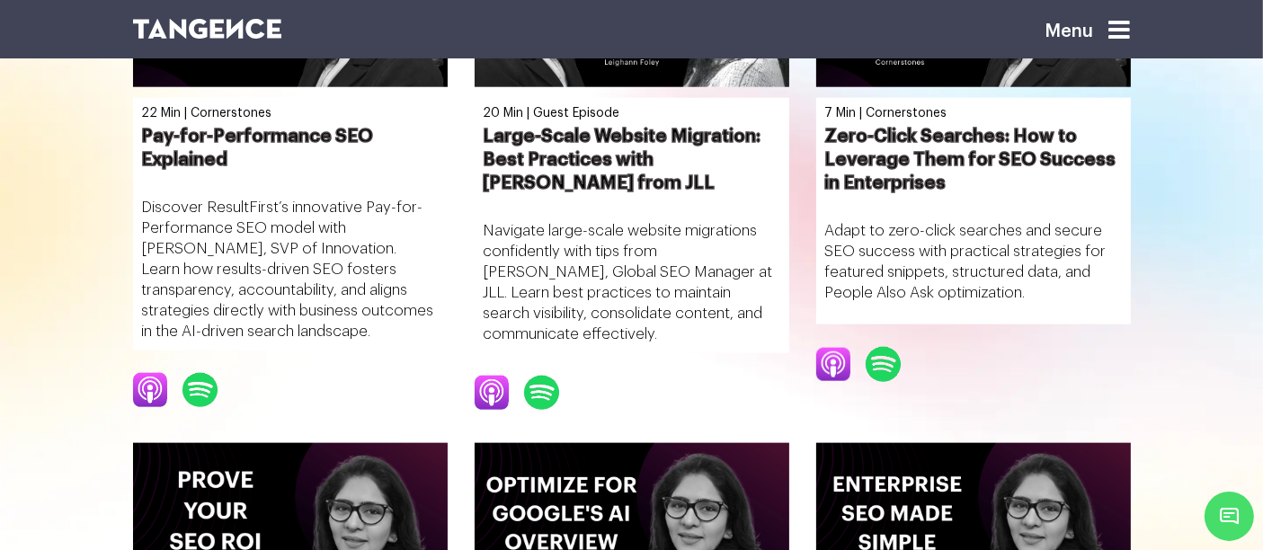
click at [1122, 29] on icon at bounding box center [1120, 30] width 22 height 25
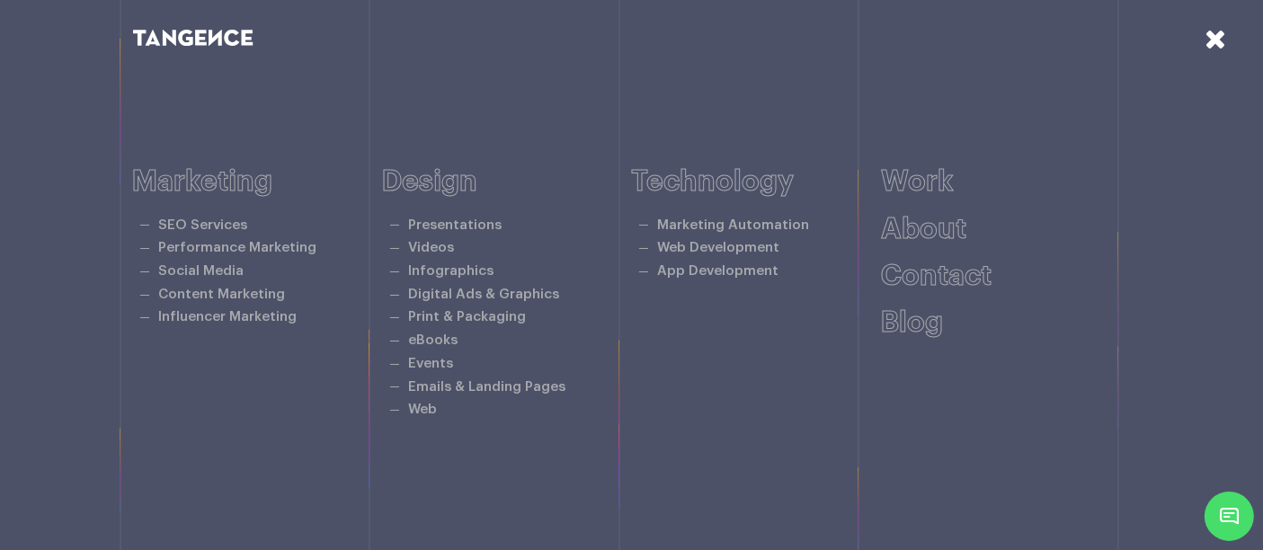
click at [1211, 40] on icon at bounding box center [1216, 38] width 22 height 27
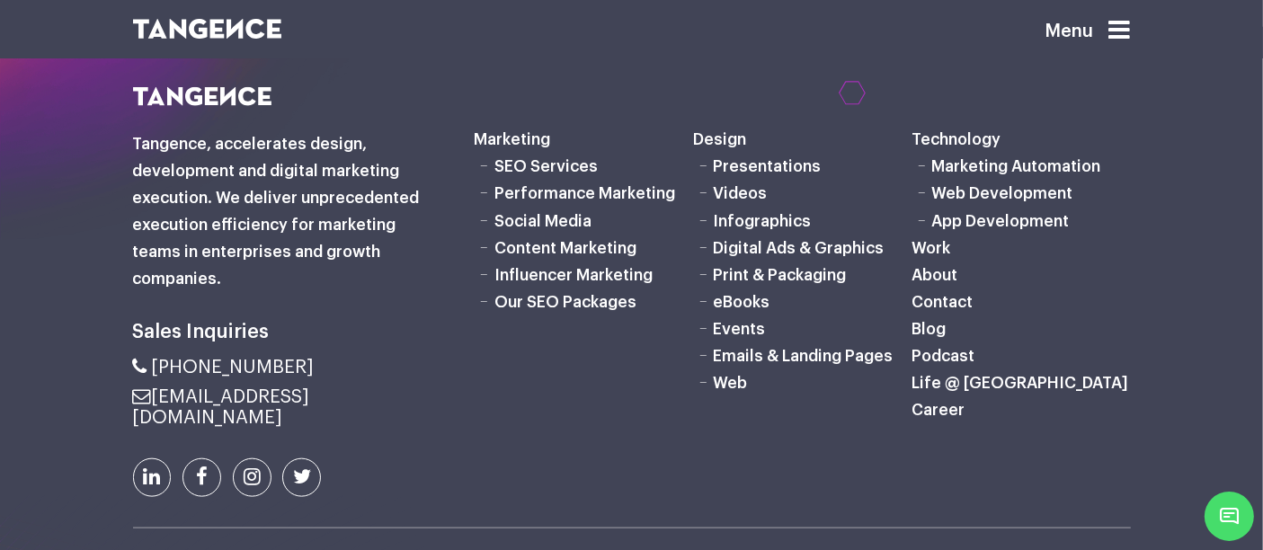
scroll to position [2025, 0]
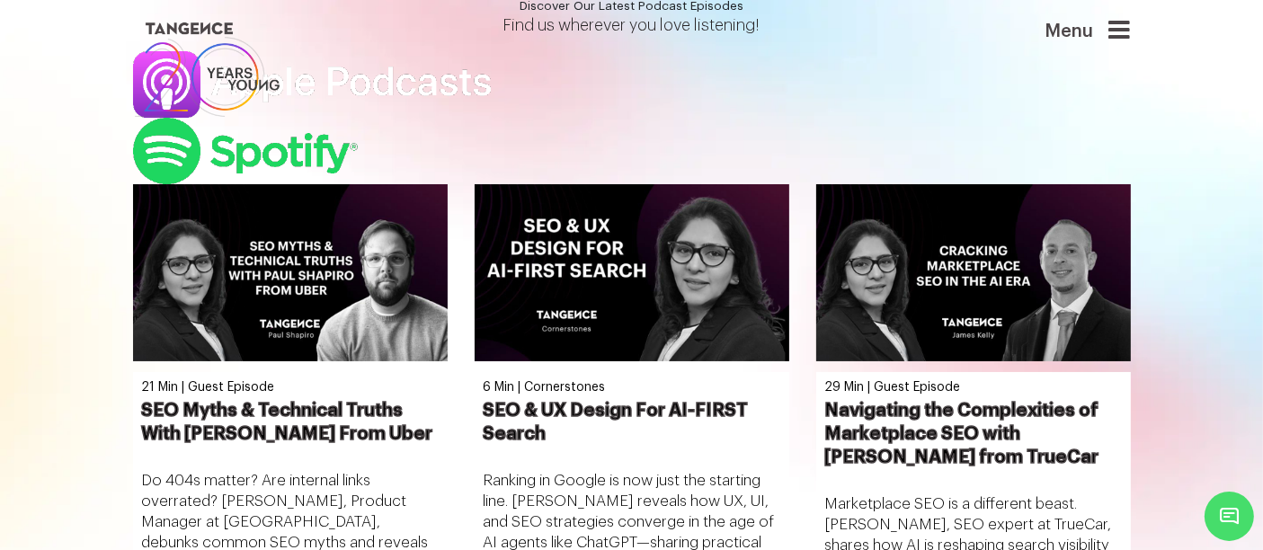
click at [509, 67] on link at bounding box center [546, 69] width 827 height 103
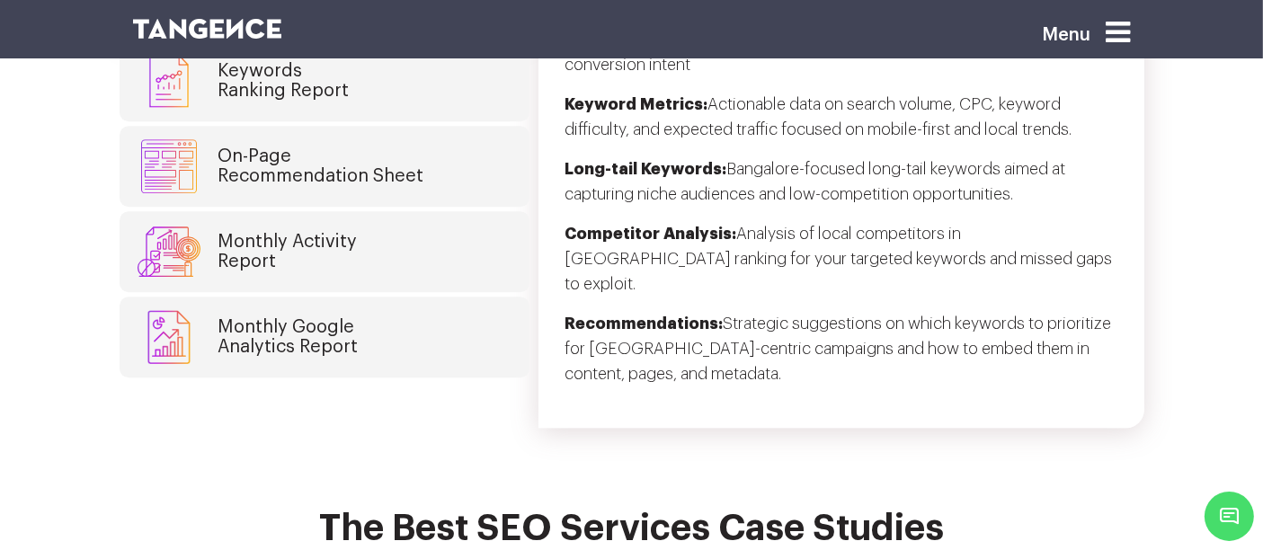
click at [1131, 27] on icon at bounding box center [1119, 32] width 24 height 29
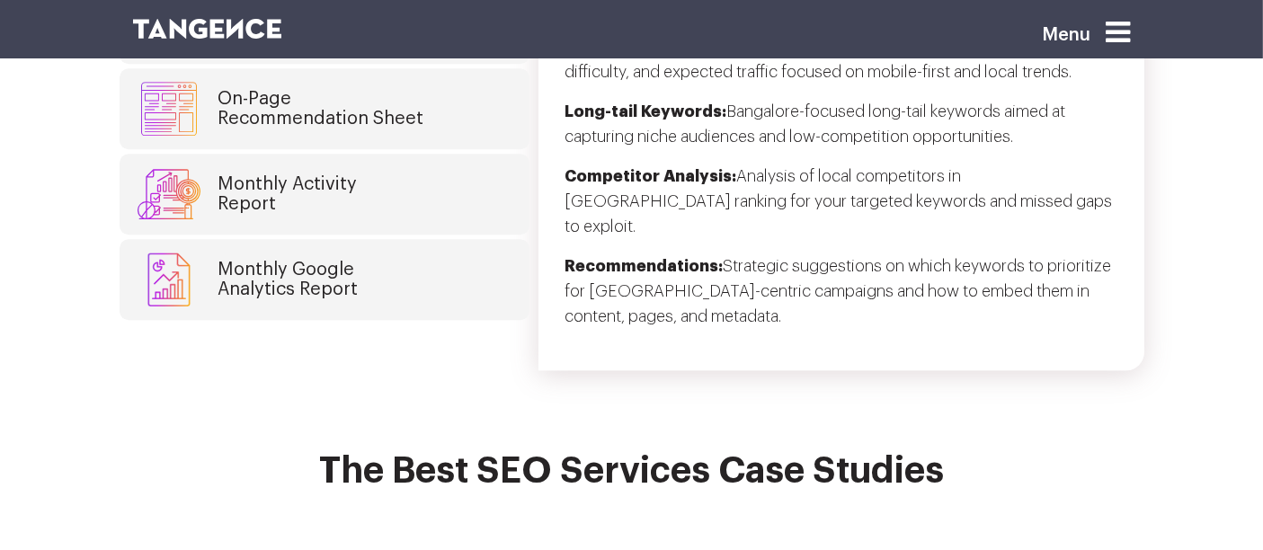
scroll to position [5170, 0]
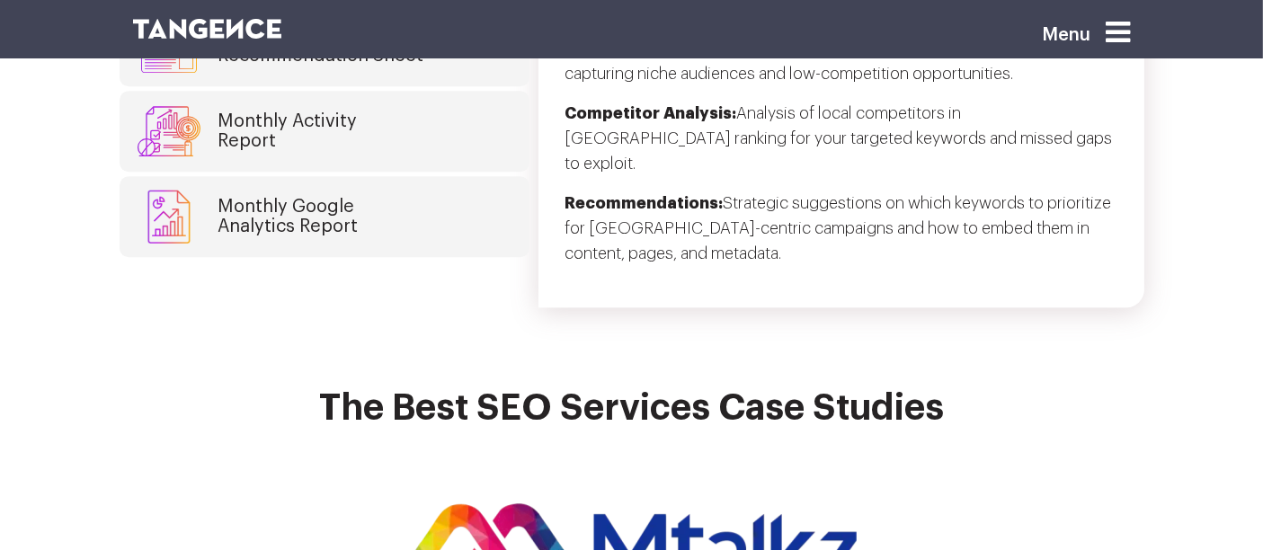
click at [1131, 27] on icon at bounding box center [1119, 32] width 24 height 29
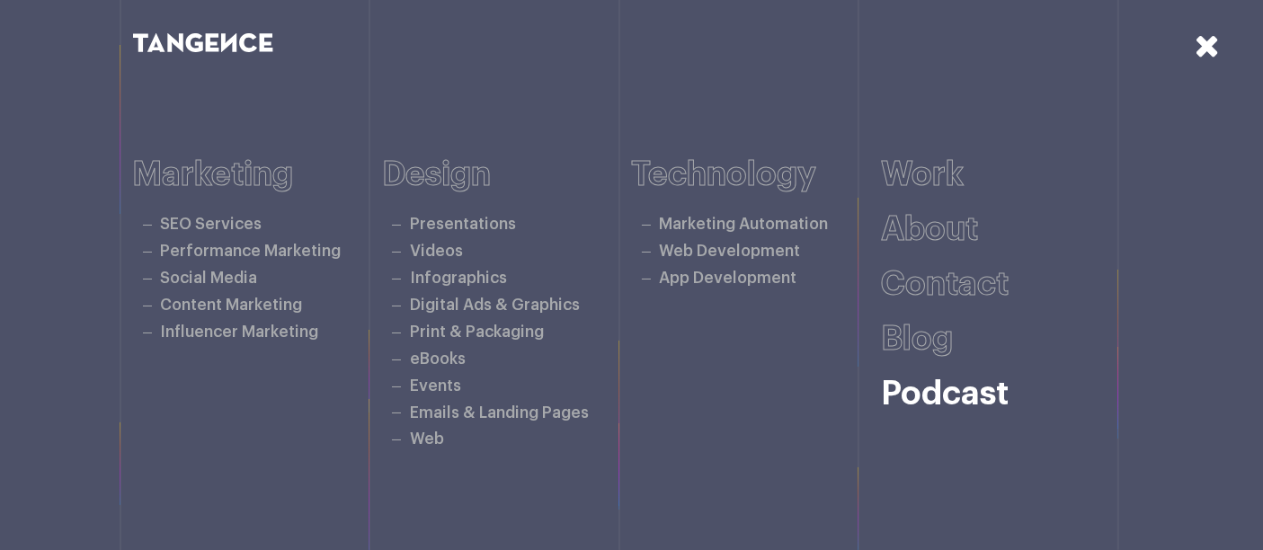
click at [961, 390] on link "Podcast" at bounding box center [945, 394] width 128 height 33
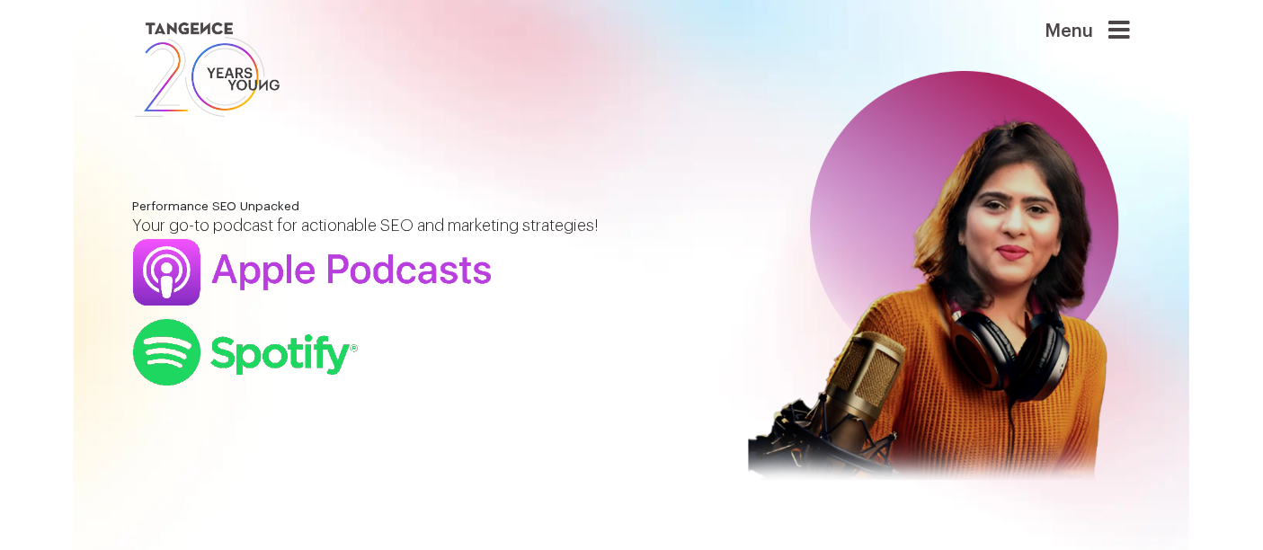
click at [1128, 34] on icon at bounding box center [1120, 30] width 22 height 25
click at [1129, 33] on icon at bounding box center [1120, 30] width 22 height 25
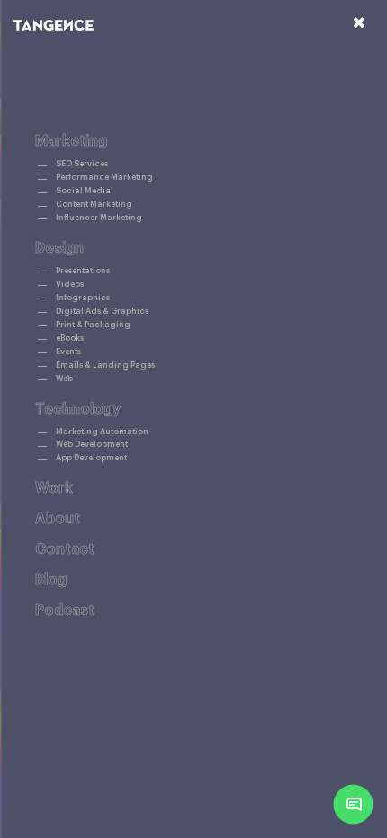
click at [76, 549] on link "Podcast" at bounding box center [64, 610] width 59 height 14
